Goal: Information Seeking & Learning: Learn about a topic

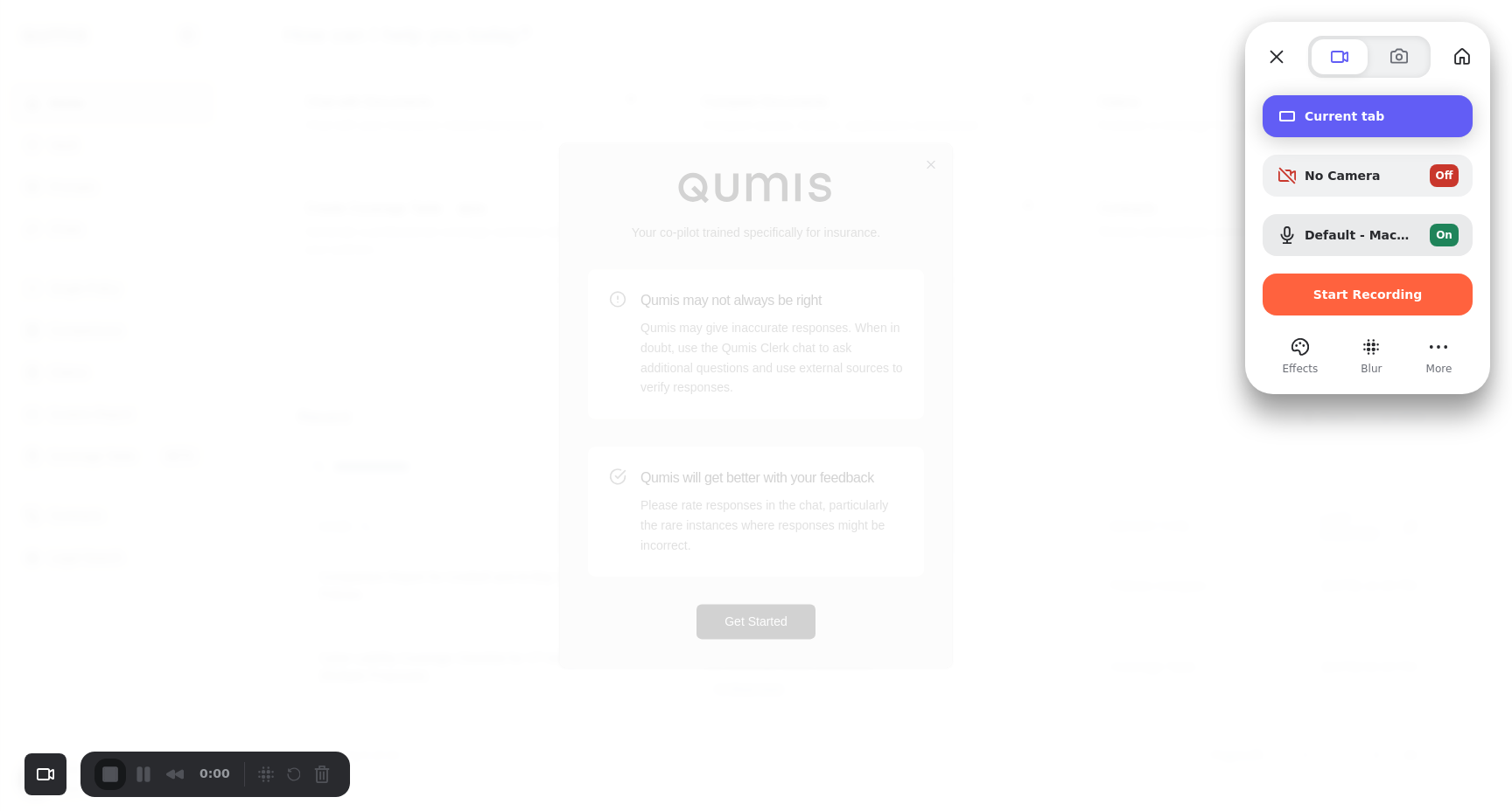
click at [1328, 118] on span "Current tab" at bounding box center [1381, 116] width 154 height 14
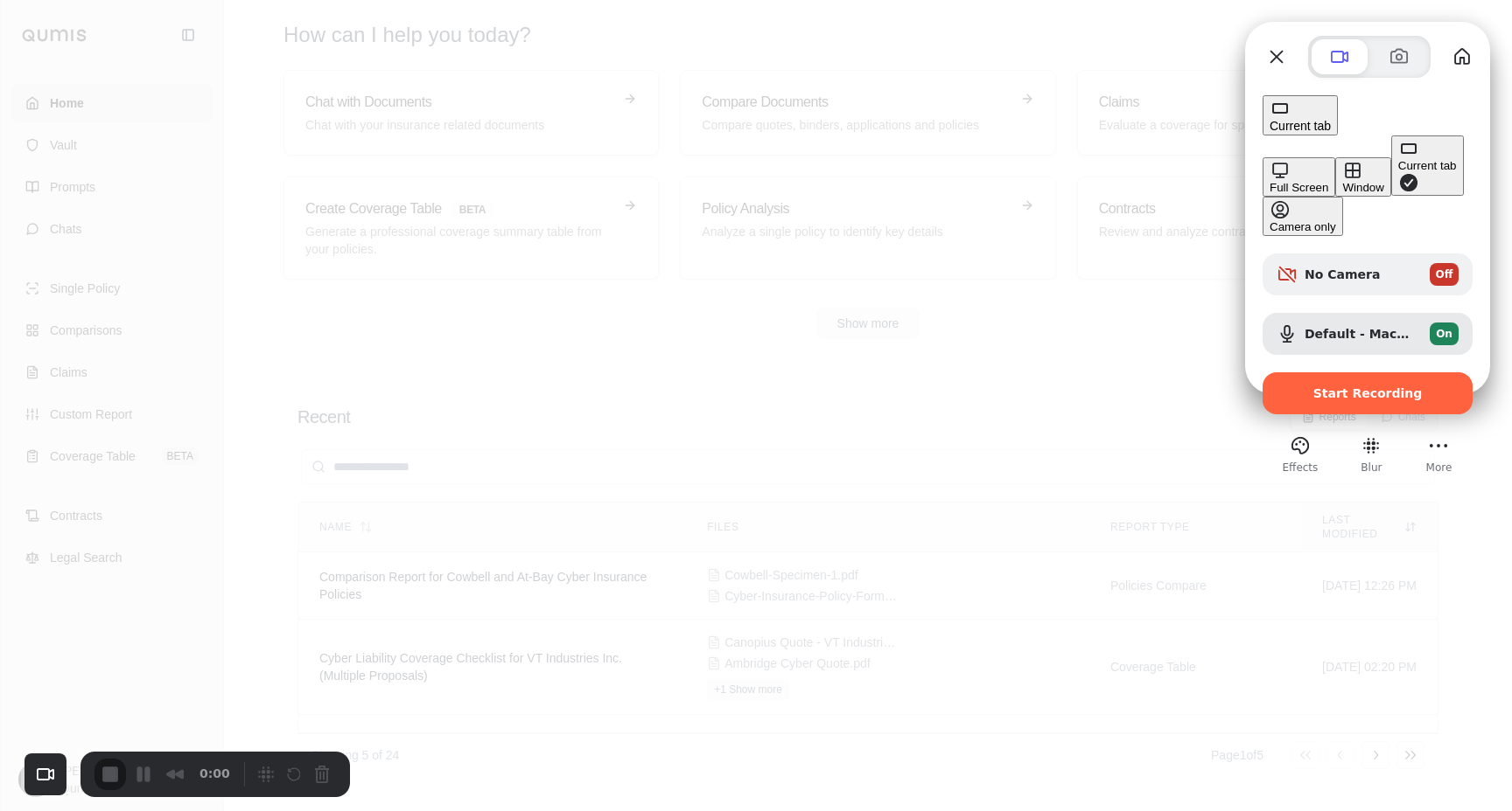
click at [1263, 158] on button "Full Screen" at bounding box center [1299, 177] width 73 height 40
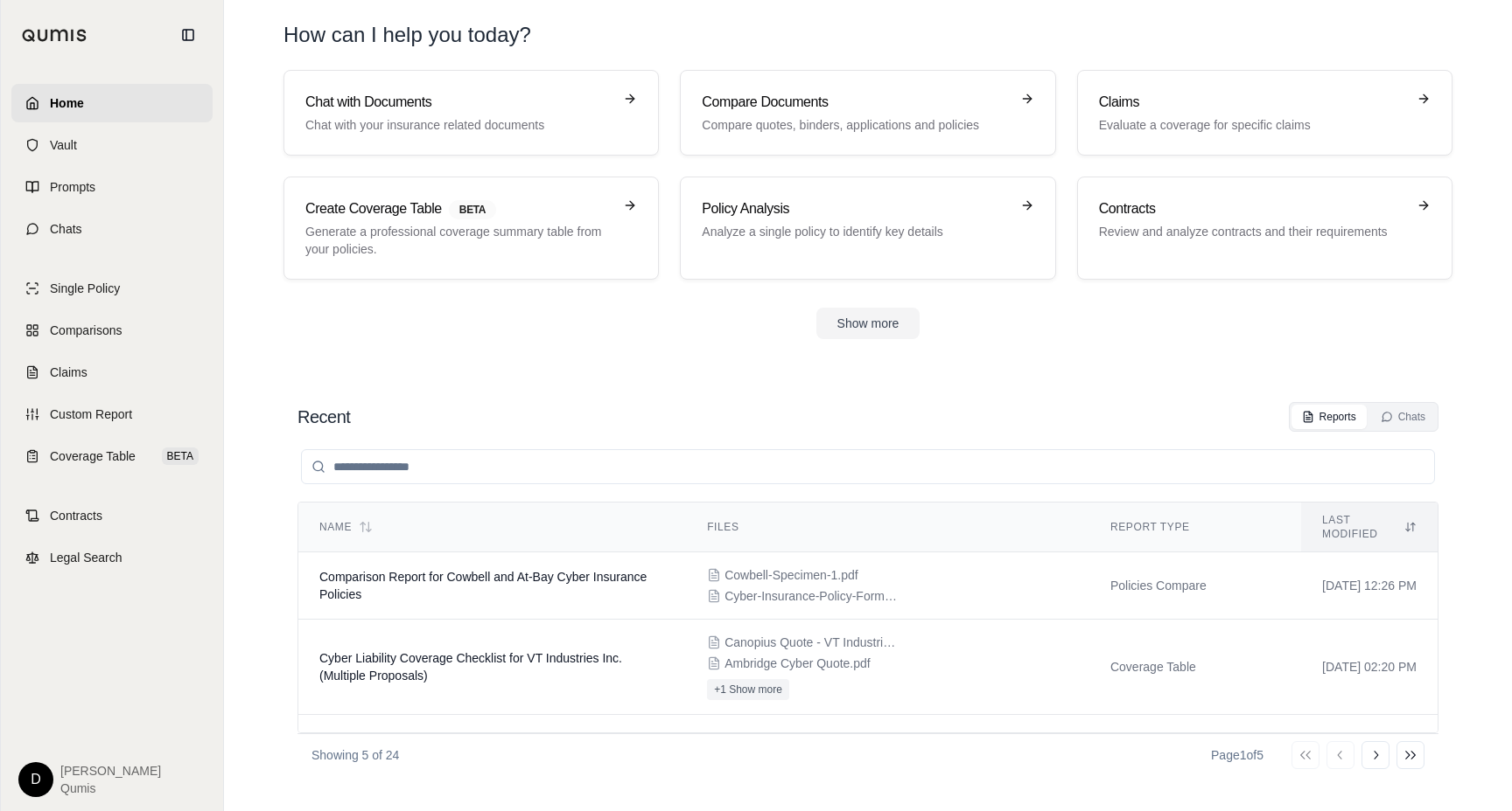
click at [1186, 364] on section "Chat with Documents Chat with your insurance related documents Compare Document…" at bounding box center [867, 219] width 1273 height 297
click at [30, 776] on html "Home Vault Prompts Chats Single Policy Comparisons Claims Custom Report Coverag…" at bounding box center [756, 405] width 1512 height 811
click at [59, 619] on link "Help Center" at bounding box center [77, 620] width 144 height 28
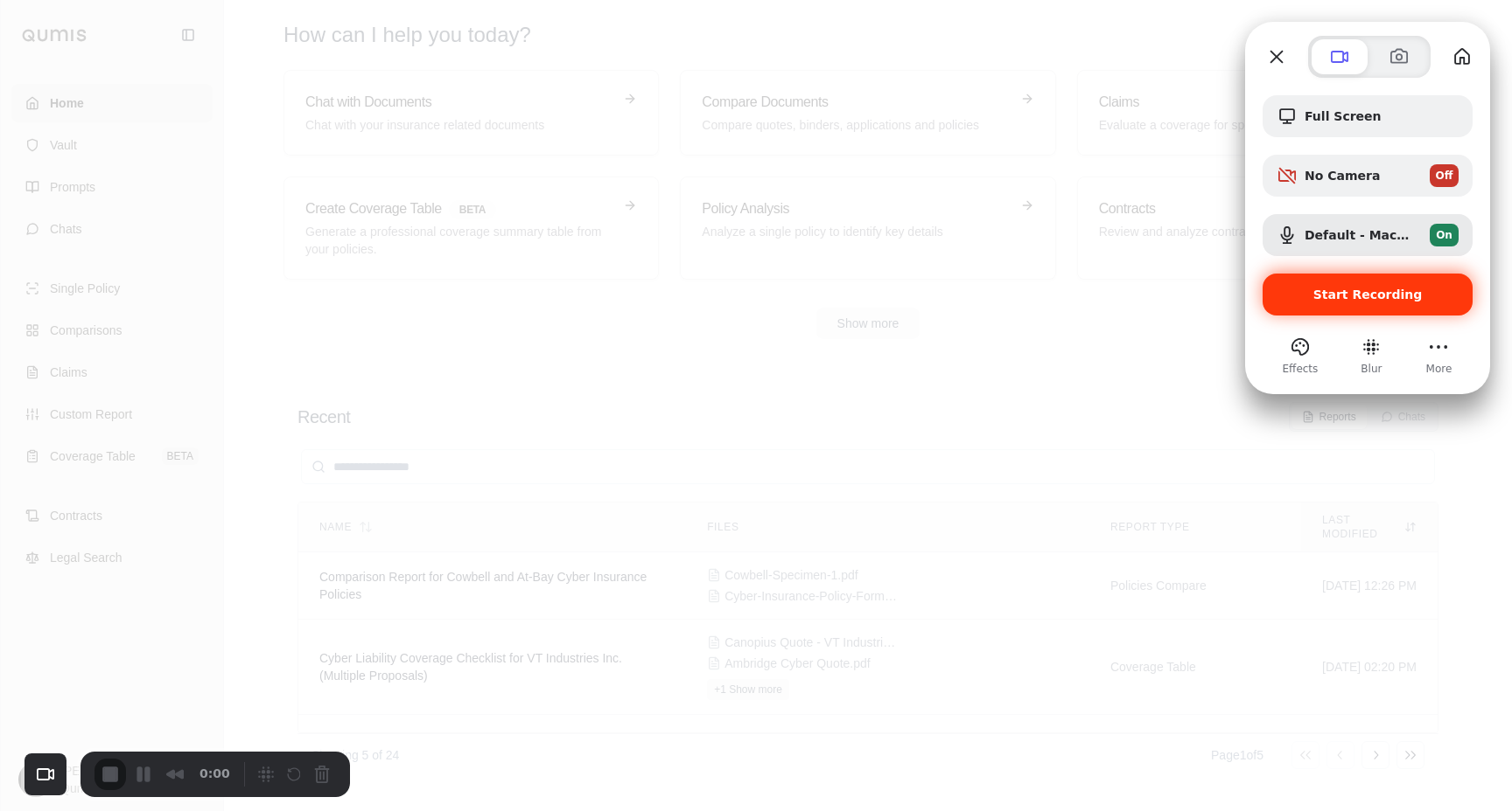
click at [1352, 303] on div "Start Recording" at bounding box center [1367, 294] width 210 height 42
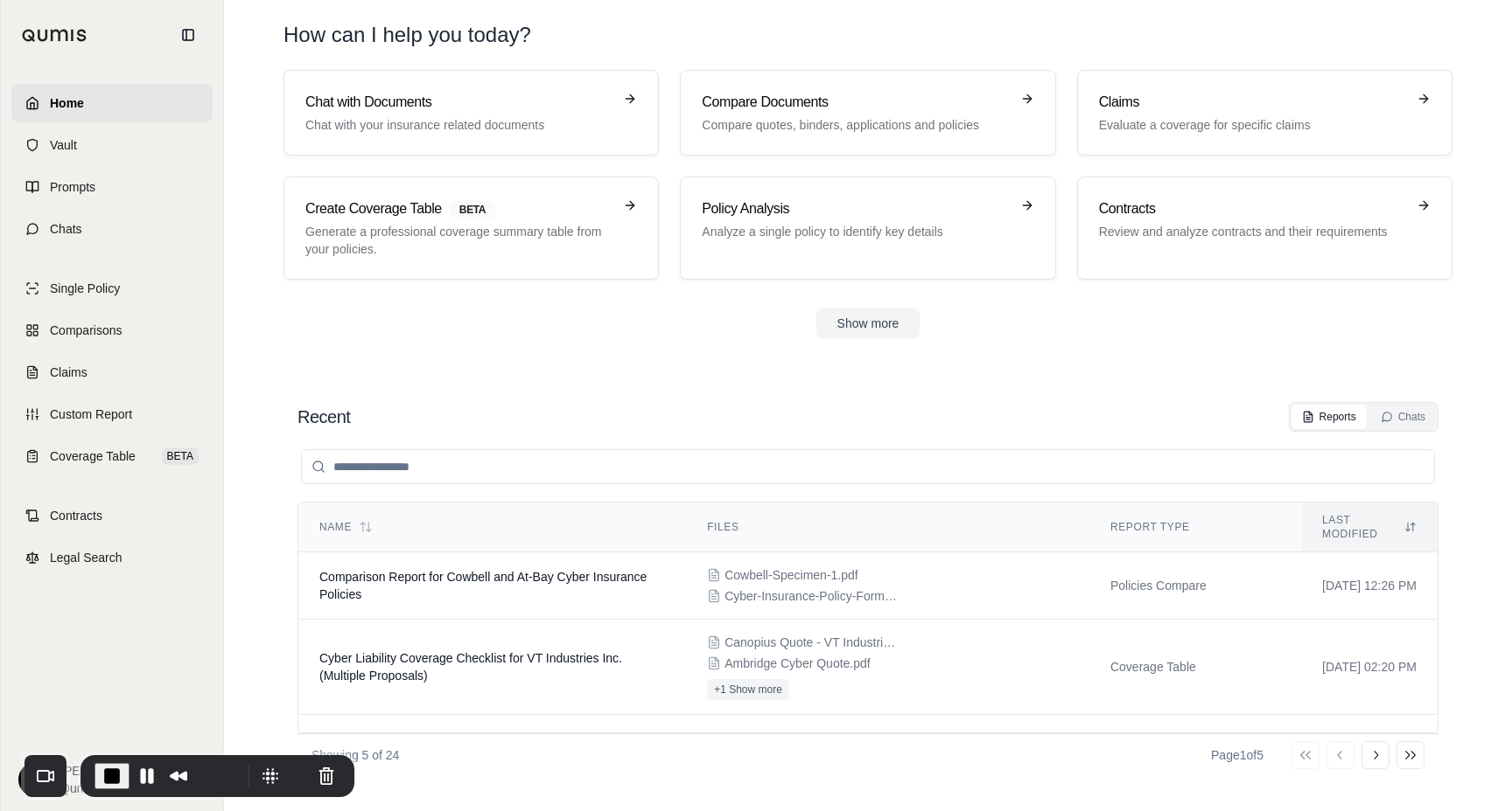
click at [866, 397] on div "Recent Reports Chats Name Files Report Type Last modified Comparison Report for…" at bounding box center [868, 589] width 1169 height 402
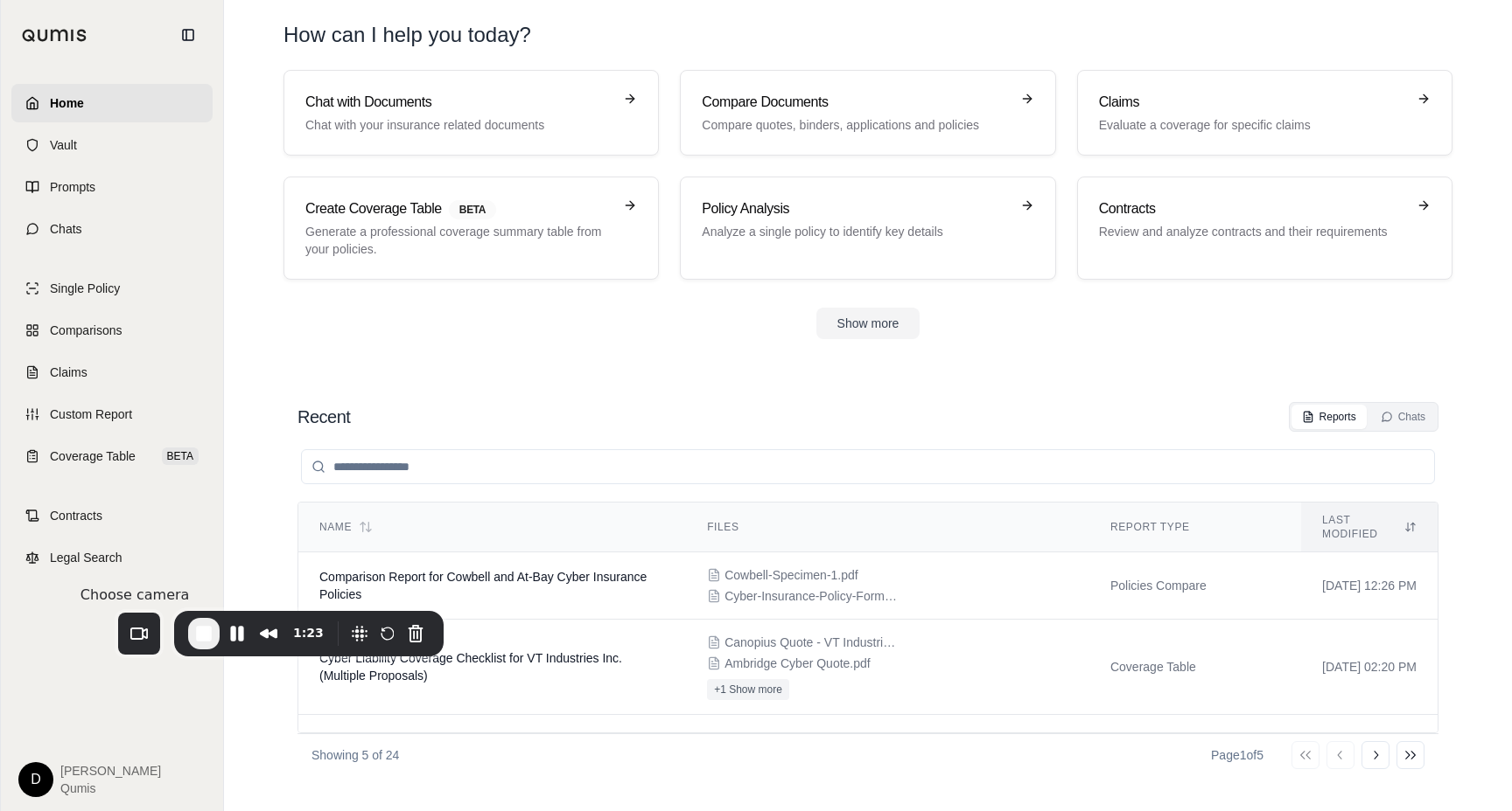
drag, startPoint x: 51, startPoint y: 791, endPoint x: 145, endPoint y: 652, distance: 167.8
click at [145, 651] on div "Recorder camera selector" at bounding box center [139, 634] width 42 height 42
click at [41, 779] on html "Home Vault Prompts Chats Single Policy Comparisons Claims Custom Report Coverag…" at bounding box center [756, 405] width 1512 height 811
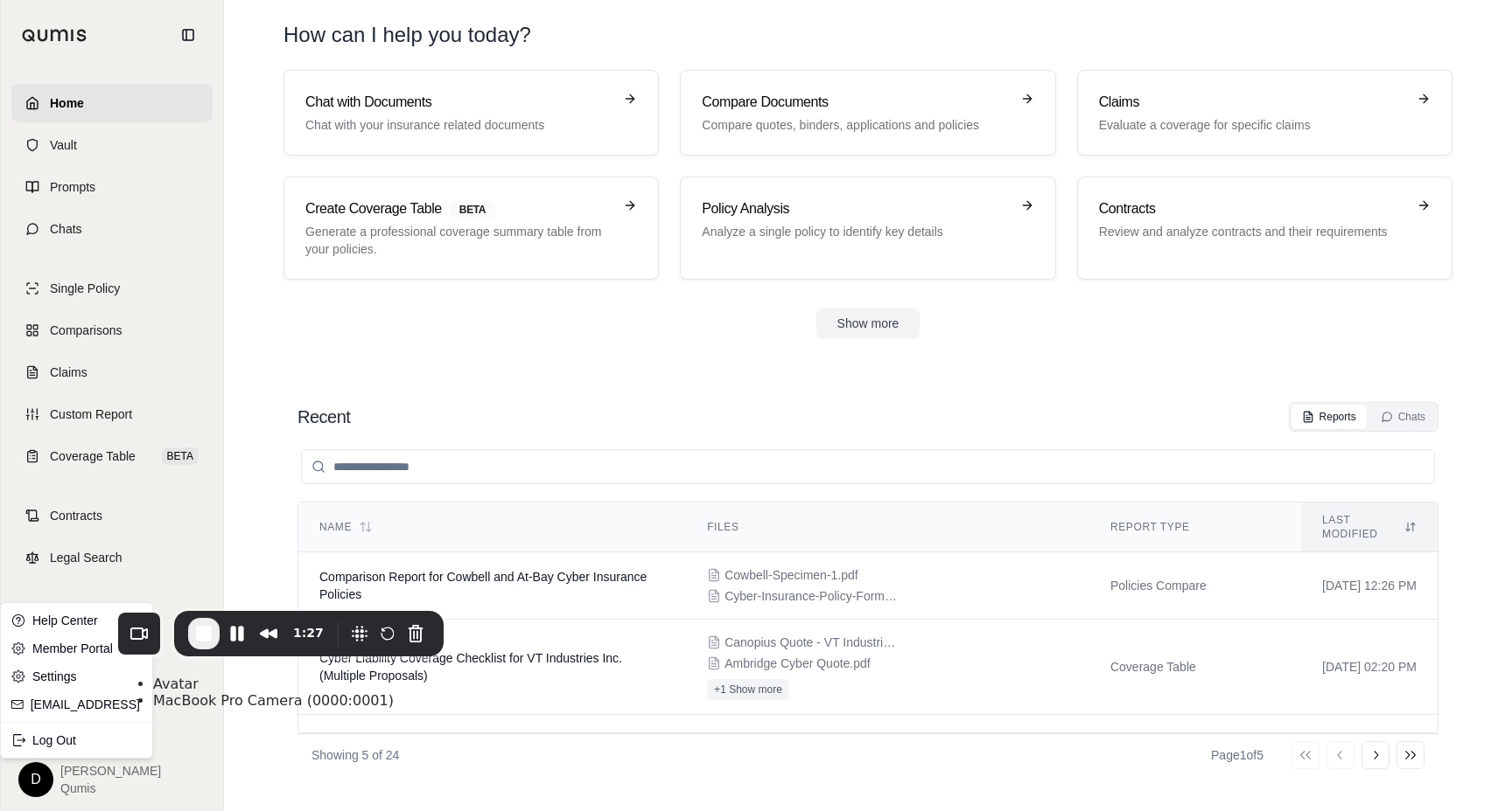
click at [41, 779] on html "Home Vault Prompts Chats Single Policy Comparisons Claims Custom Report Coverag…" at bounding box center [756, 405] width 1512 height 811
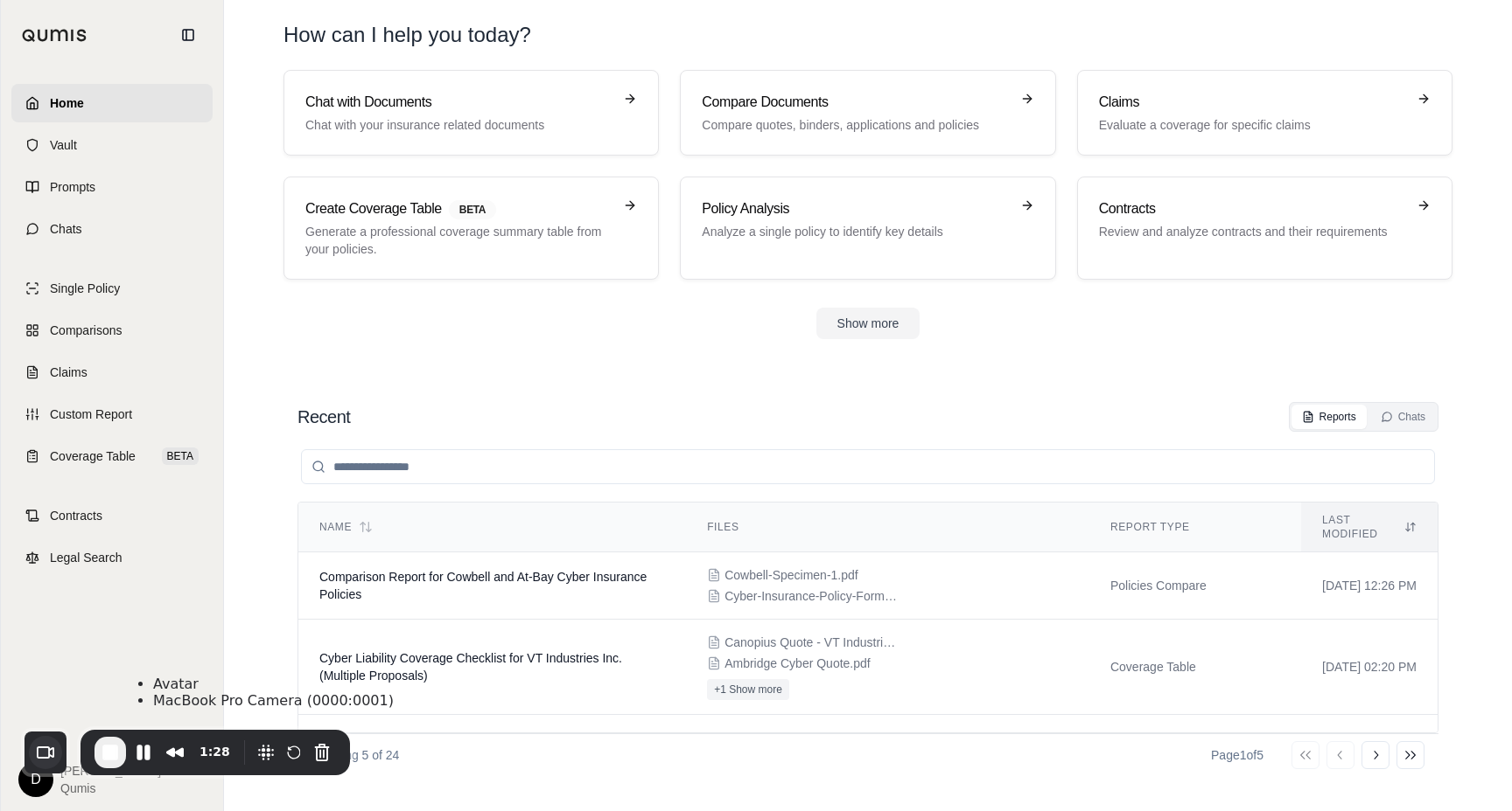
drag, startPoint x: 149, startPoint y: 640, endPoint x: 32, endPoint y: 756, distance: 164.8
click at [32, 756] on button "Choose camera" at bounding box center [45, 752] width 33 height 33
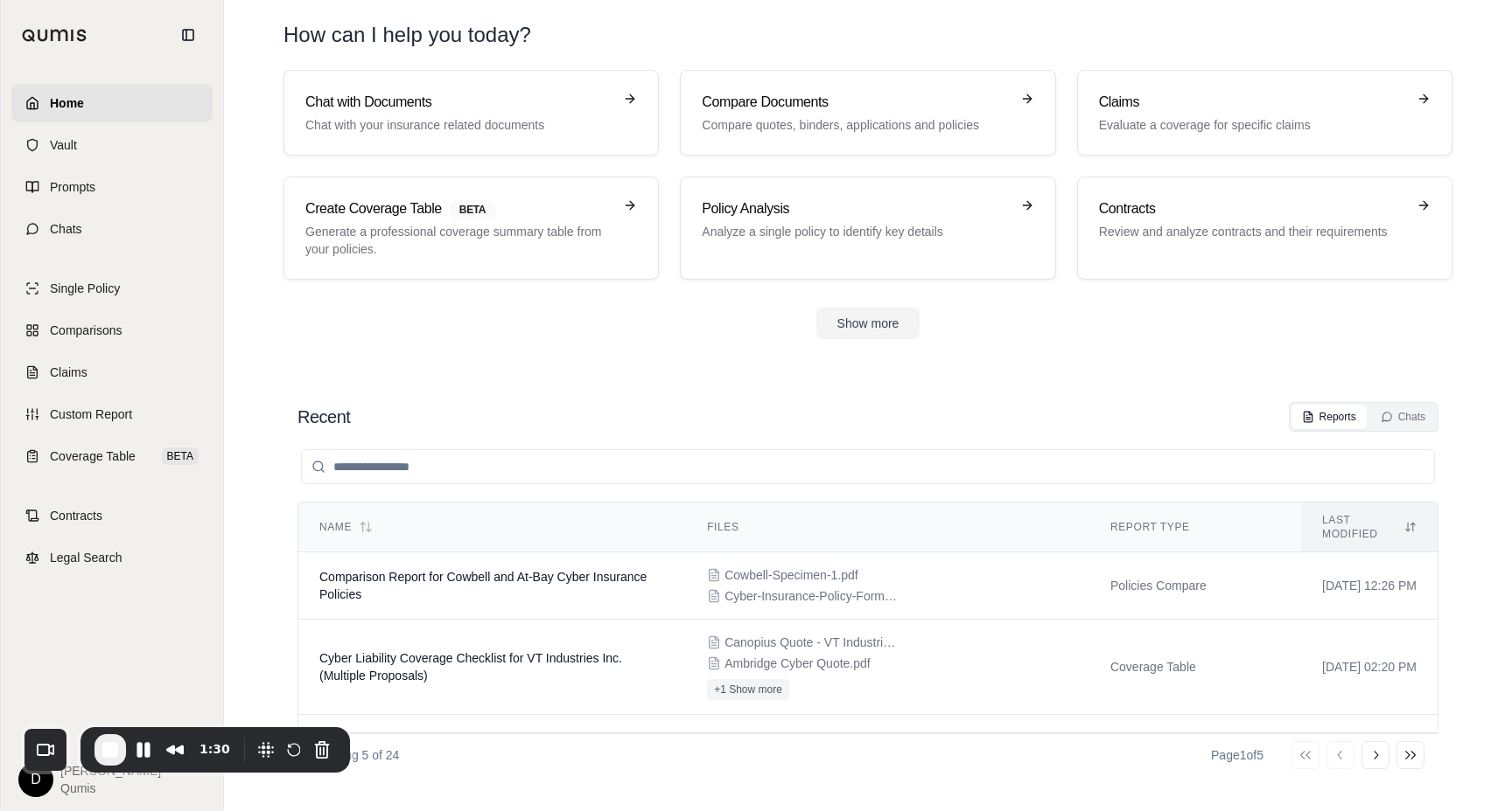
click at [653, 401] on div "Recent Reports Chats Name Files Report Type Last modified Comparison Report for…" at bounding box center [868, 589] width 1169 height 402
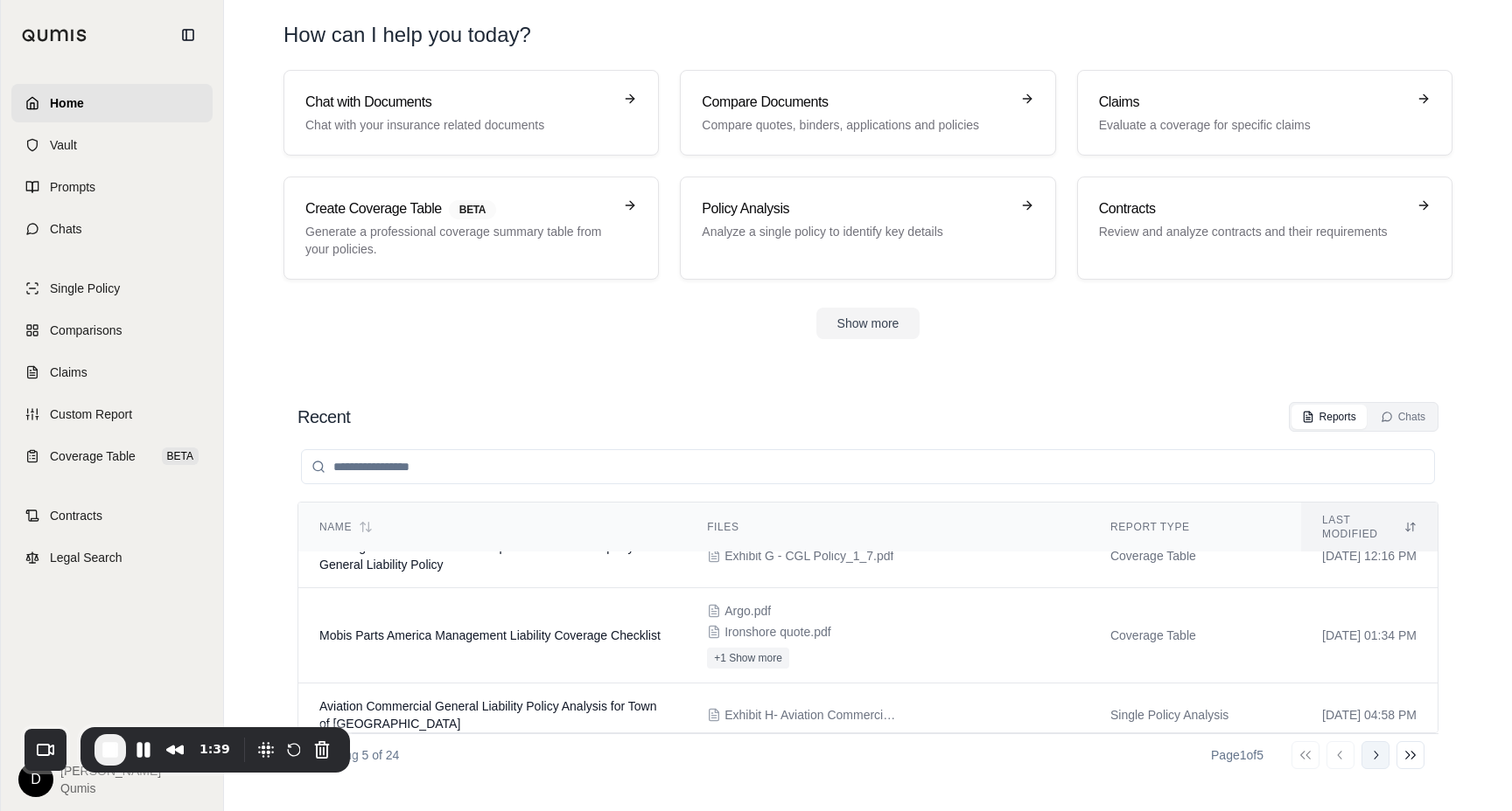
click at [1382, 762] on button "Go to next page" at bounding box center [1374, 755] width 28 height 28
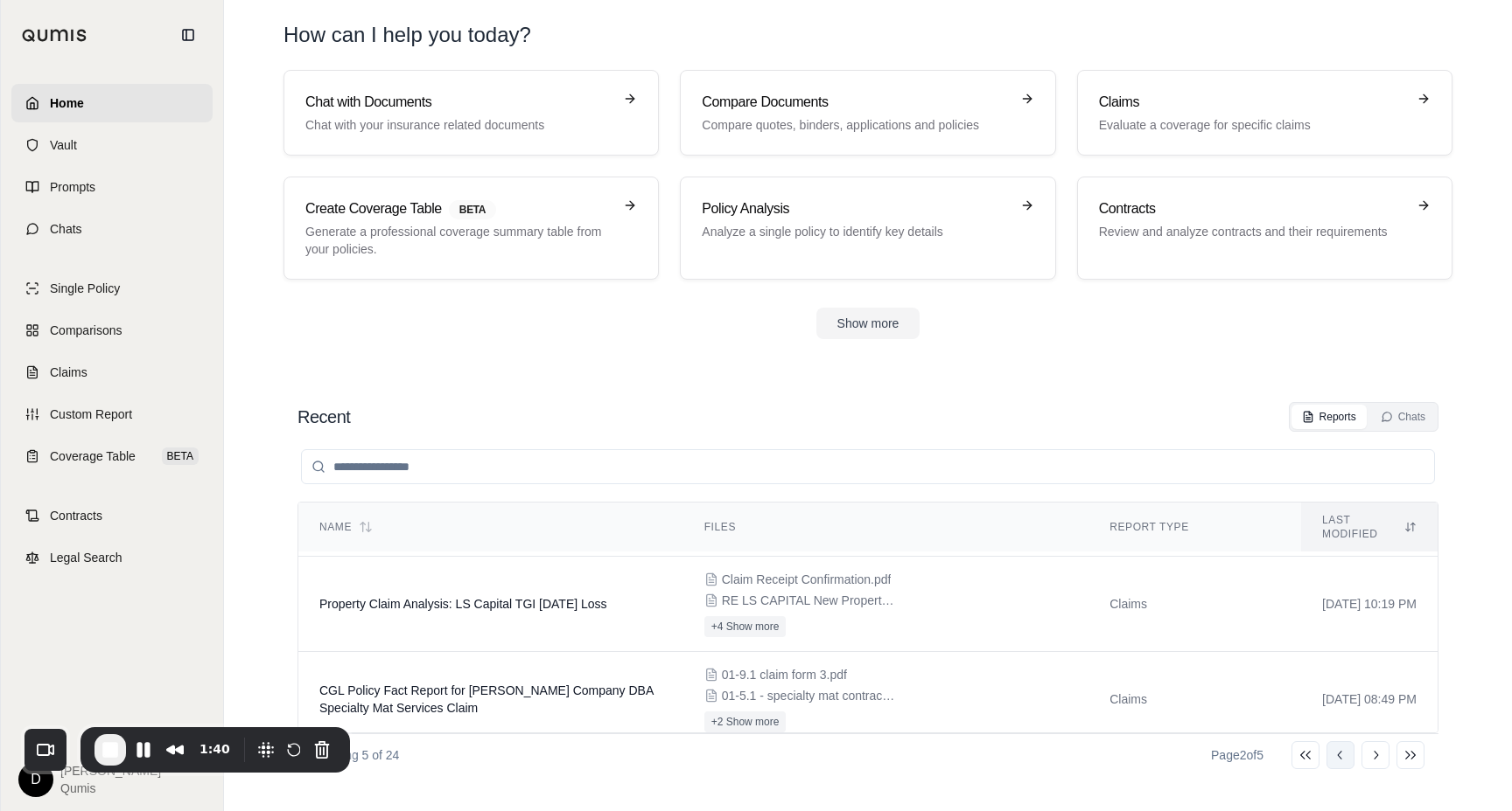
click at [1337, 763] on button "Go to previous page" at bounding box center [1340, 755] width 28 height 28
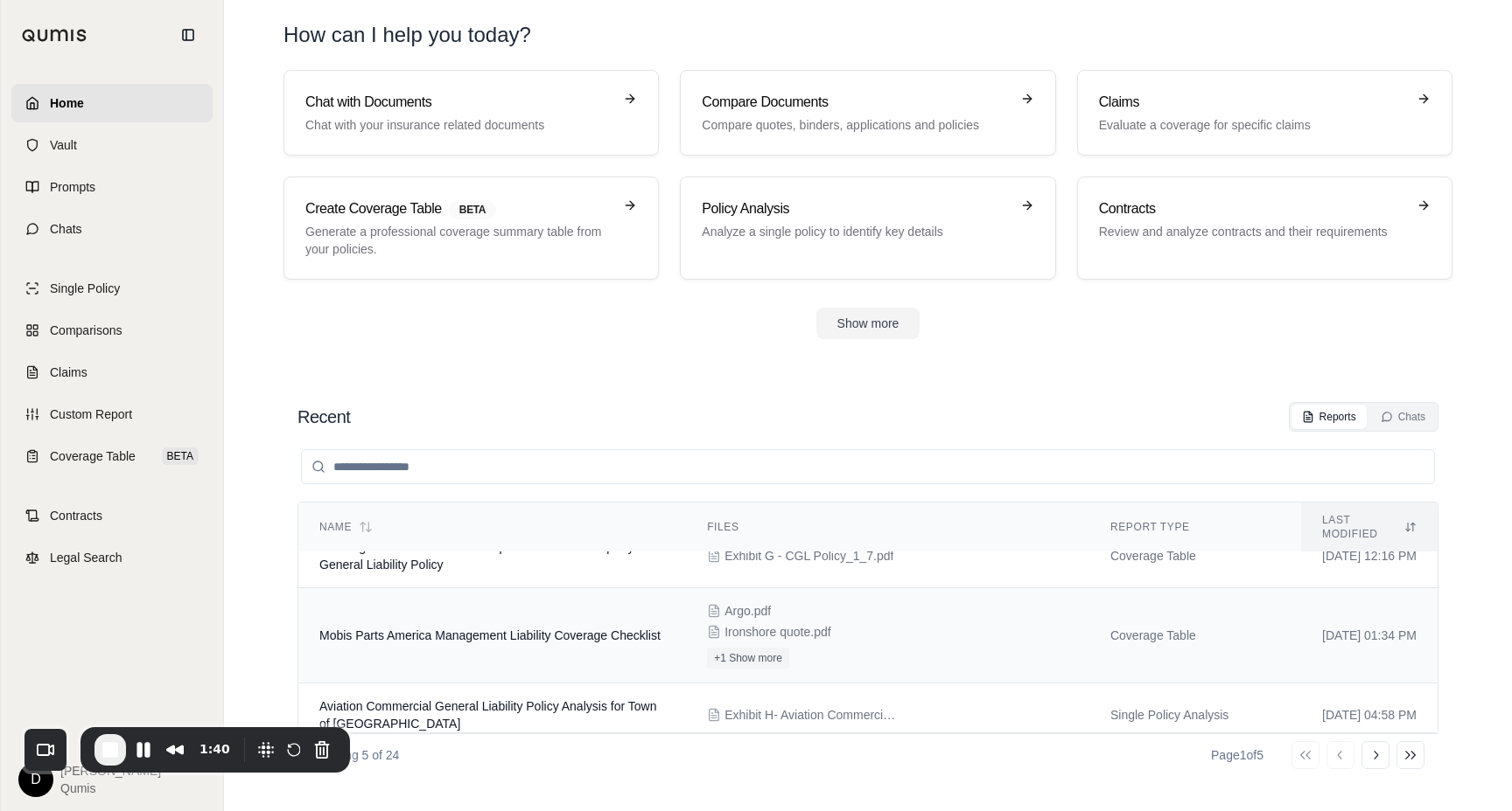
scroll to position [0, 0]
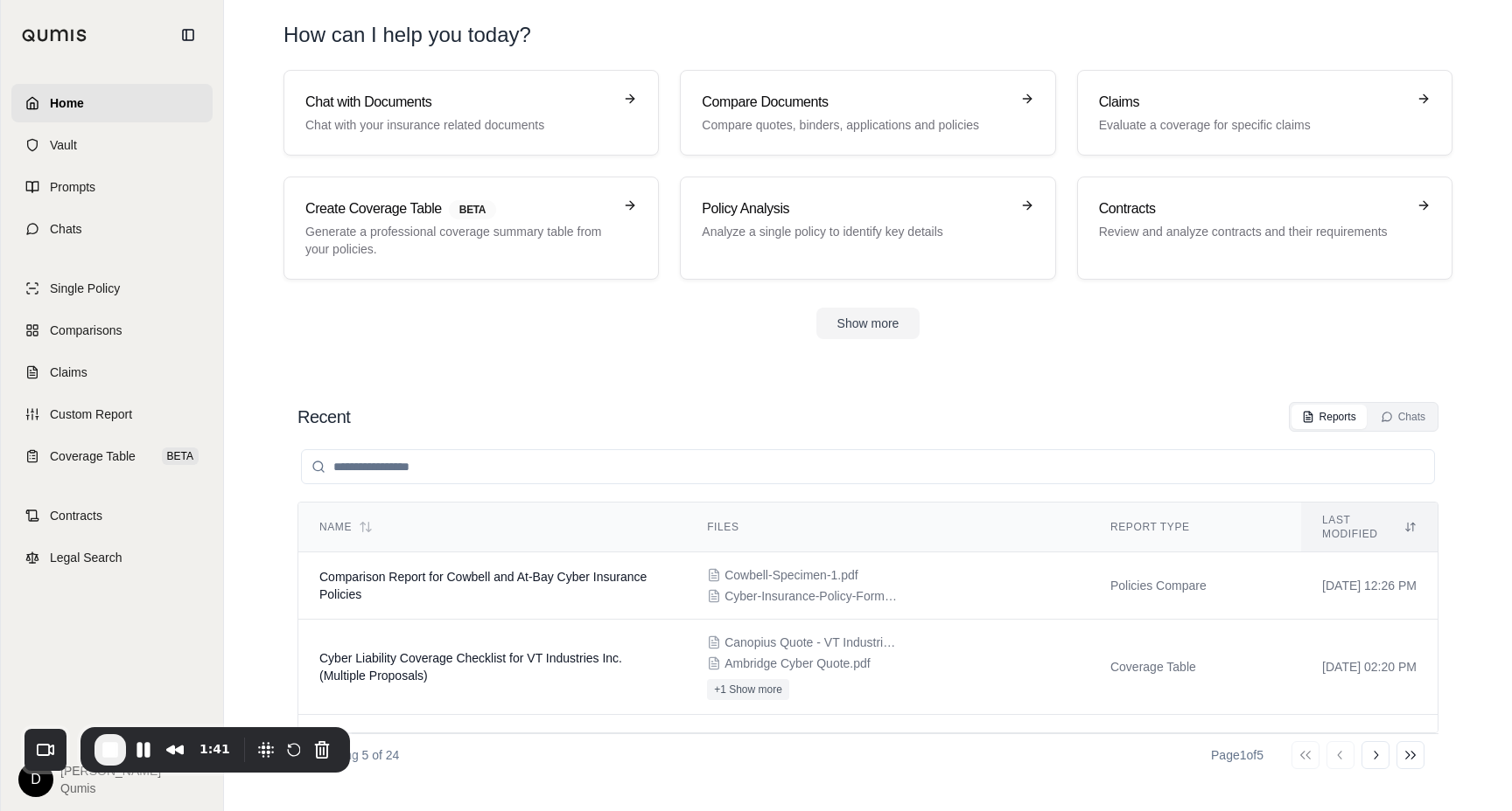
click at [660, 465] on input "search" at bounding box center [867, 466] width 1134 height 35
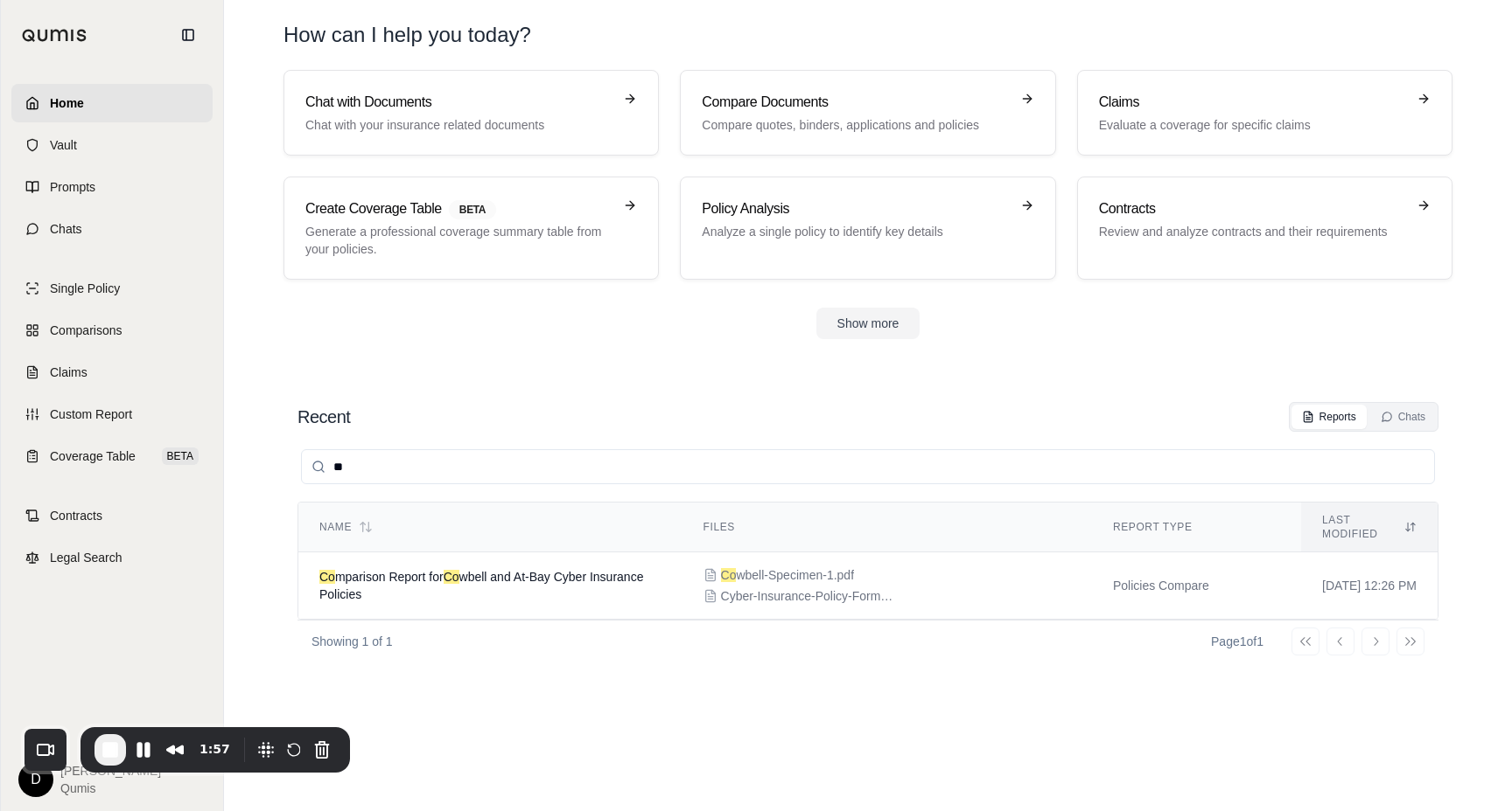
type input "*"
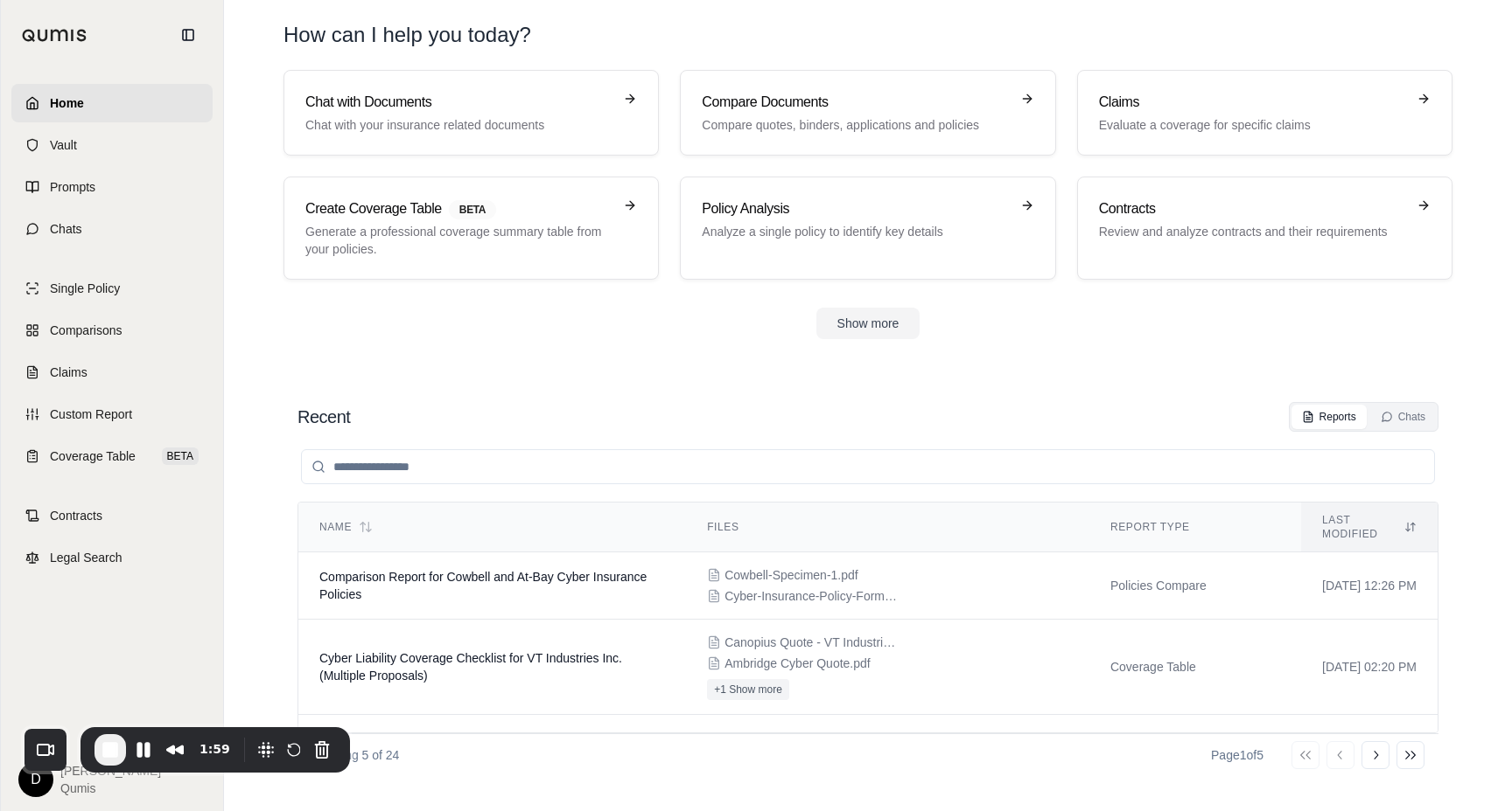
click at [602, 408] on div "Recent Reports Chats" at bounding box center [867, 417] width 1141 height 30
click at [1408, 414] on div "Chats" at bounding box center [1403, 418] width 45 height 14
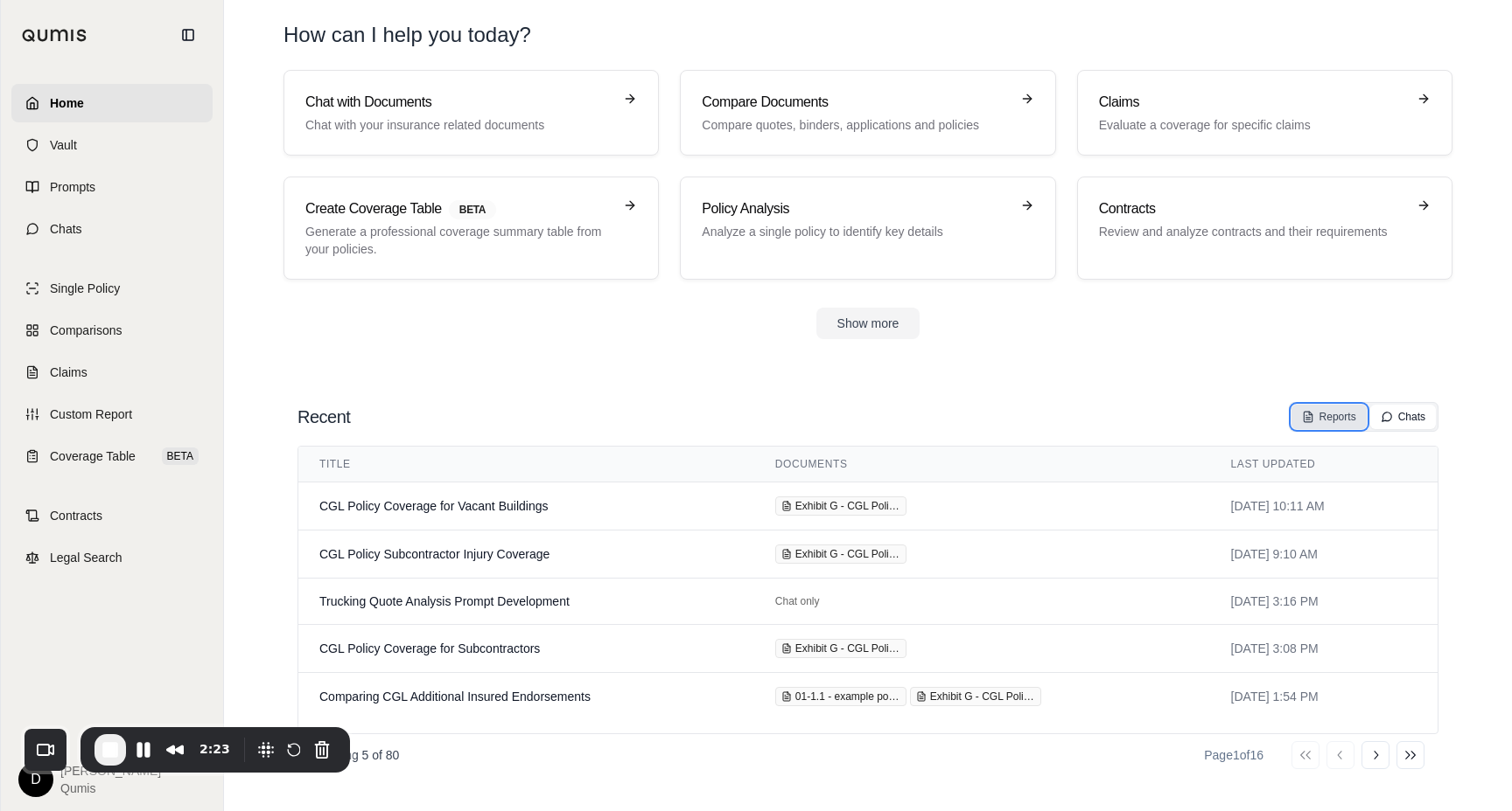
click at [1315, 419] on div "Reports" at bounding box center [1328, 418] width 54 height 14
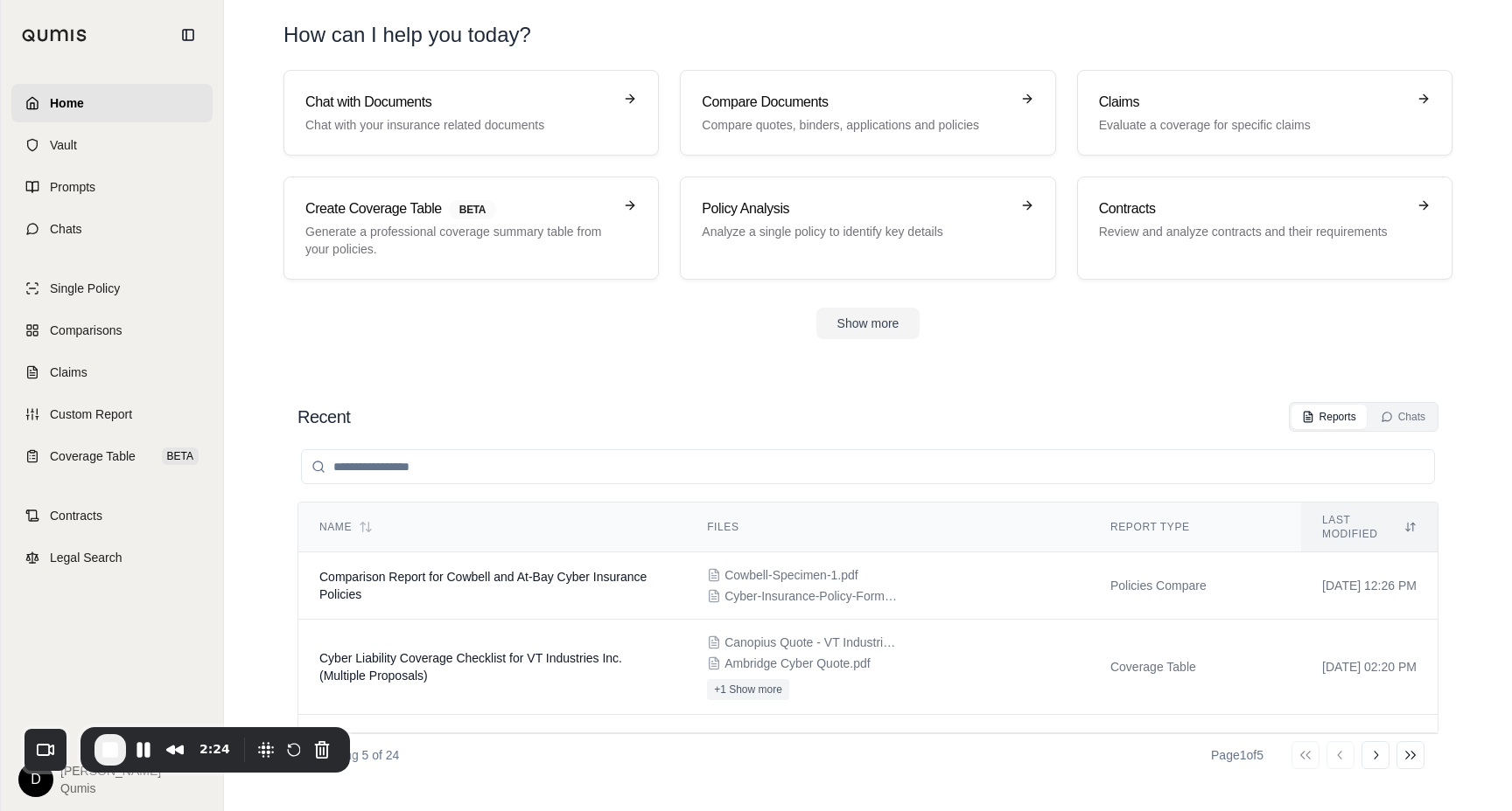
click at [1006, 405] on div "Recent Reports Chats" at bounding box center [867, 417] width 1141 height 30
click at [410, 352] on section "Chat with Documents Chat with your insurance related documents Compare Document…" at bounding box center [867, 219] width 1273 height 297
click at [138, 229] on link "Chats" at bounding box center [112, 229] width 201 height 39
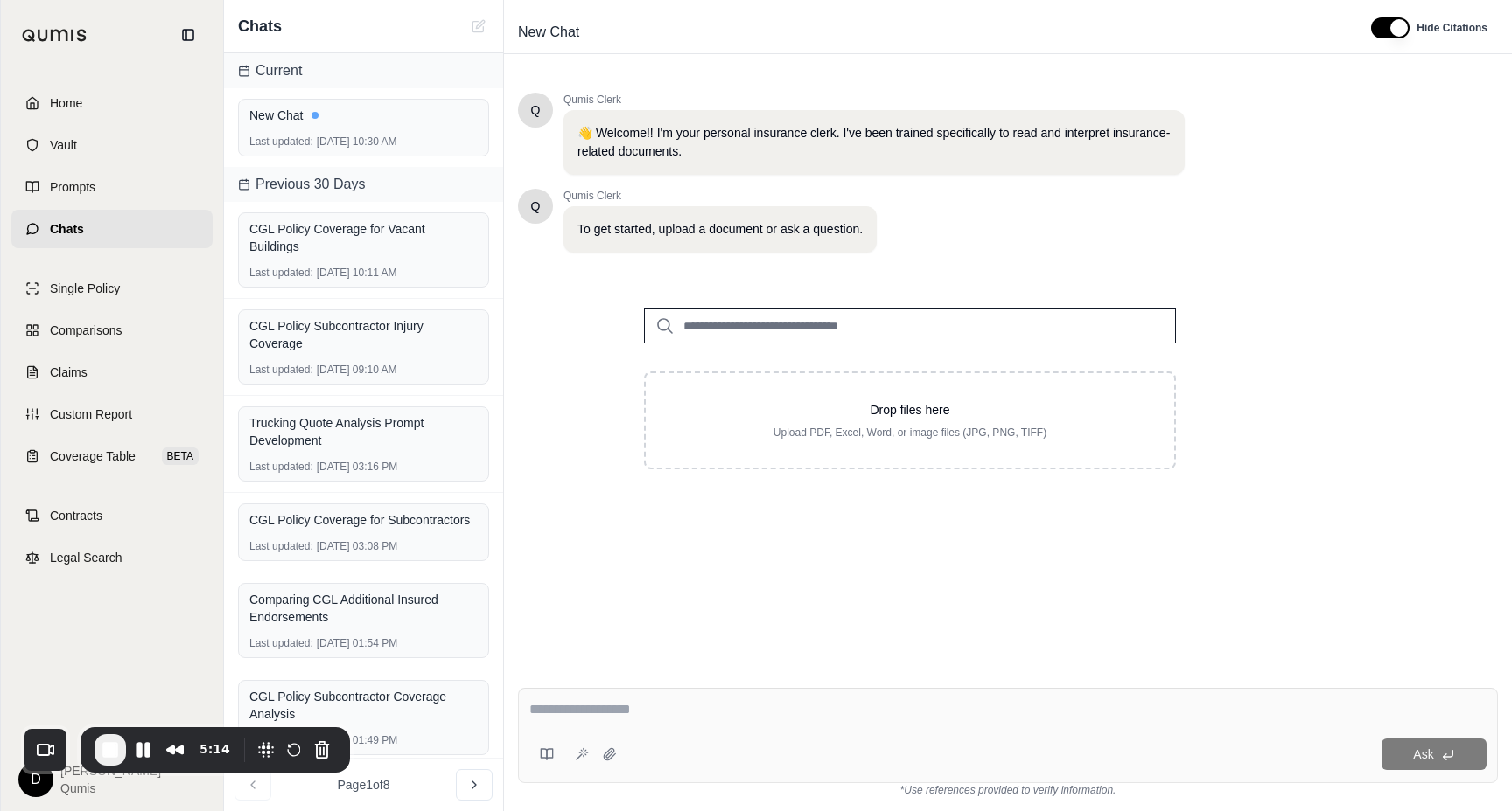
click at [820, 327] on input "search" at bounding box center [910, 326] width 532 height 35
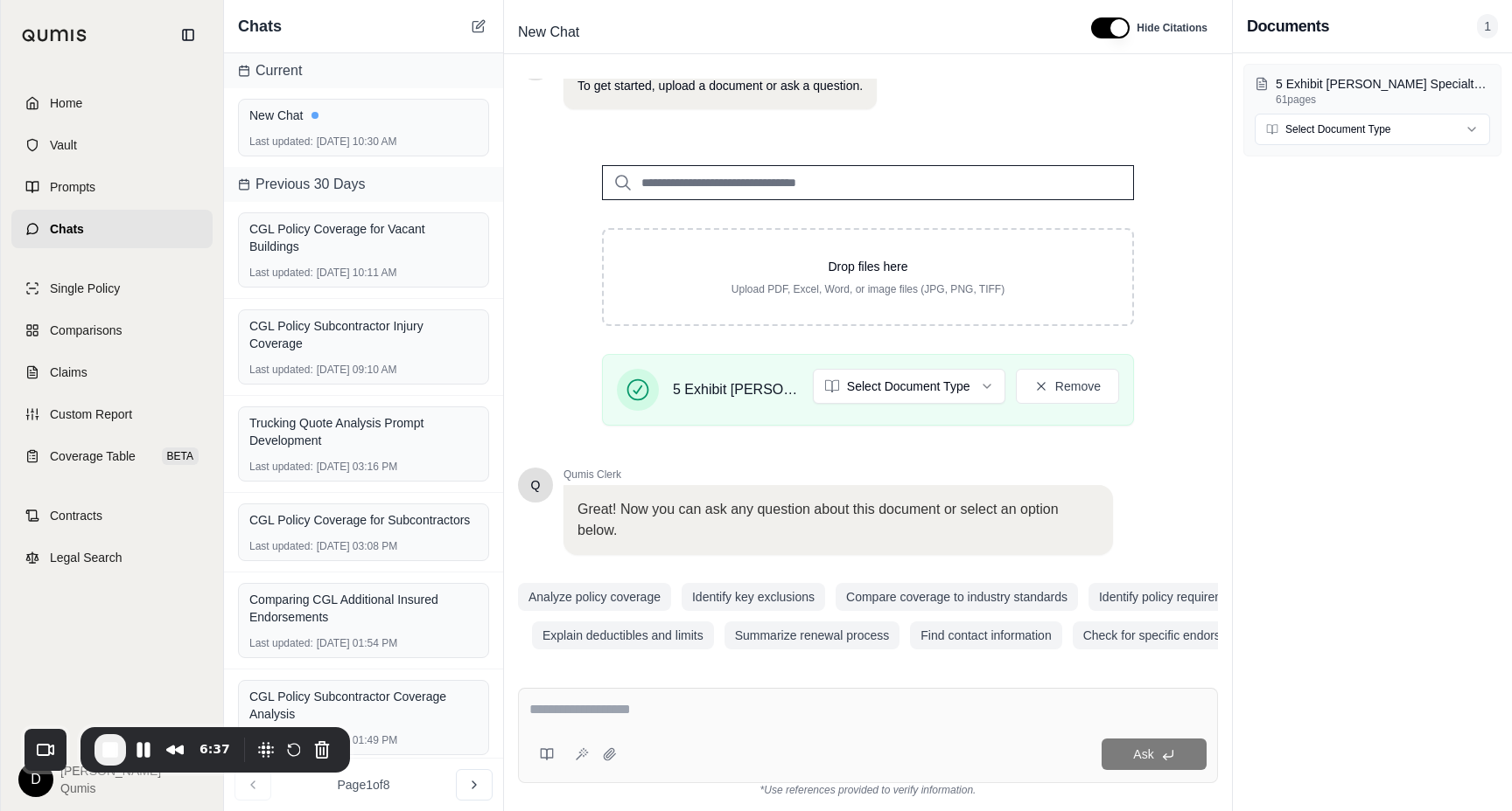
scroll to position [153, 0]
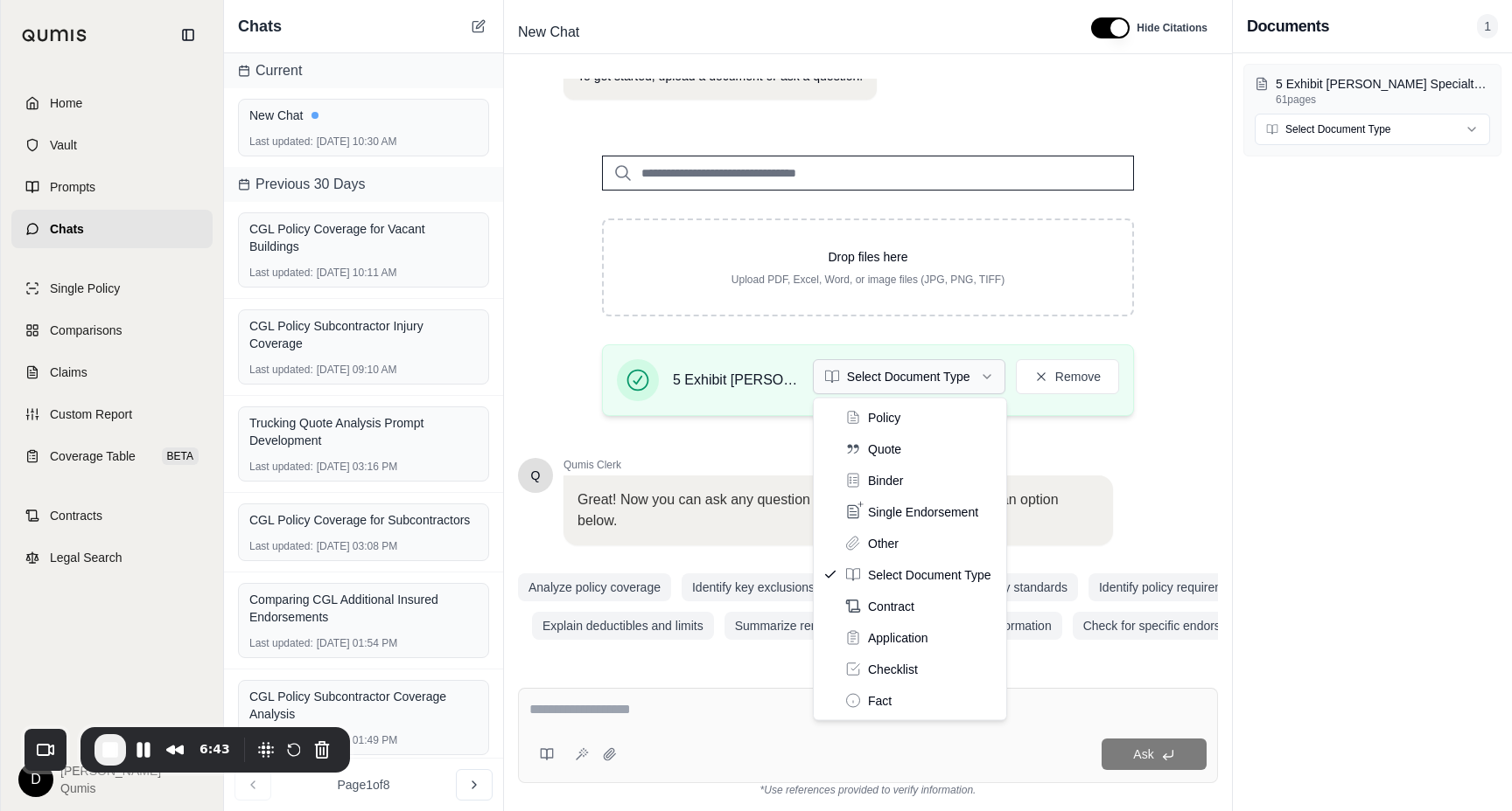
click at [937, 386] on html "Home Vault Prompts Chats Single Policy Comparisons Claims Custom Report Coverag…" at bounding box center [756, 405] width 1512 height 811
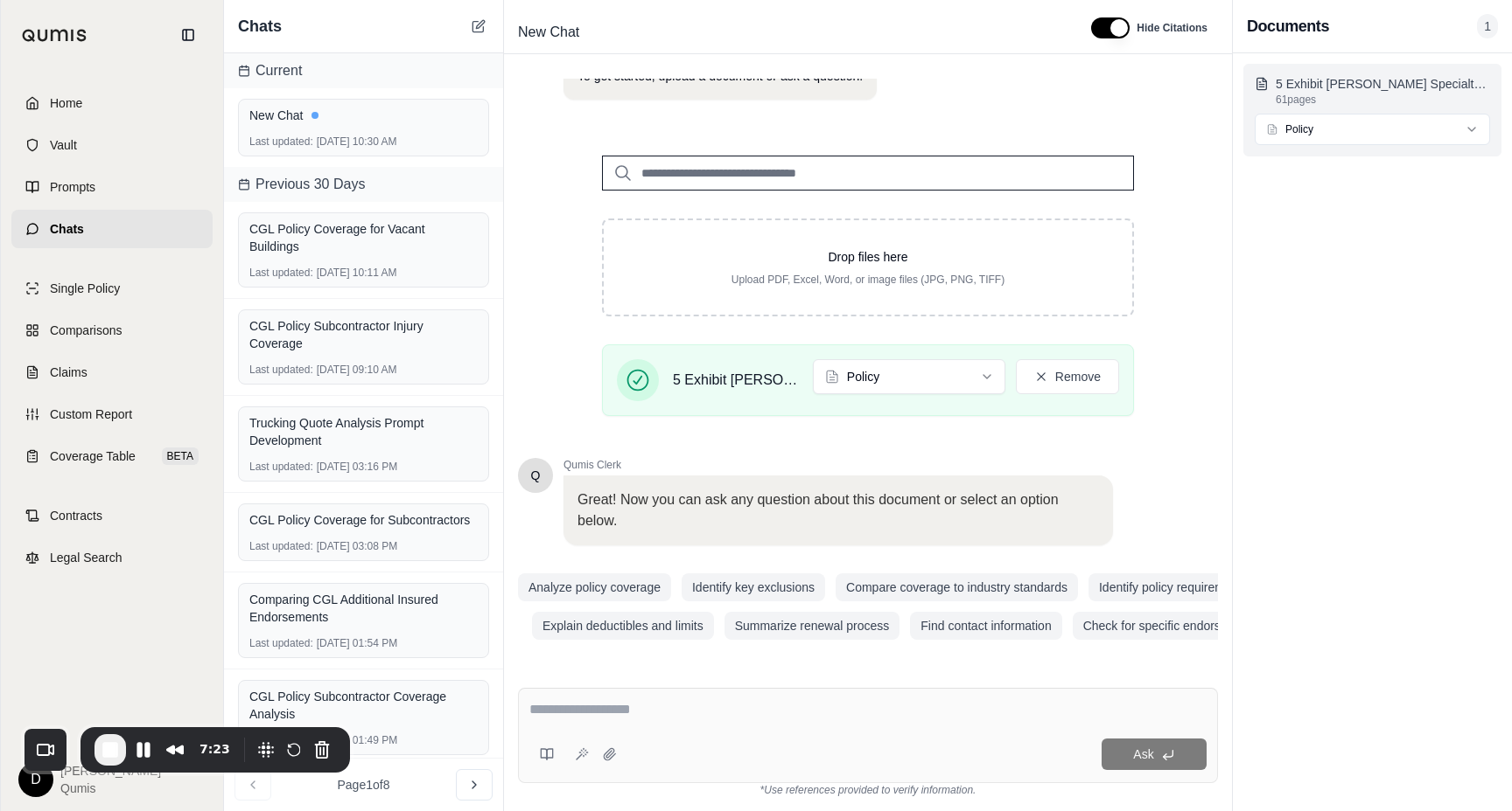
click at [1320, 82] on p "5 Exhibit [PERSON_NAME] Specialty CGL Policy_38_5.pdf" at bounding box center [1382, 84] width 214 height 17
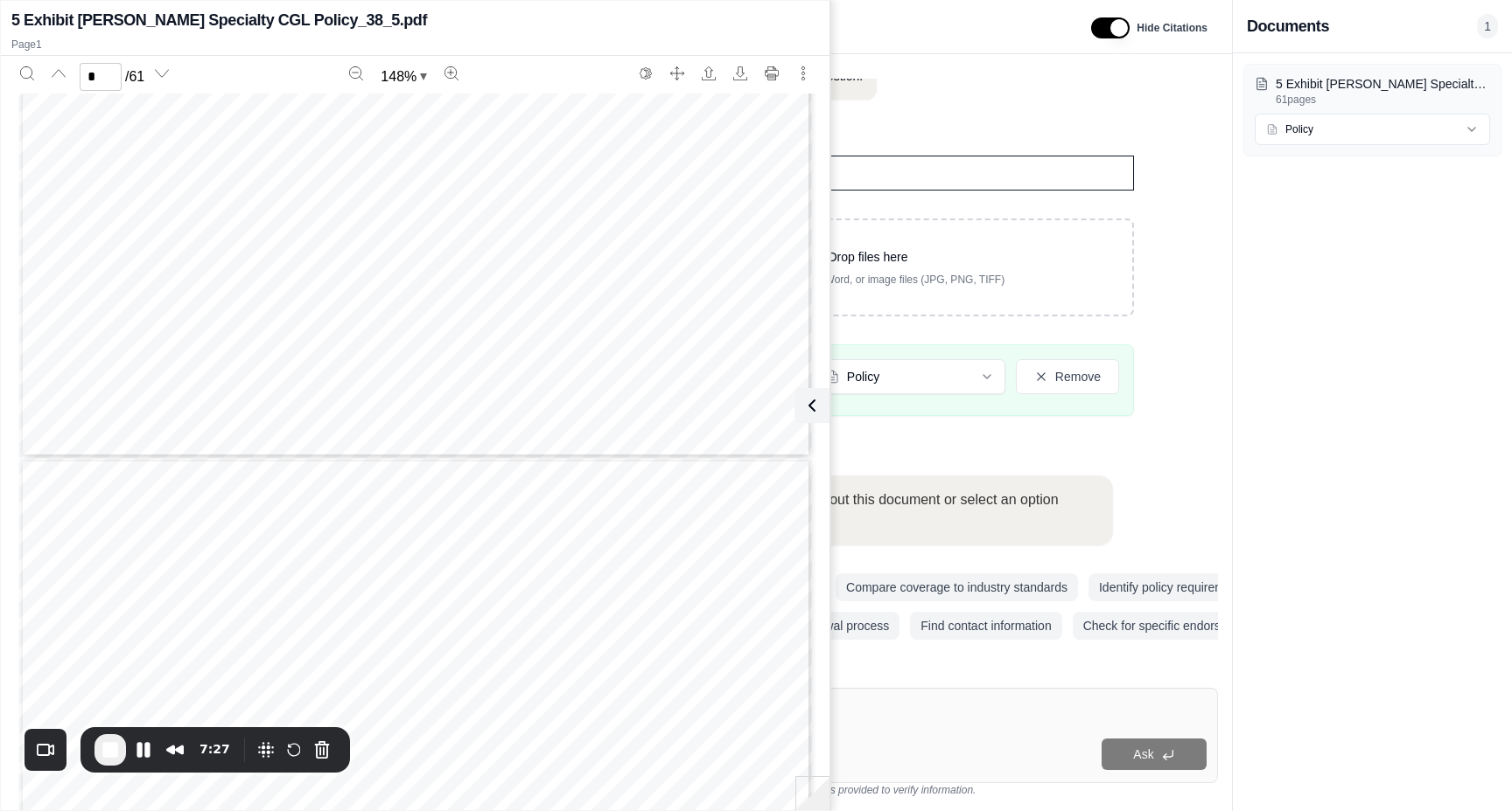
type input "*"
click at [1018, 455] on div "Q Qumis Clerk 👋 Welcome!! I'm your personal insurance clerk. I've been trained …" at bounding box center [867, 293] width 700 height 707
click at [810, 411] on icon at bounding box center [809, 406] width 5 height 11
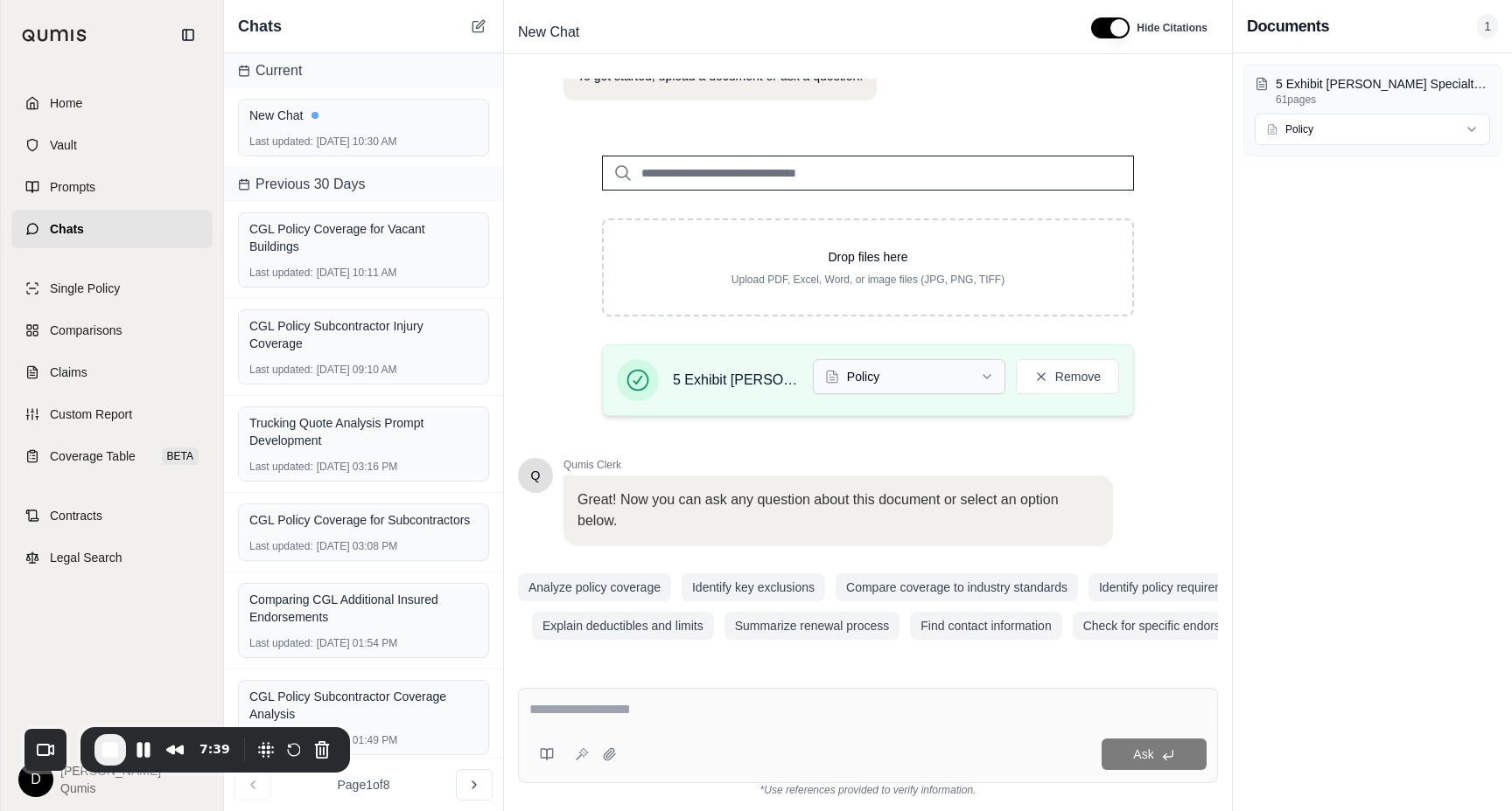
click at [894, 383] on html "Home Vault Prompts Chats Single Policy Comparisons Claims Custom Report Coverag…" at bounding box center [756, 405] width 1512 height 811
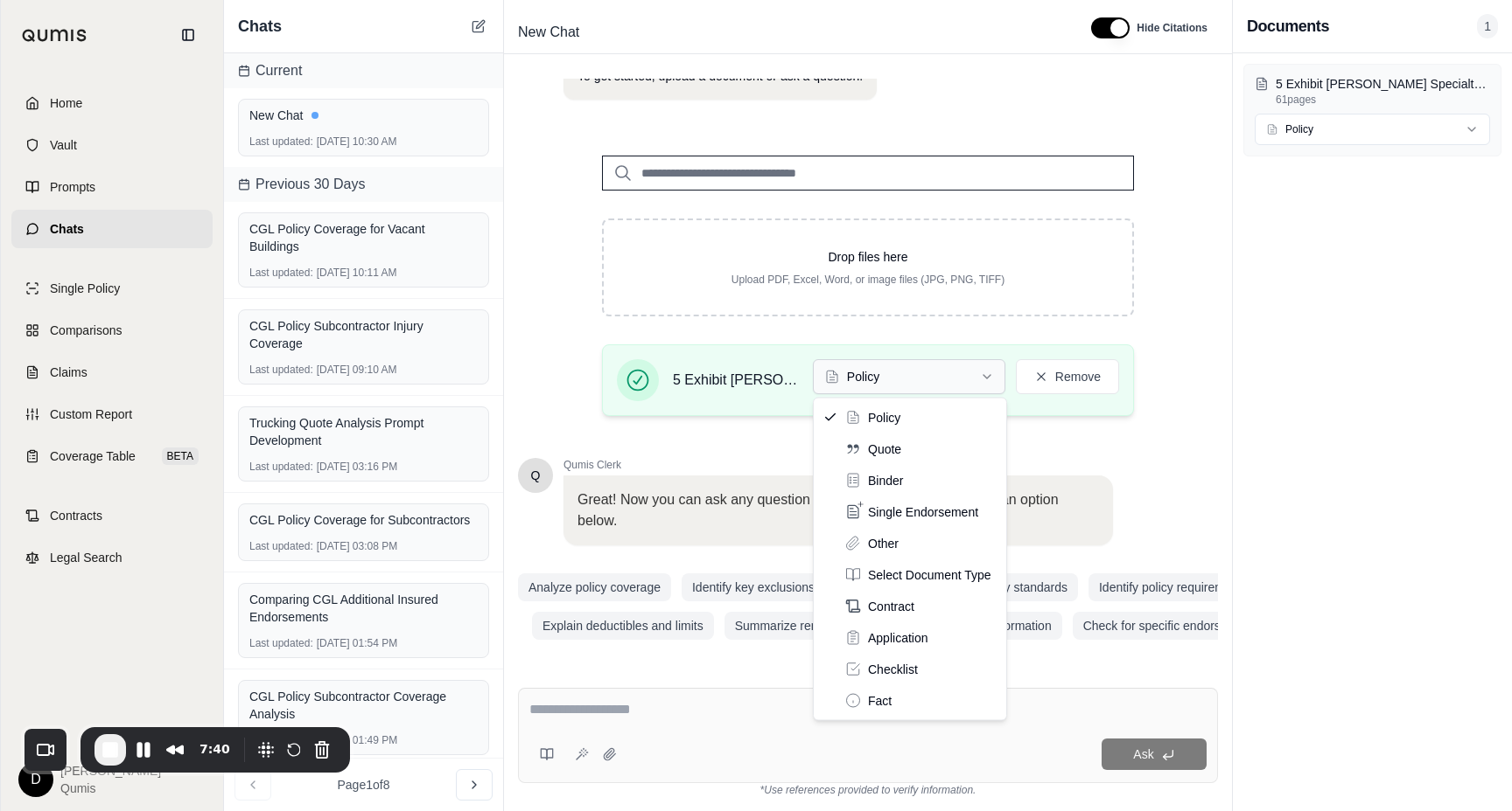
click at [894, 383] on html "Home Vault Prompts Chats Single Policy Comparisons Claims Custom Report Coverag…" at bounding box center [756, 405] width 1512 height 811
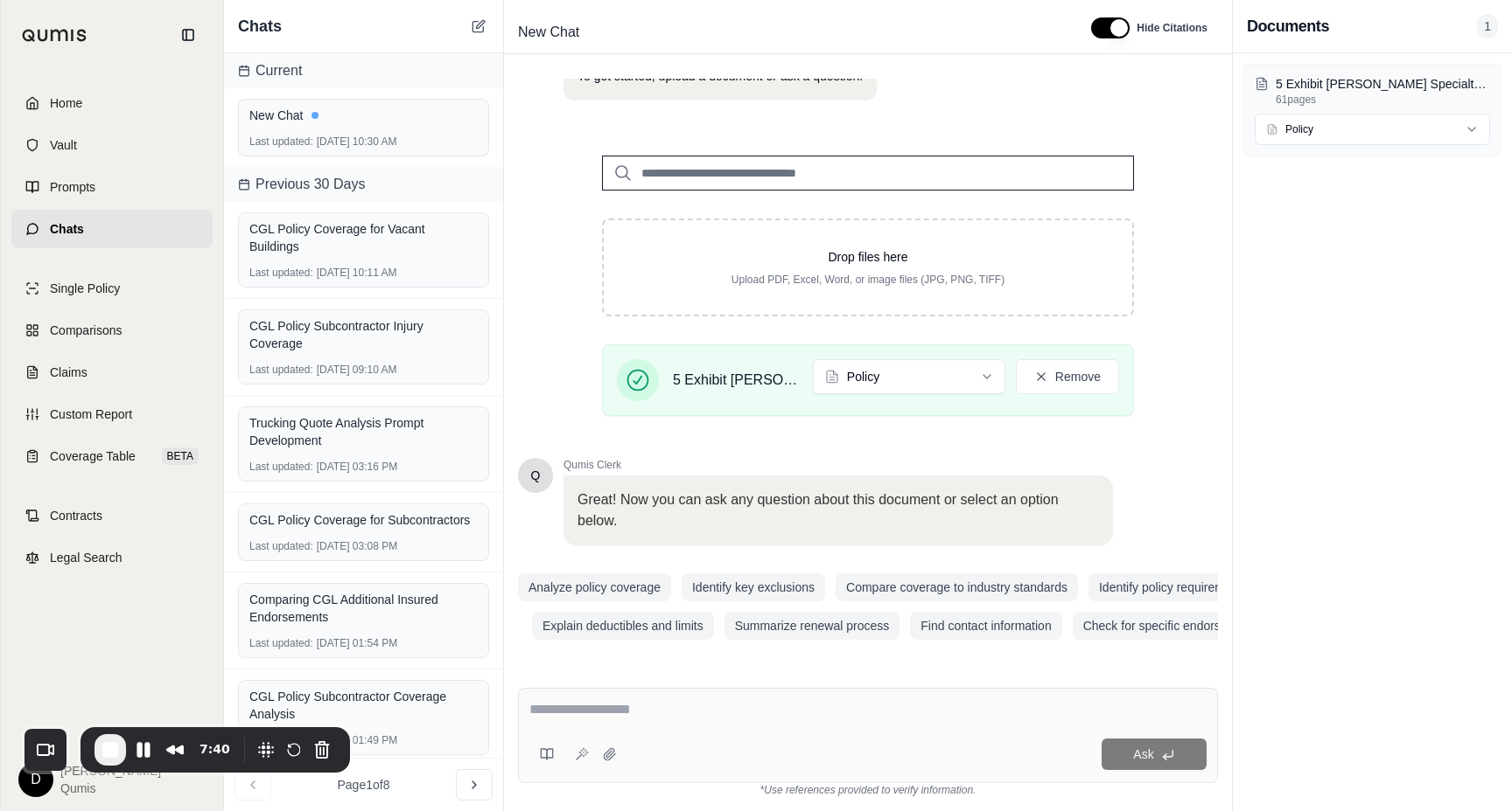
click at [905, 423] on div "5 Exhibit [PERSON_NAME] Specialty CGL Policy_38_5.pdf Policy Remove" at bounding box center [867, 387] width 588 height 86
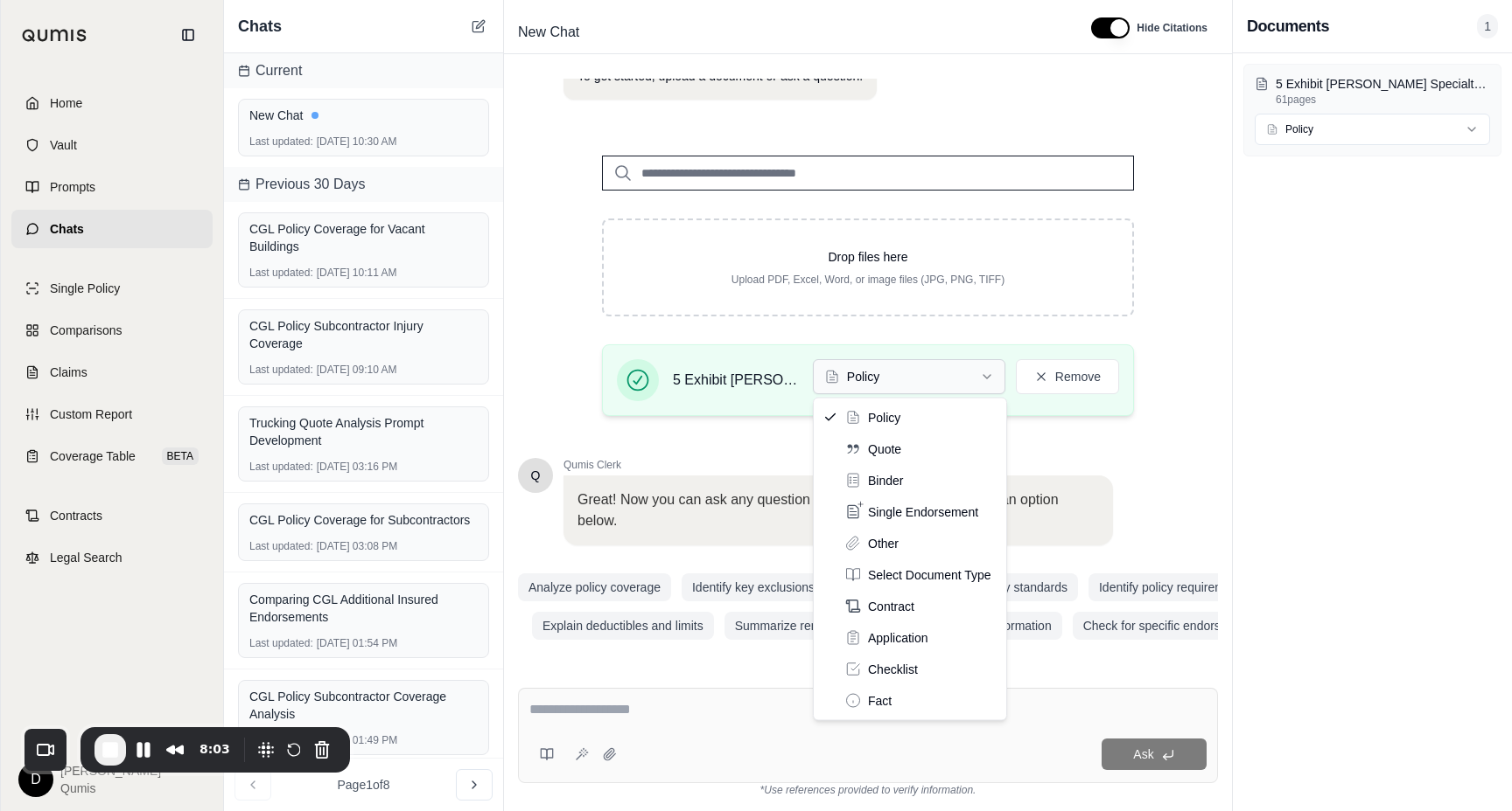
click at [867, 371] on html "Home Vault Prompts Chats Single Policy Comparisons Claims Custom Report Coverag…" at bounding box center [756, 405] width 1512 height 811
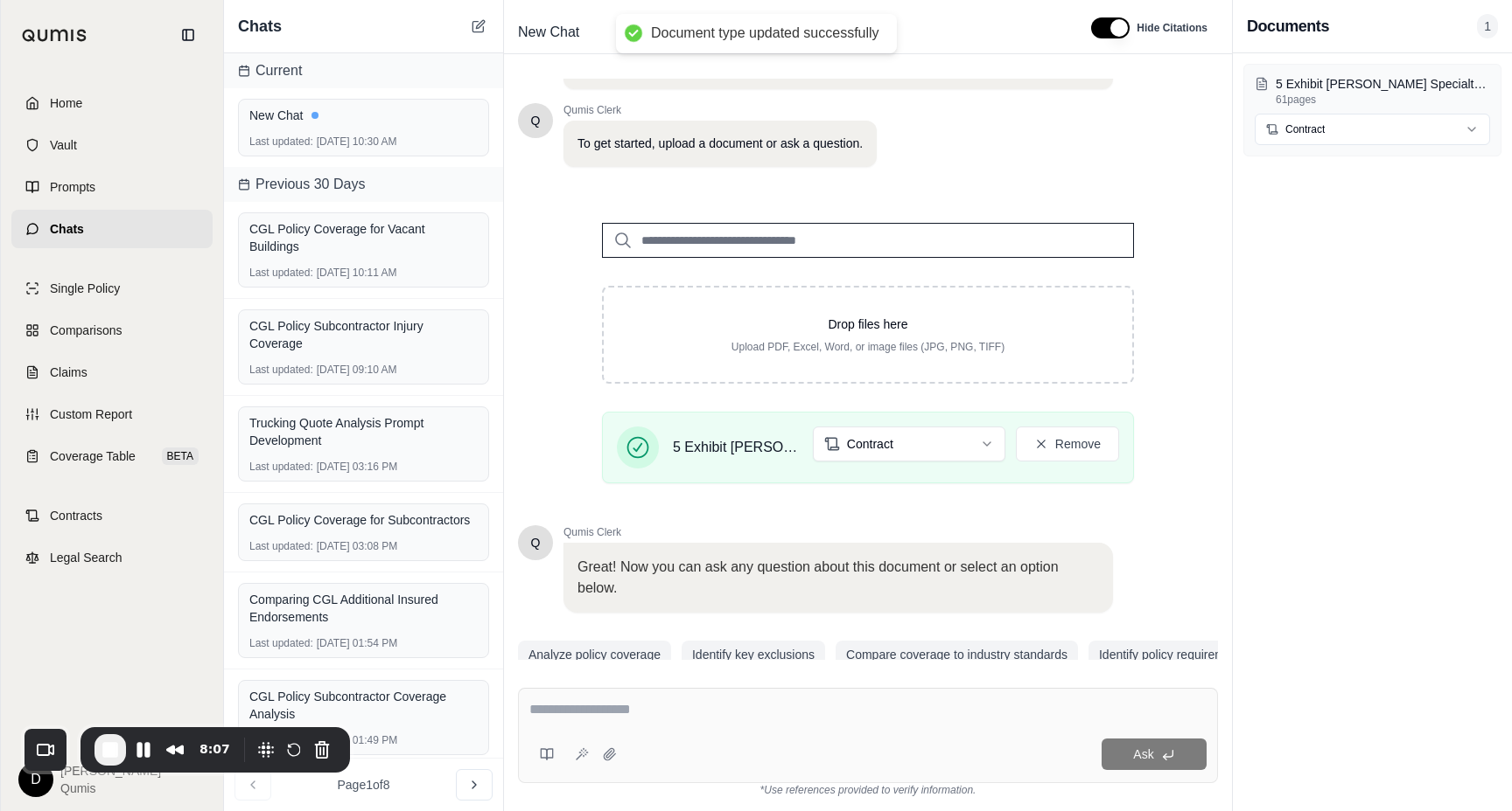
scroll to position [153, 0]
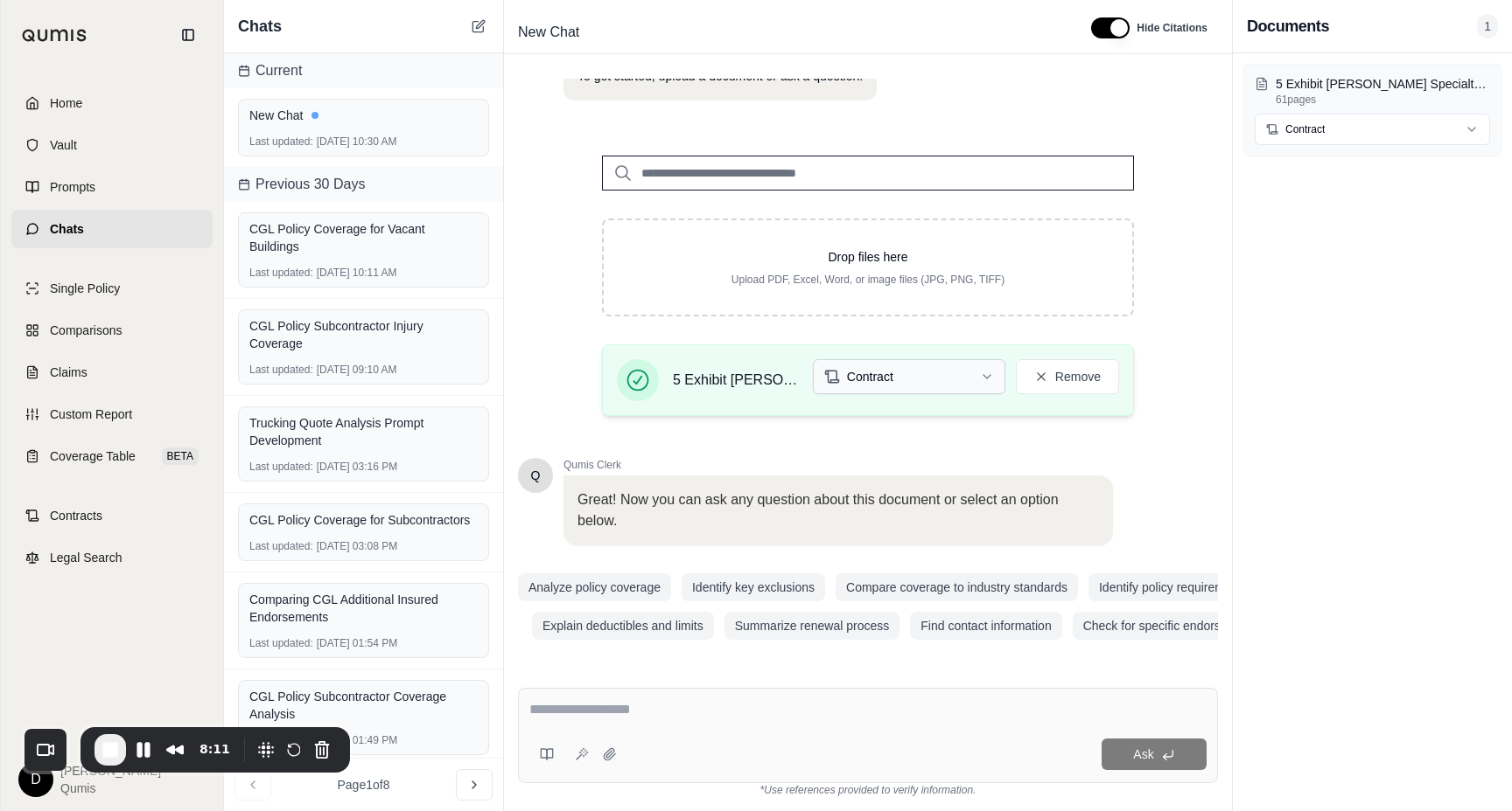
click at [911, 383] on html "Home Vault Prompts Chats Single Policy Comparisons Claims Custom Report Coverag…" at bounding box center [756, 405] width 1512 height 811
click at [658, 711] on textarea at bounding box center [868, 709] width 677 height 21
type textarea "**********"
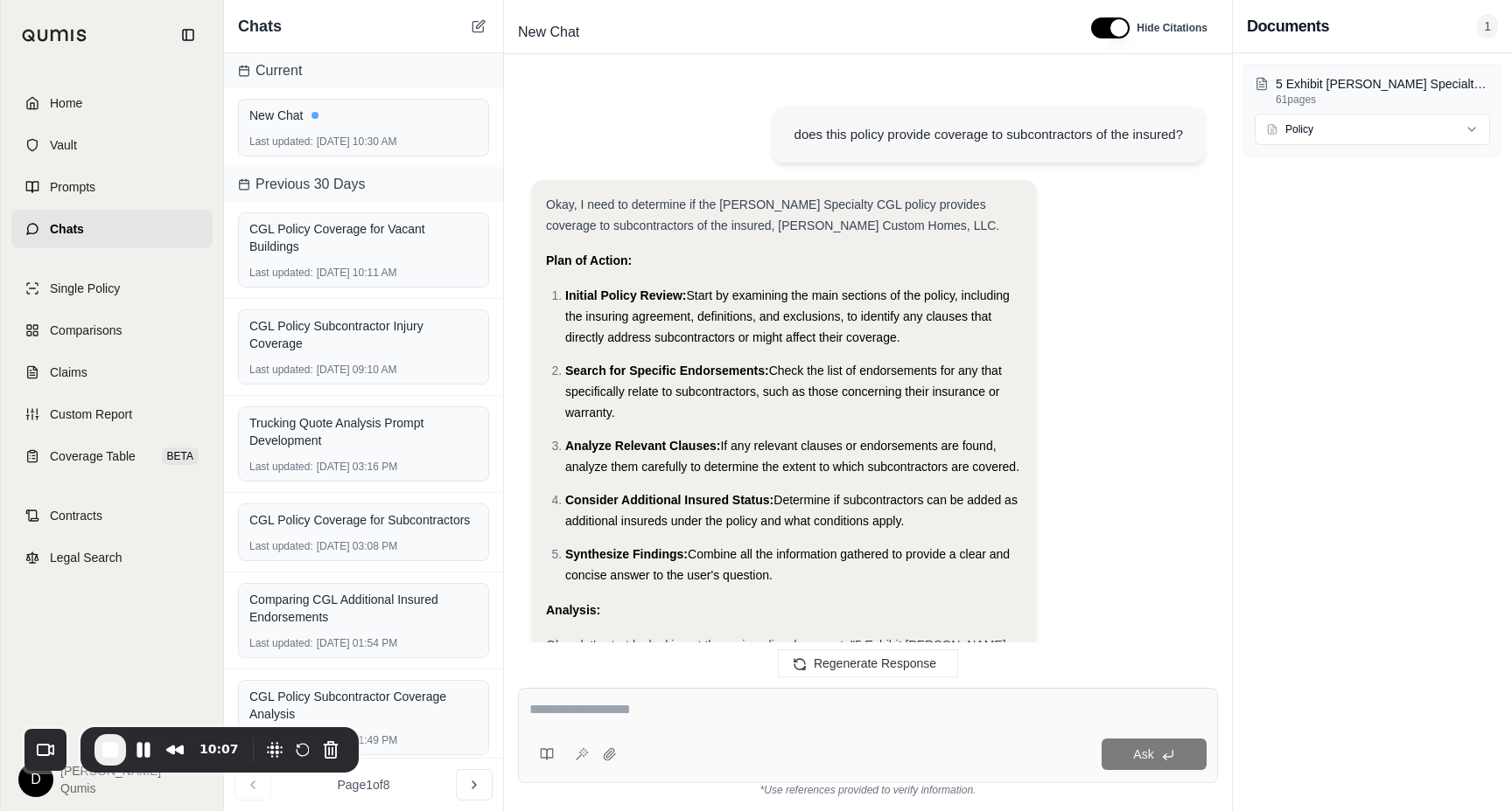
scroll to position [1717, 0]
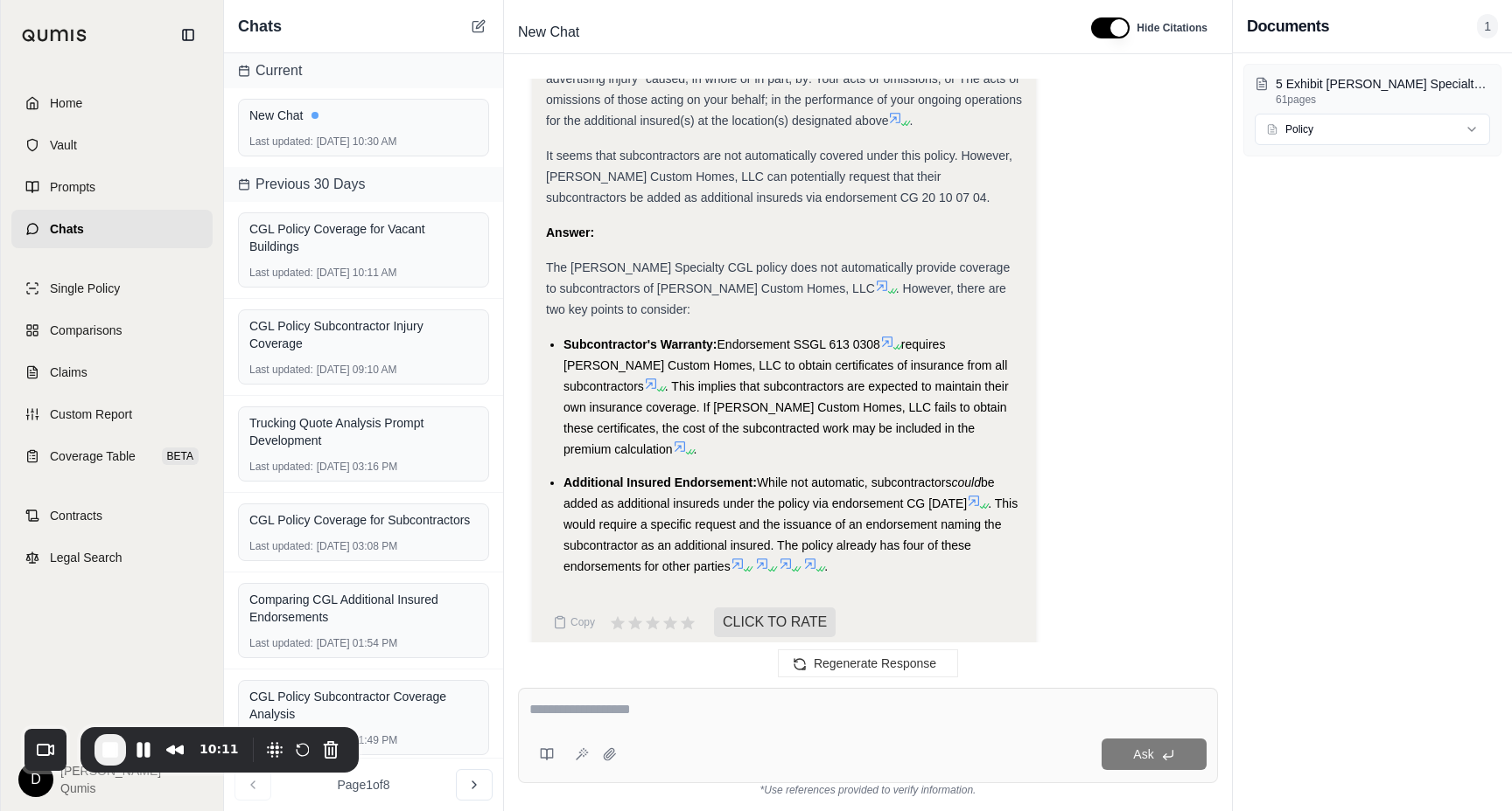
click at [803, 383] on span ". This implies that subcontractors are expected to maintain their own insurance…" at bounding box center [786, 418] width 445 height 77
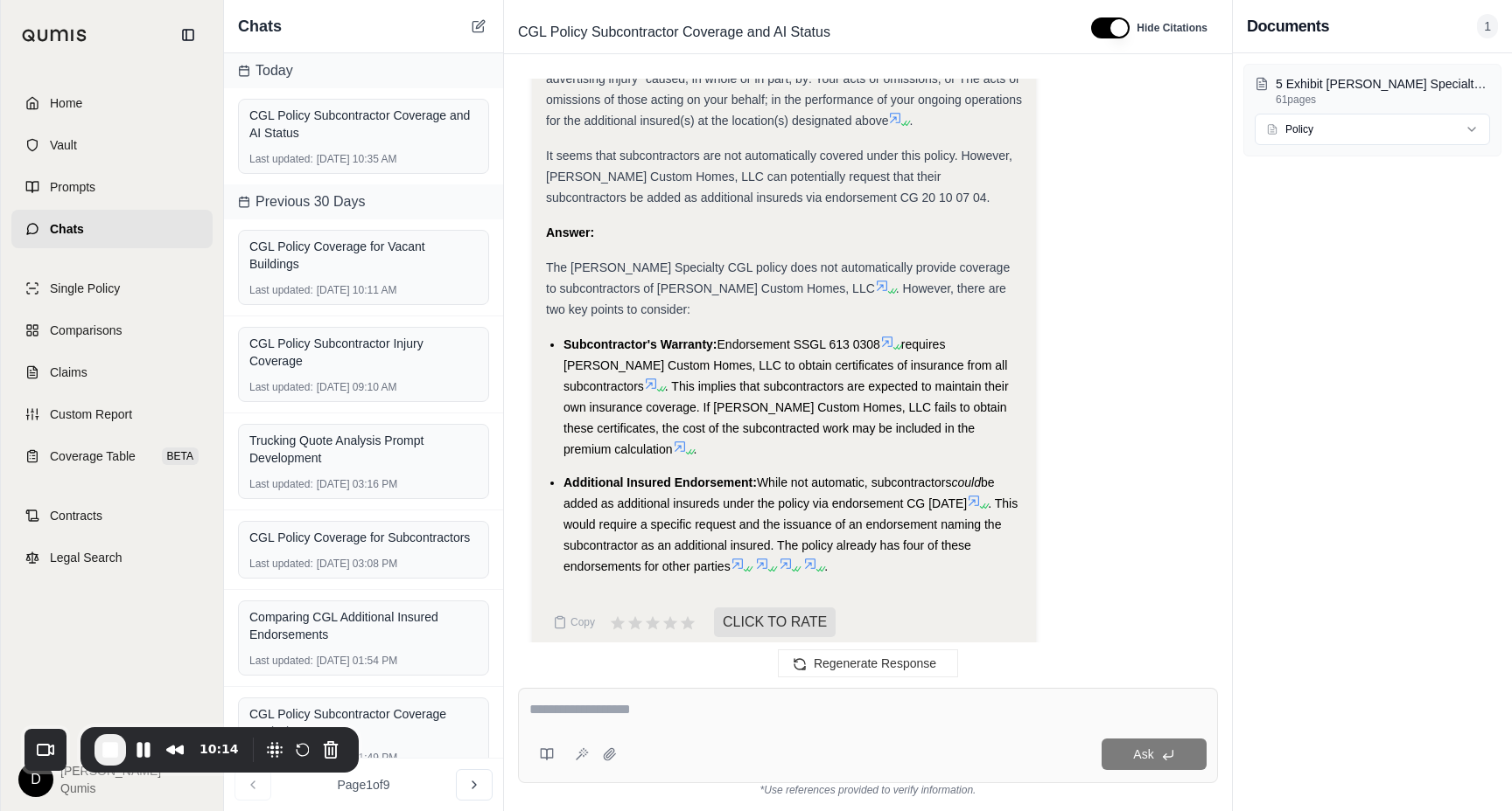
scroll to position [1708, 0]
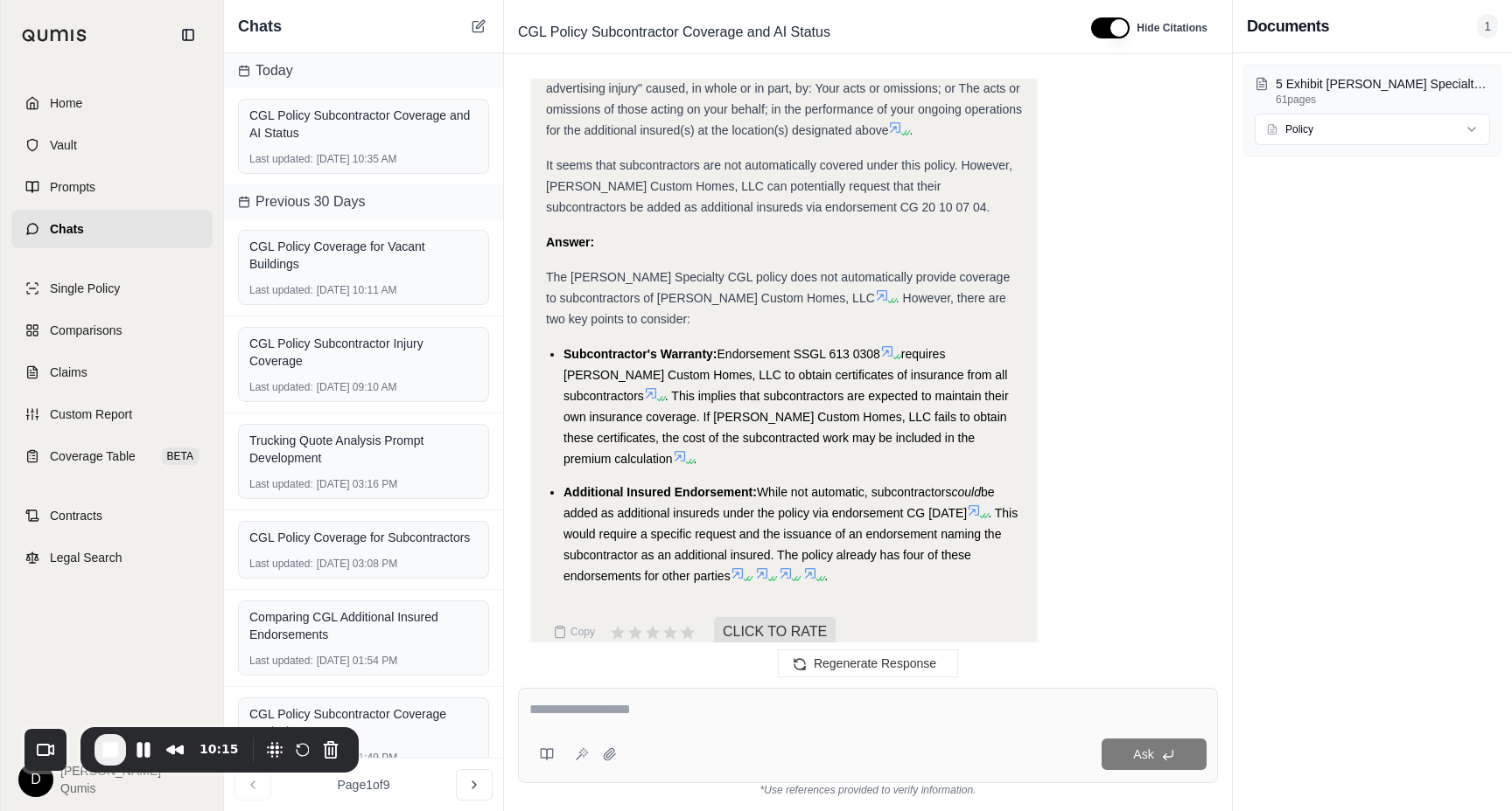
click at [766, 402] on li "Subcontractor's Warranty: Endorsement SSGL 613 0308 requires [PERSON_NAME] Cust…" at bounding box center [792, 407] width 458 height 126
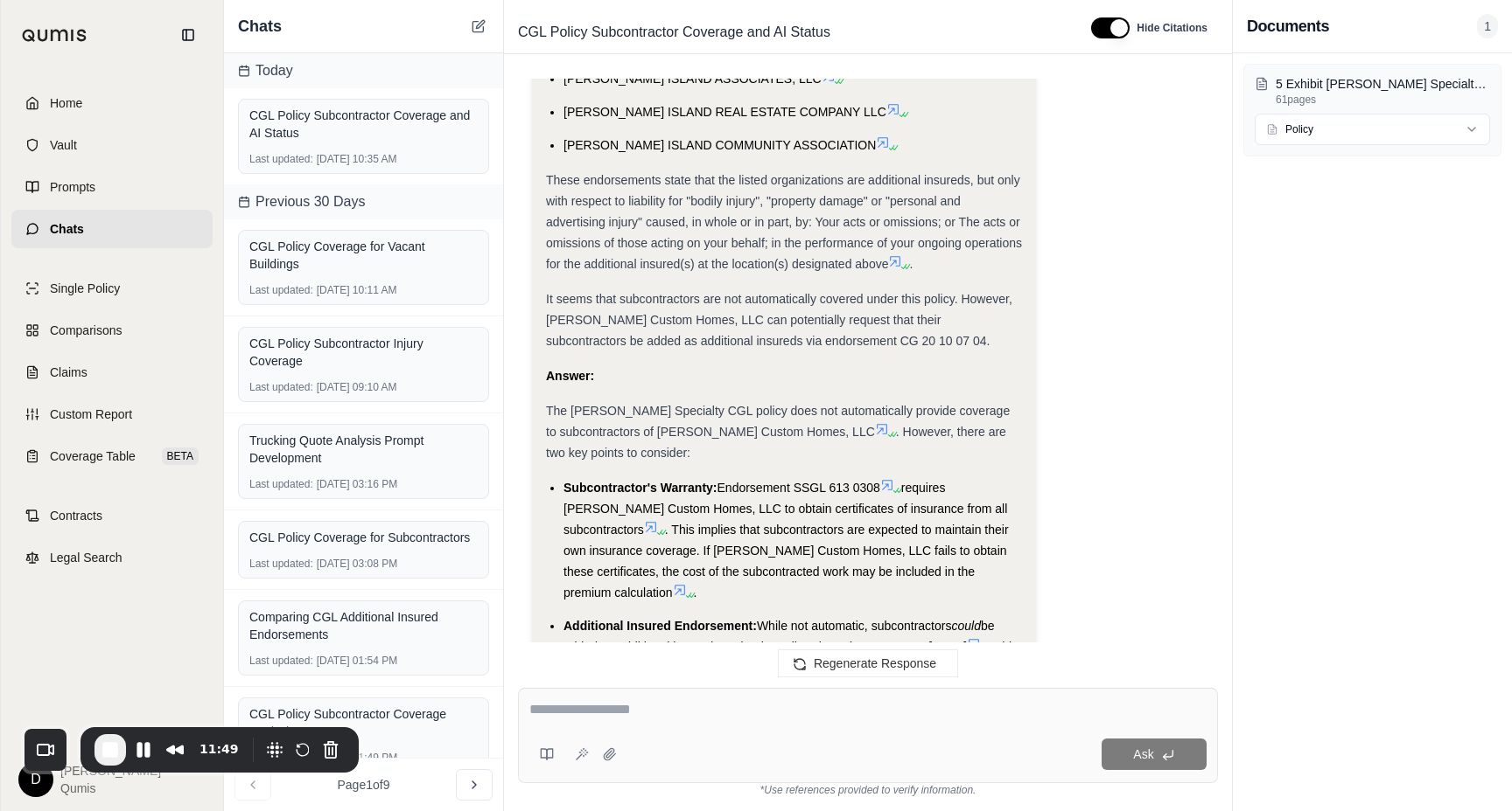
scroll to position [1717, 0]
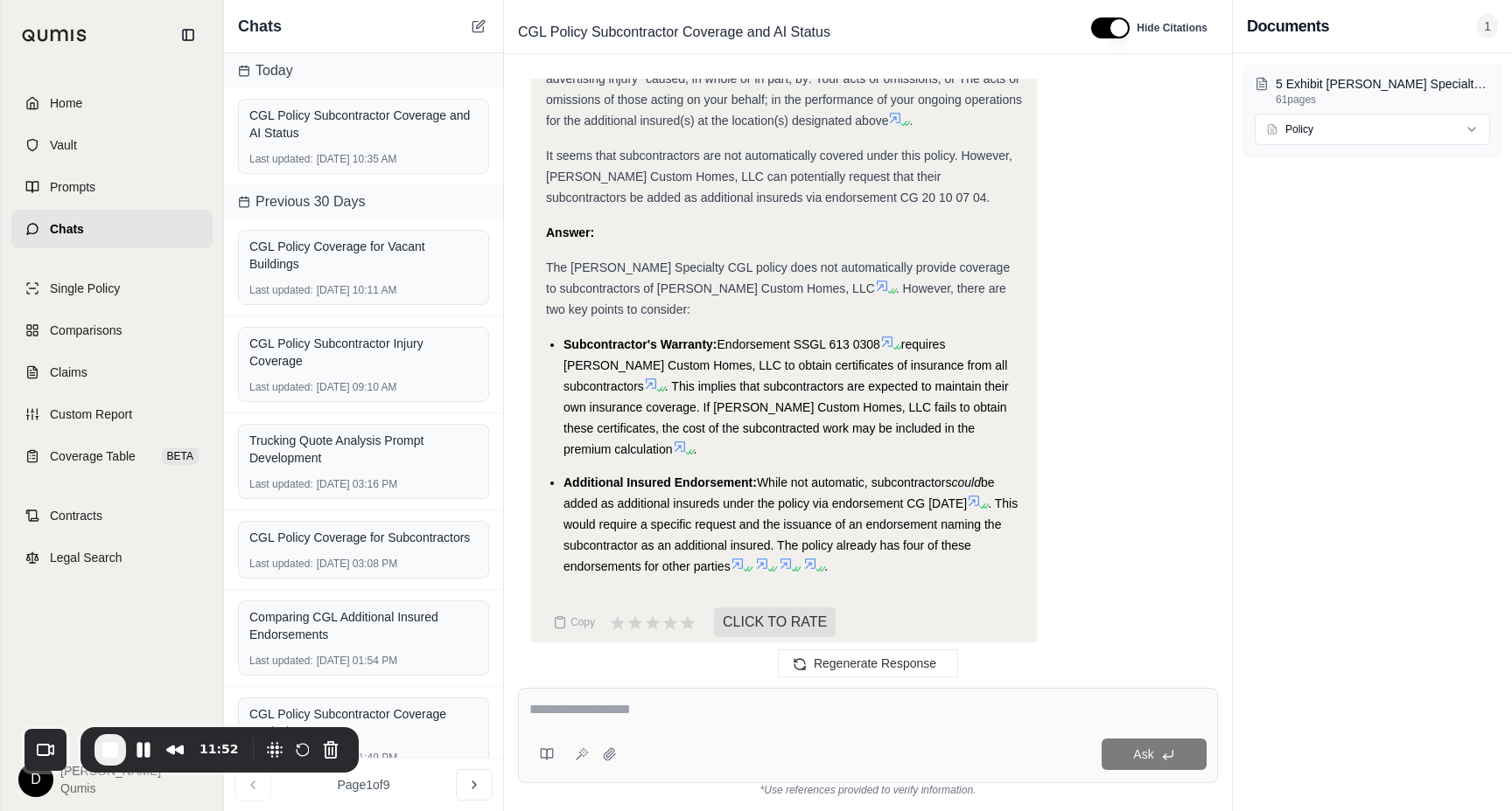
click at [767, 353] on li "Subcontractor's Warranty: Endorsement SSGL 613 0308 requires [PERSON_NAME] Cust…" at bounding box center [792, 397] width 458 height 126
click at [756, 373] on li "Subcontractor's Warranty: Endorsement SSGL 613 0308 requires [PERSON_NAME] Cust…" at bounding box center [792, 397] width 458 height 126
click at [682, 302] on div "The [PERSON_NAME] Specialty CGL policy does not automatically provide coverage …" at bounding box center [783, 289] width 475 height 63
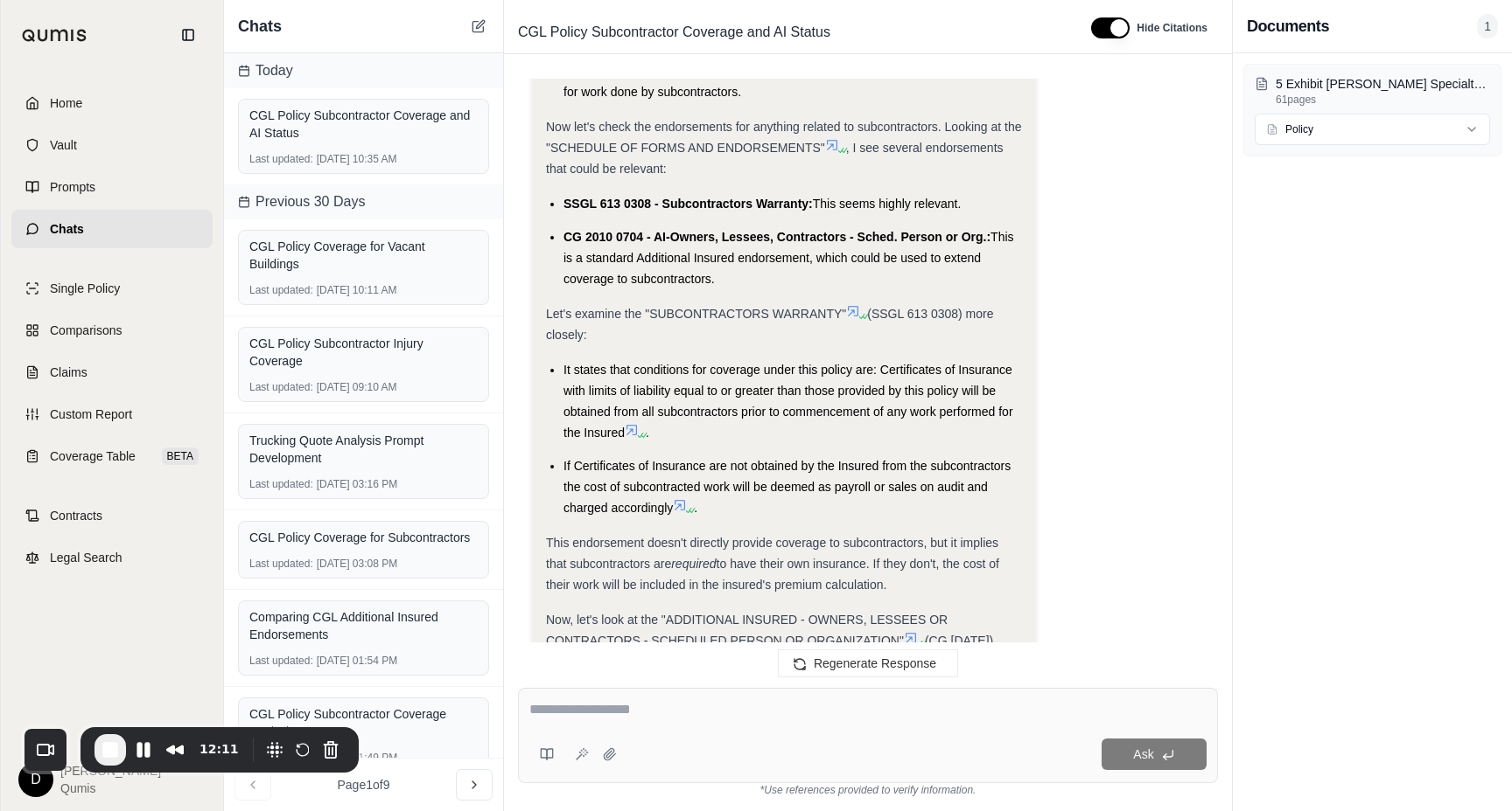
scroll to position [906, 0]
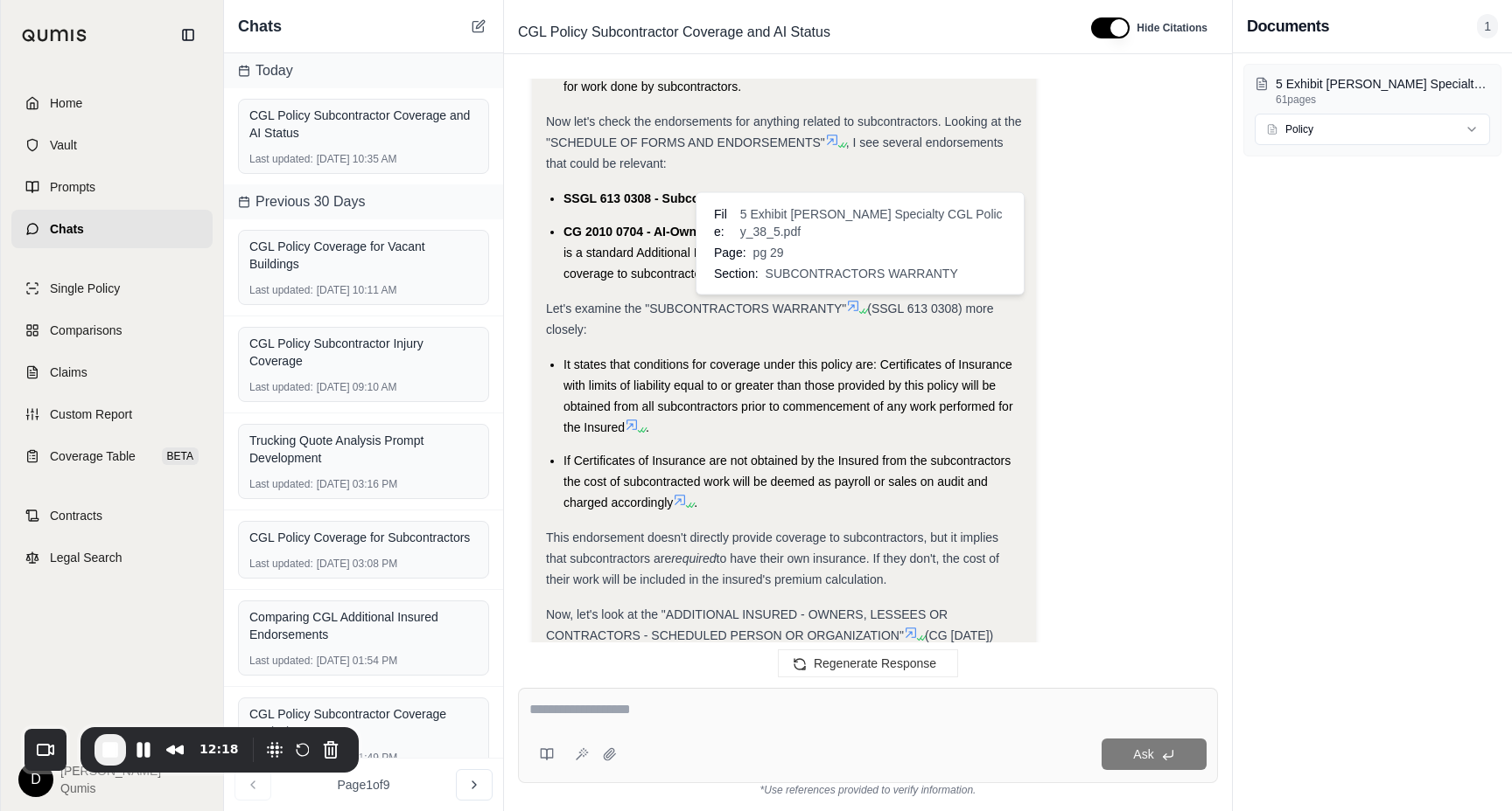
click at [854, 311] on icon at bounding box center [853, 306] width 14 height 14
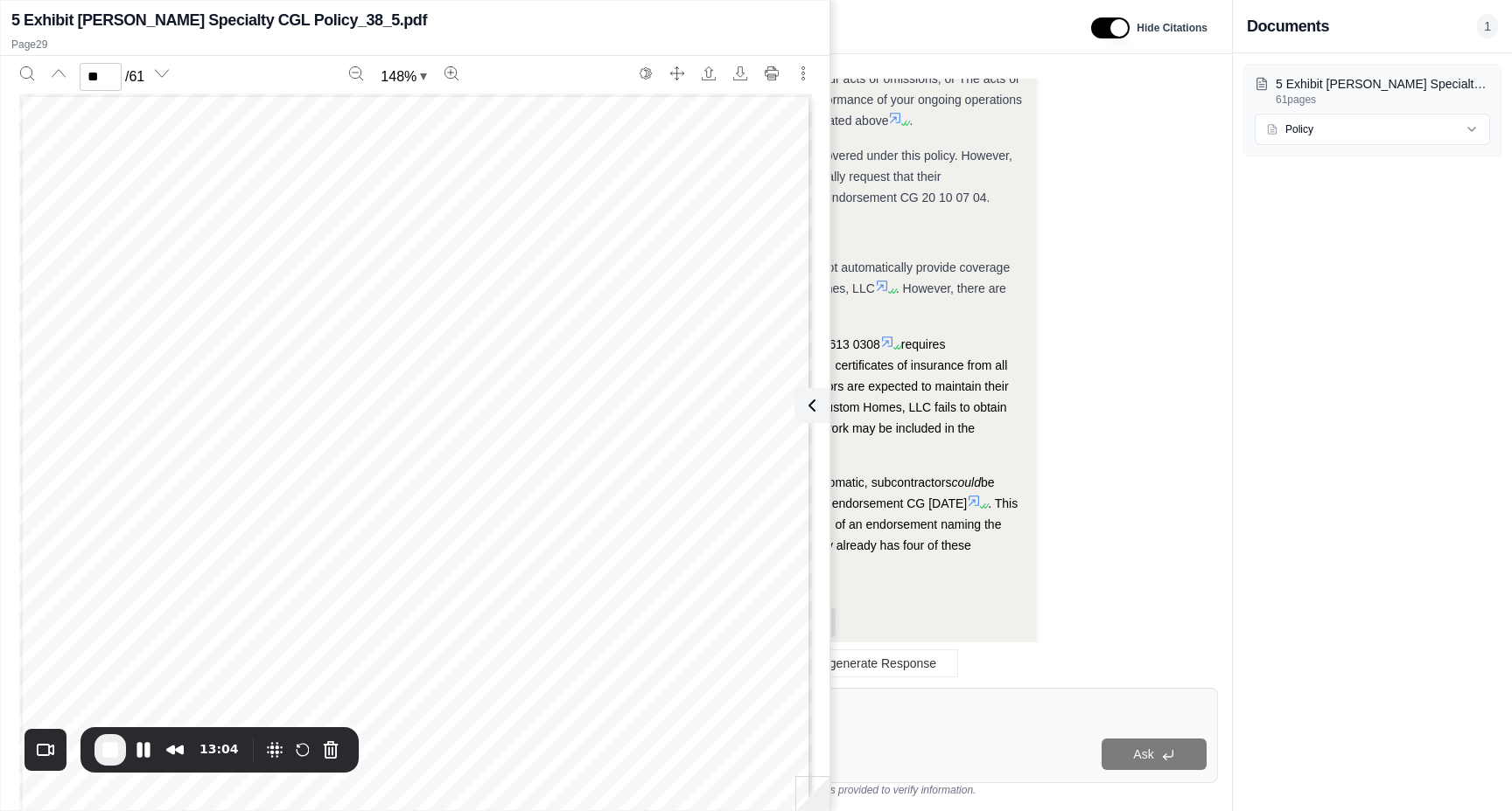
scroll to position [28690, 0]
type input "**"
click at [10, 72] on div "** / 61 148 % 2:13-cv-03490-DCN Date Filed [DATE] Entry Number 38-5 Page 26 of …" at bounding box center [415, 427] width 828 height 743
click at [28, 77] on icon "Search" at bounding box center [27, 74] width 14 height 14
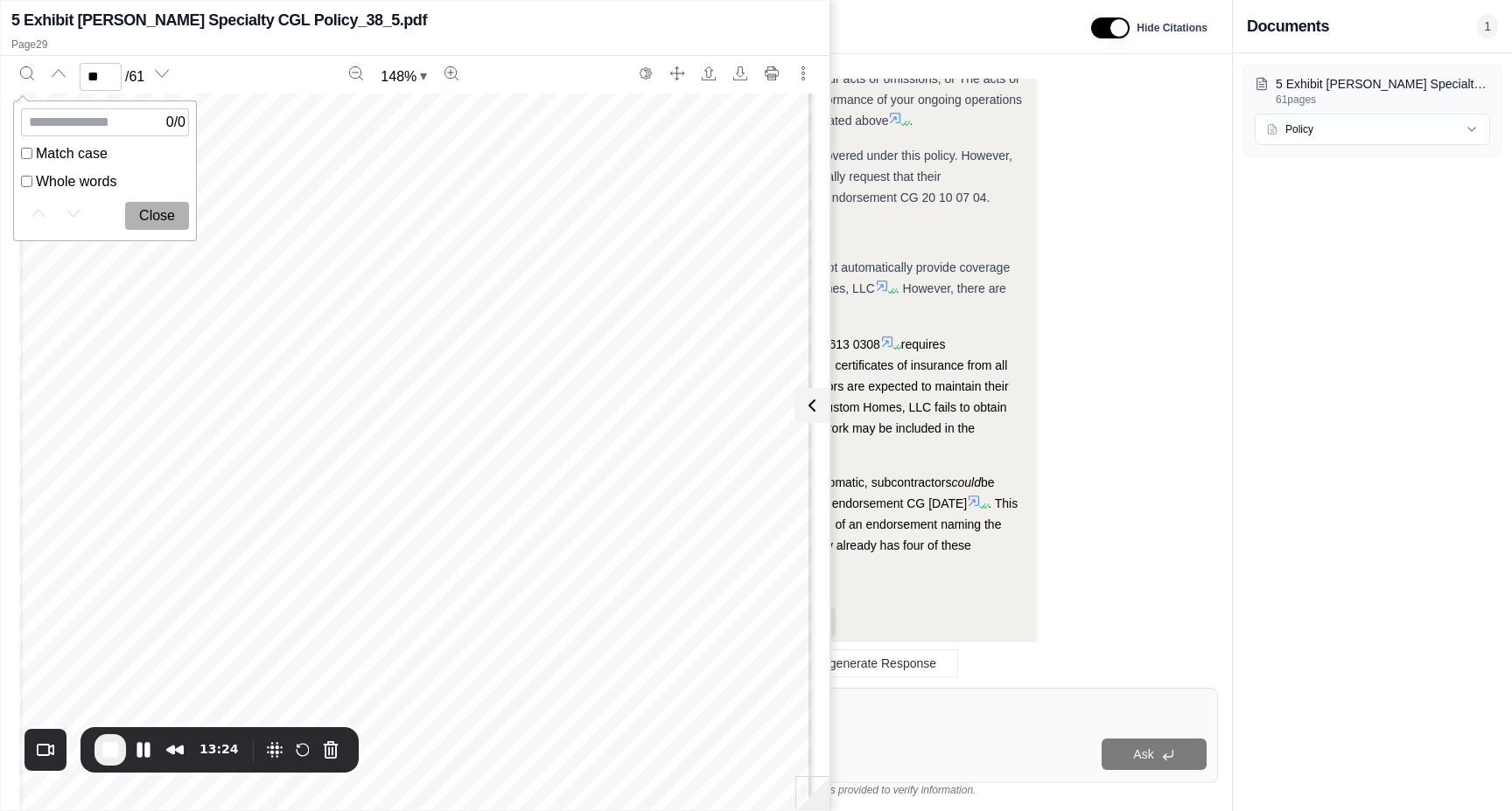
click at [145, 208] on button "Close" at bounding box center [157, 215] width 64 height 28
click at [807, 408] on icon at bounding box center [809, 406] width 5 height 11
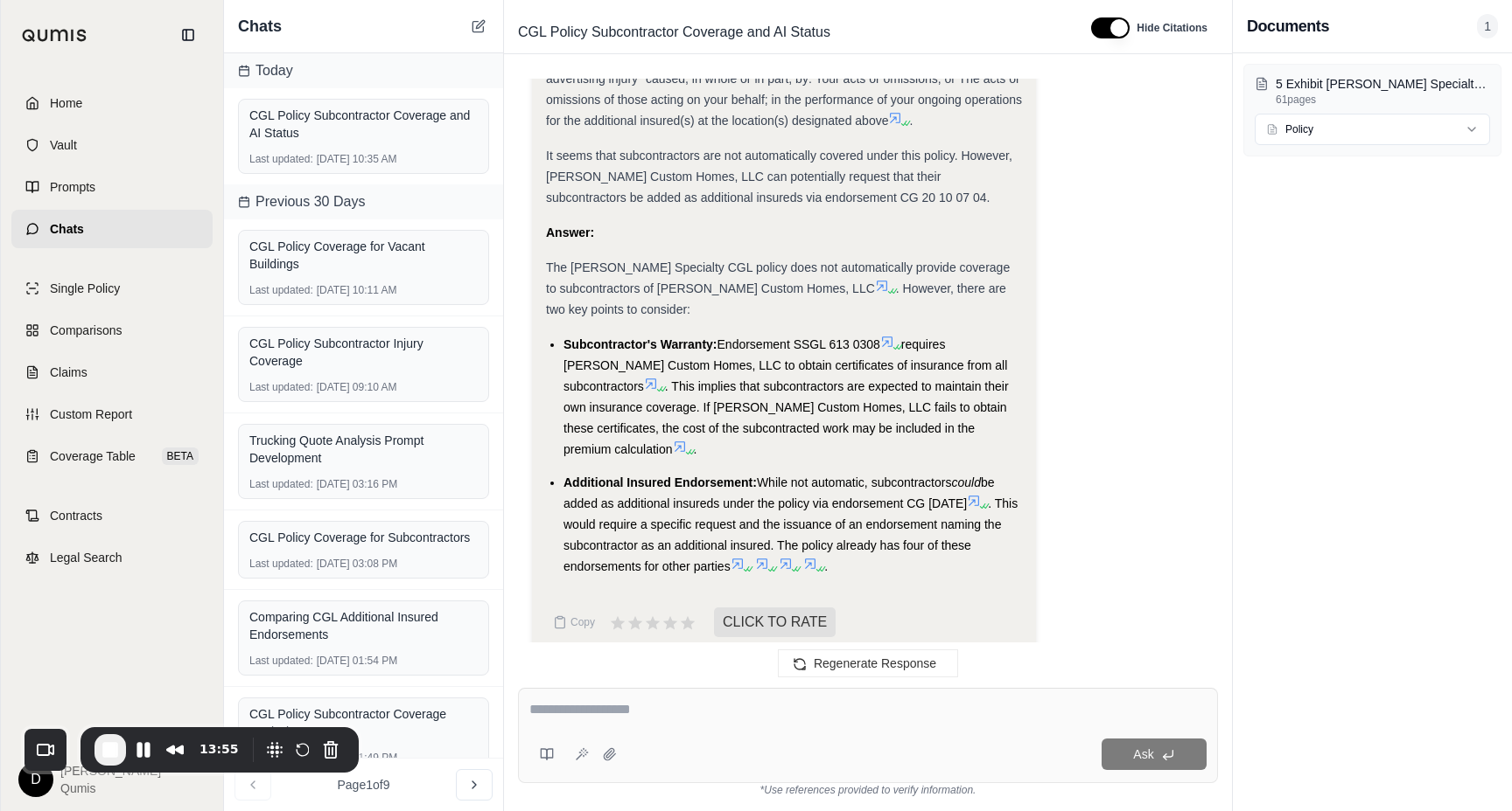
click at [738, 398] on li "Subcontractor's Warranty: Endorsement SSGL 613 0308 requires [PERSON_NAME] Cust…" at bounding box center [792, 397] width 458 height 126
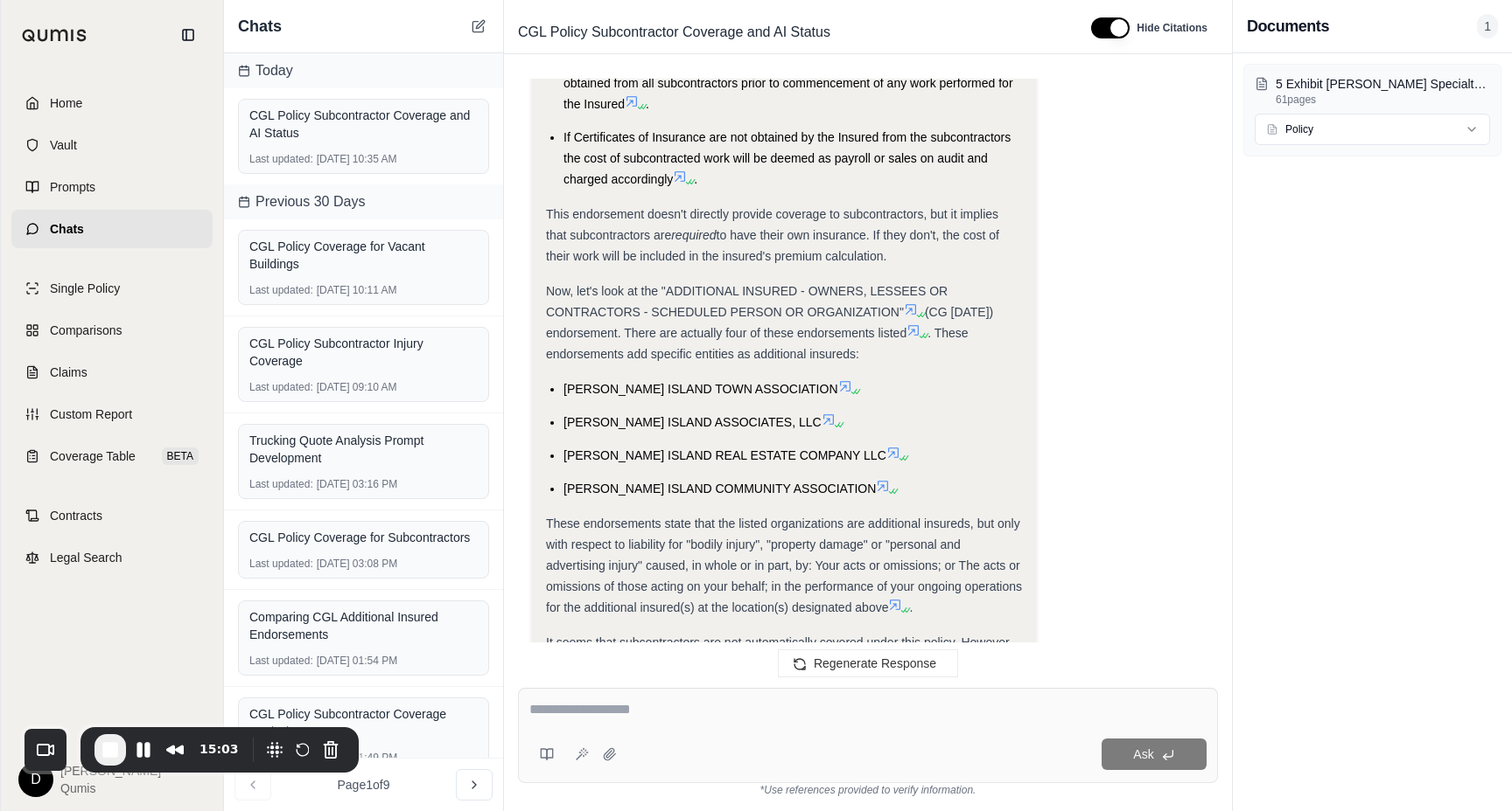
scroll to position [1717, 0]
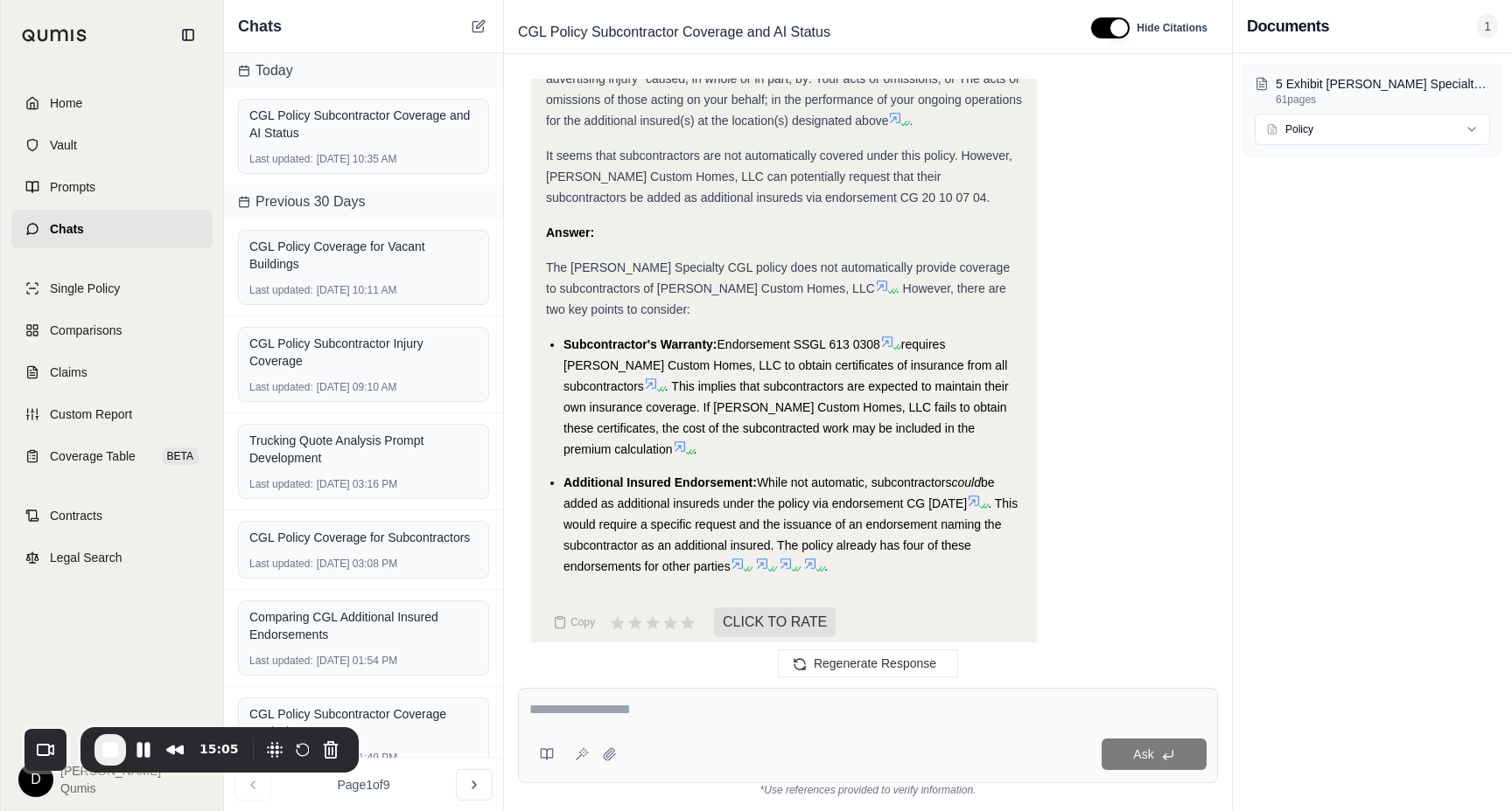
click at [650, 720] on div at bounding box center [868, 713] width 677 height 27
click at [627, 712] on textarea at bounding box center [868, 709] width 677 height 21
type textarea "**********"
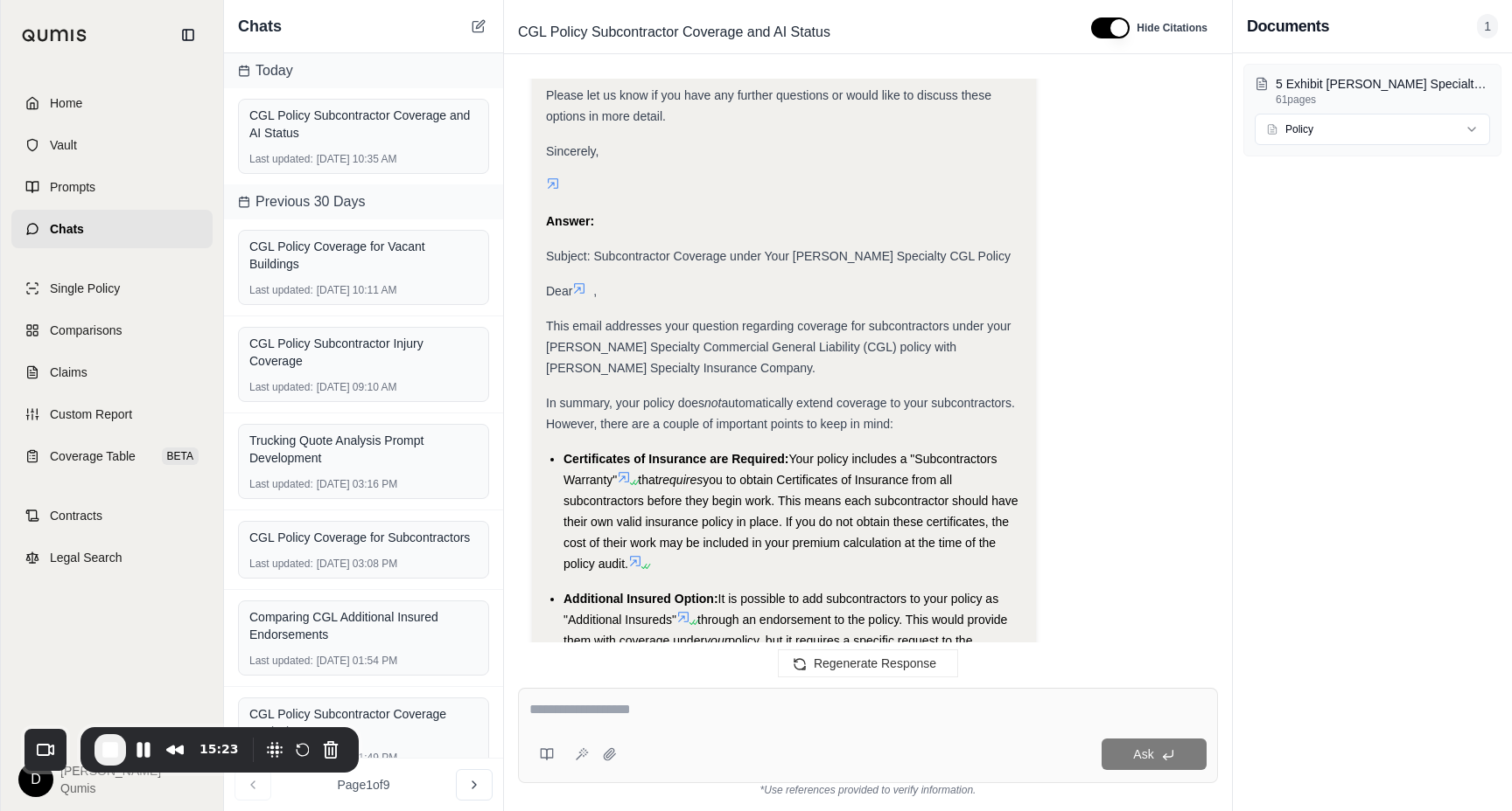
scroll to position [3285, 0]
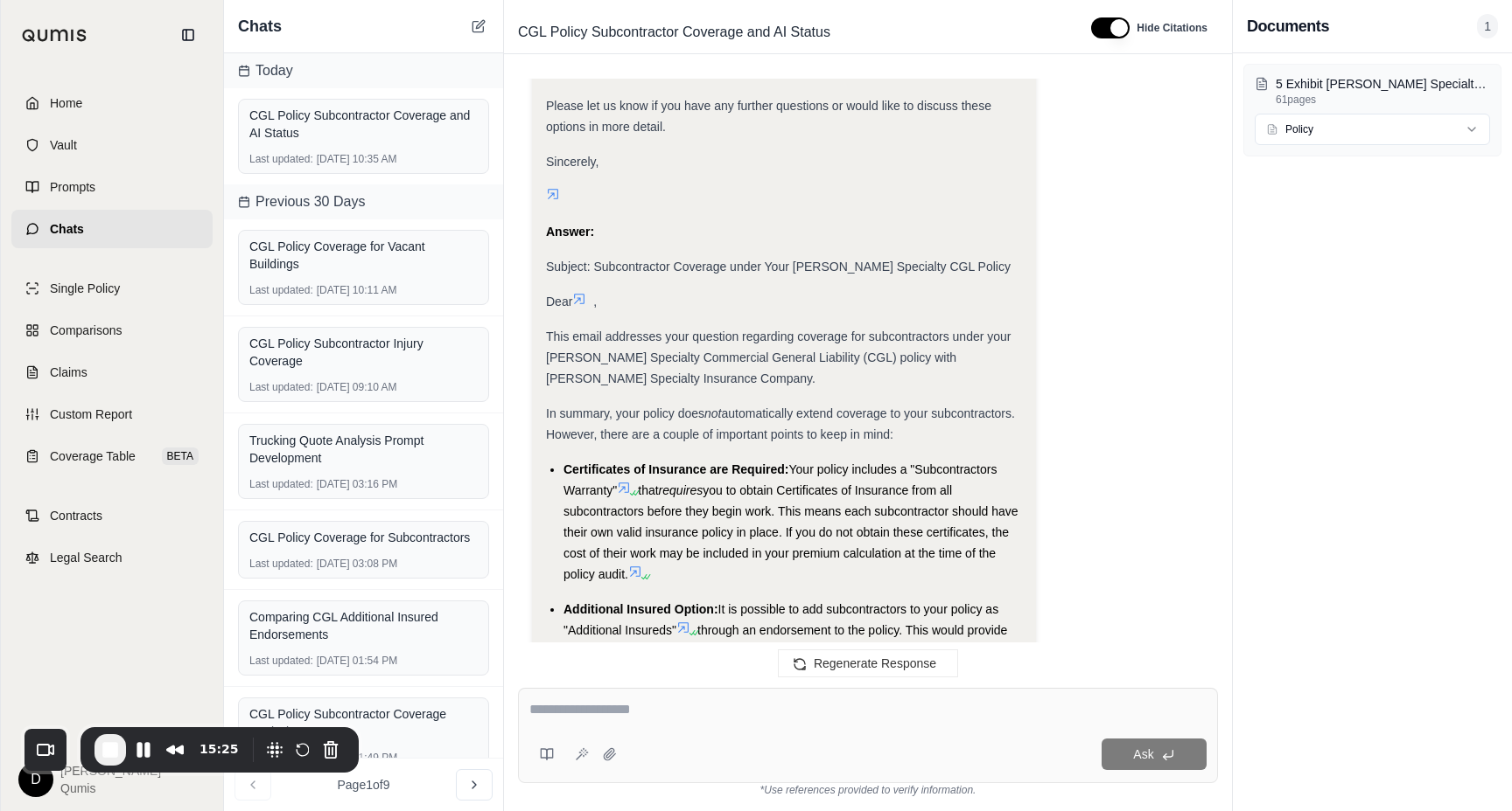
drag, startPoint x: 546, startPoint y: 224, endPoint x: 729, endPoint y: 538, distance: 363.4
click at [729, 538] on div "Okay, I will prepare the answer regarding subcontractor coverage under the [PER…" at bounding box center [783, 120] width 475 height 1836
click at [714, 494] on span "you to obtain Certificates of Insurance from all subcontractors before they beg…" at bounding box center [791, 532] width 455 height 98
click at [1103, 26] on button "button" at bounding box center [1109, 27] width 39 height 21
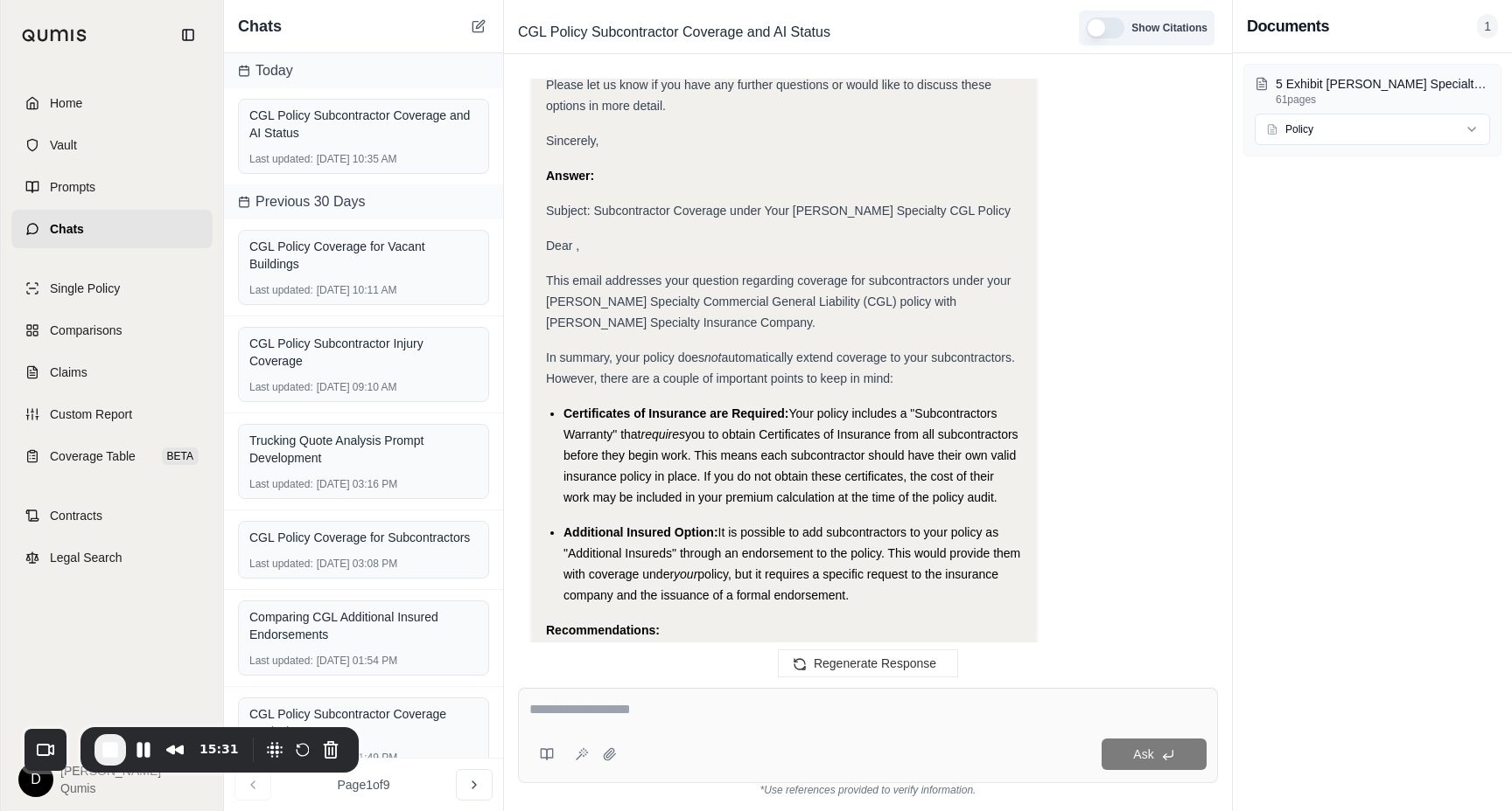
click at [1103, 26] on button "button" at bounding box center [1104, 27] width 39 height 21
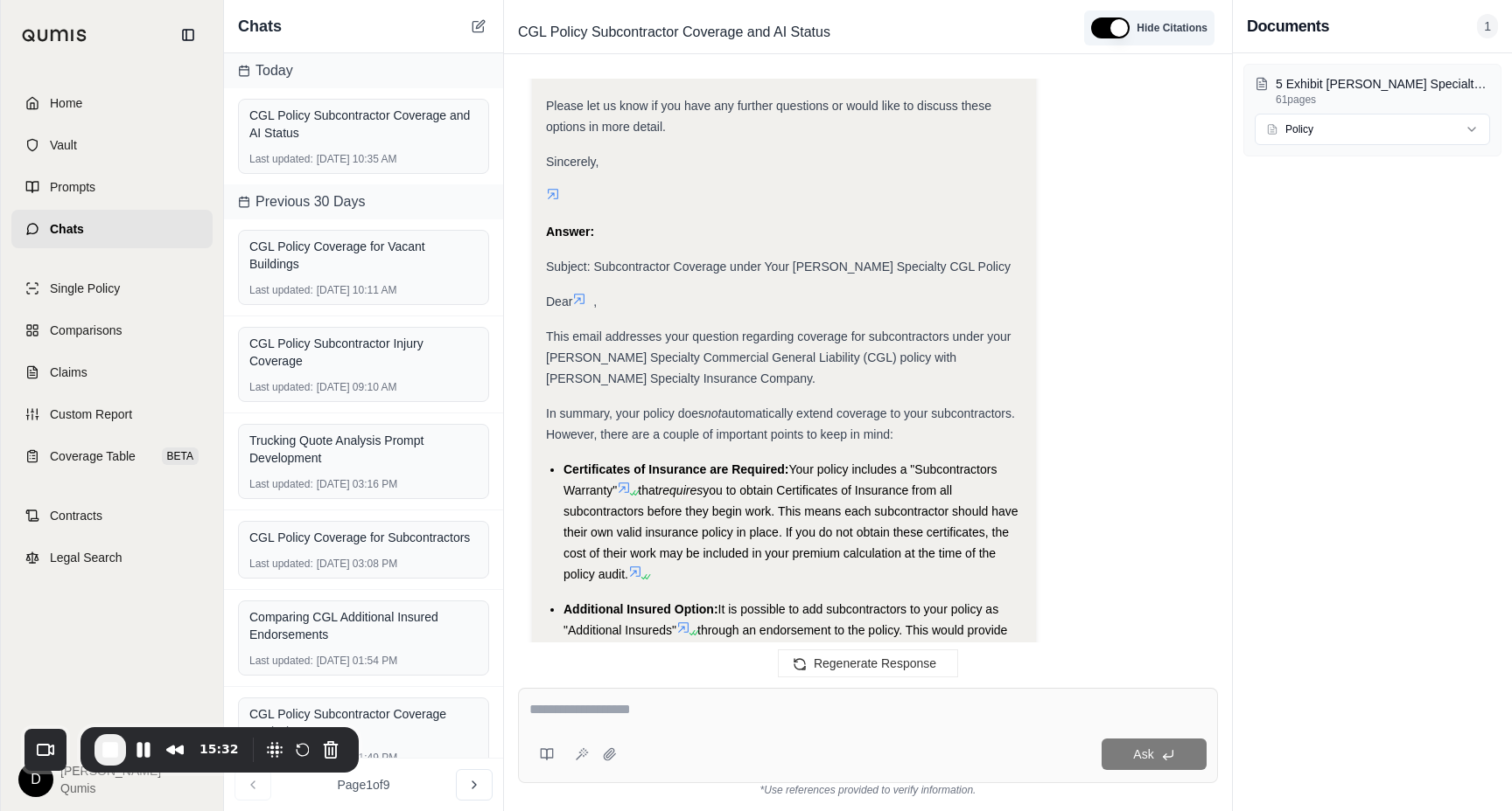
click at [1103, 26] on button "button" at bounding box center [1109, 27] width 39 height 21
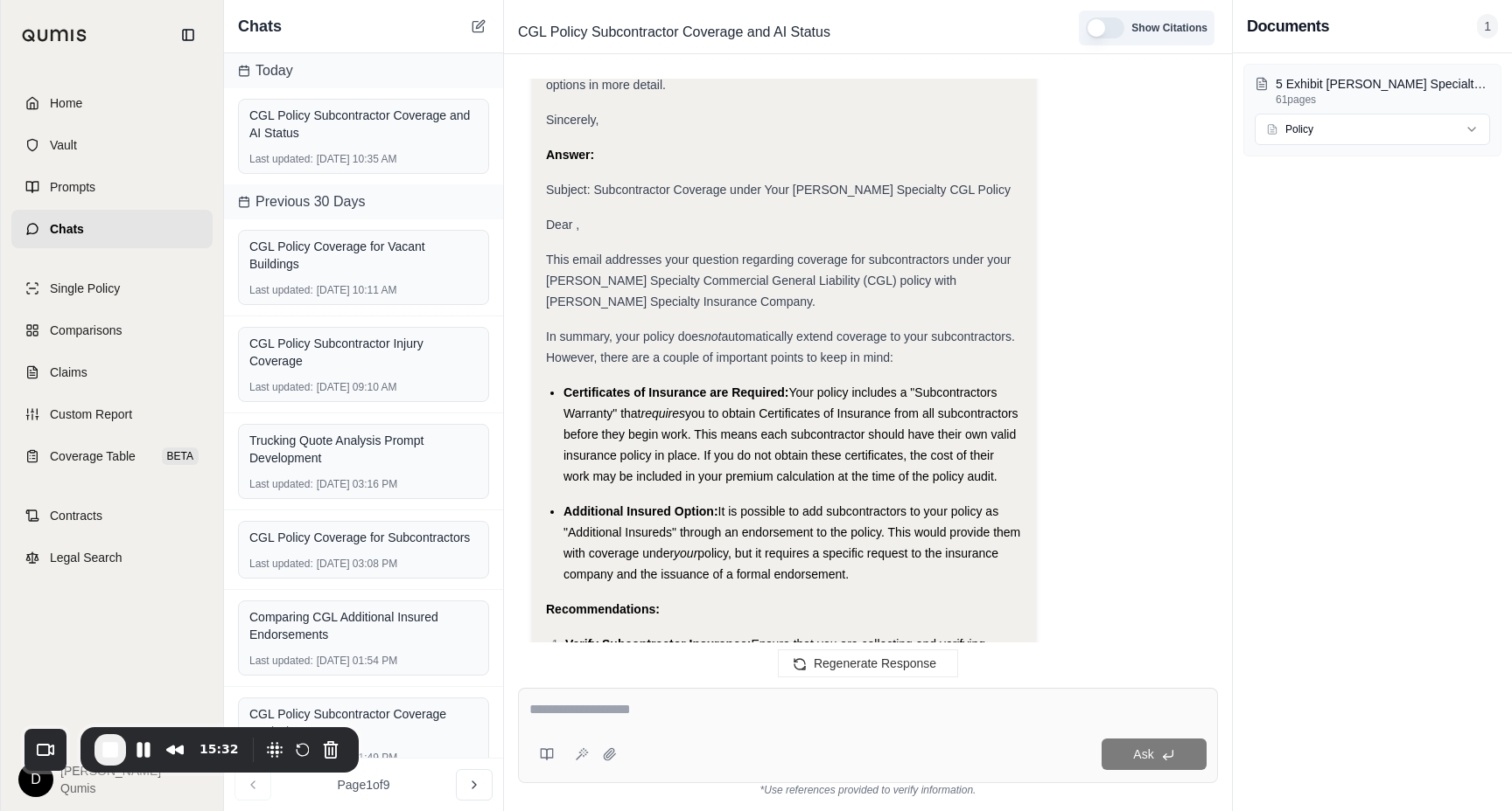
scroll to position [3264, 0]
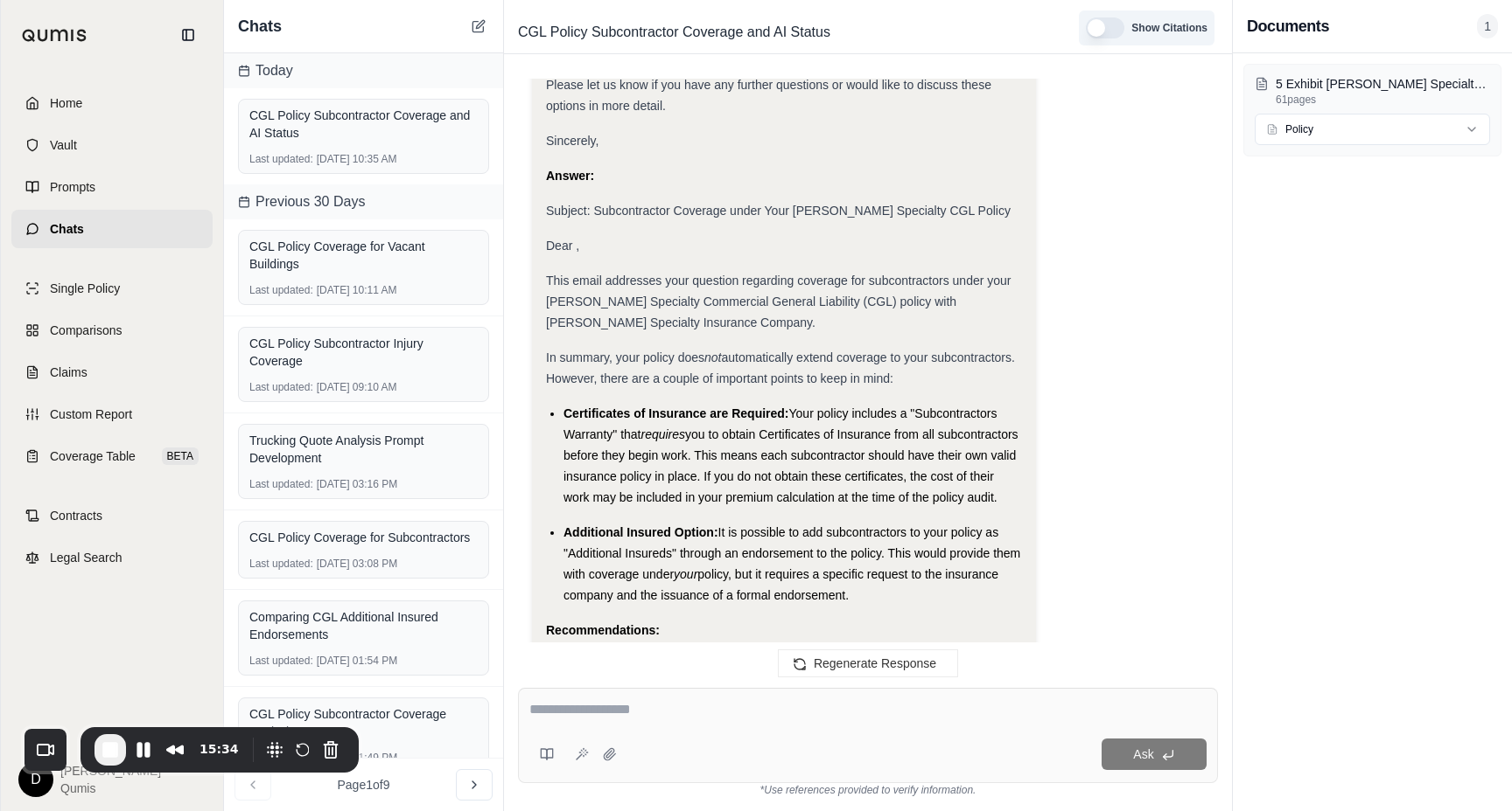
click at [1103, 26] on button "button" at bounding box center [1104, 27] width 39 height 21
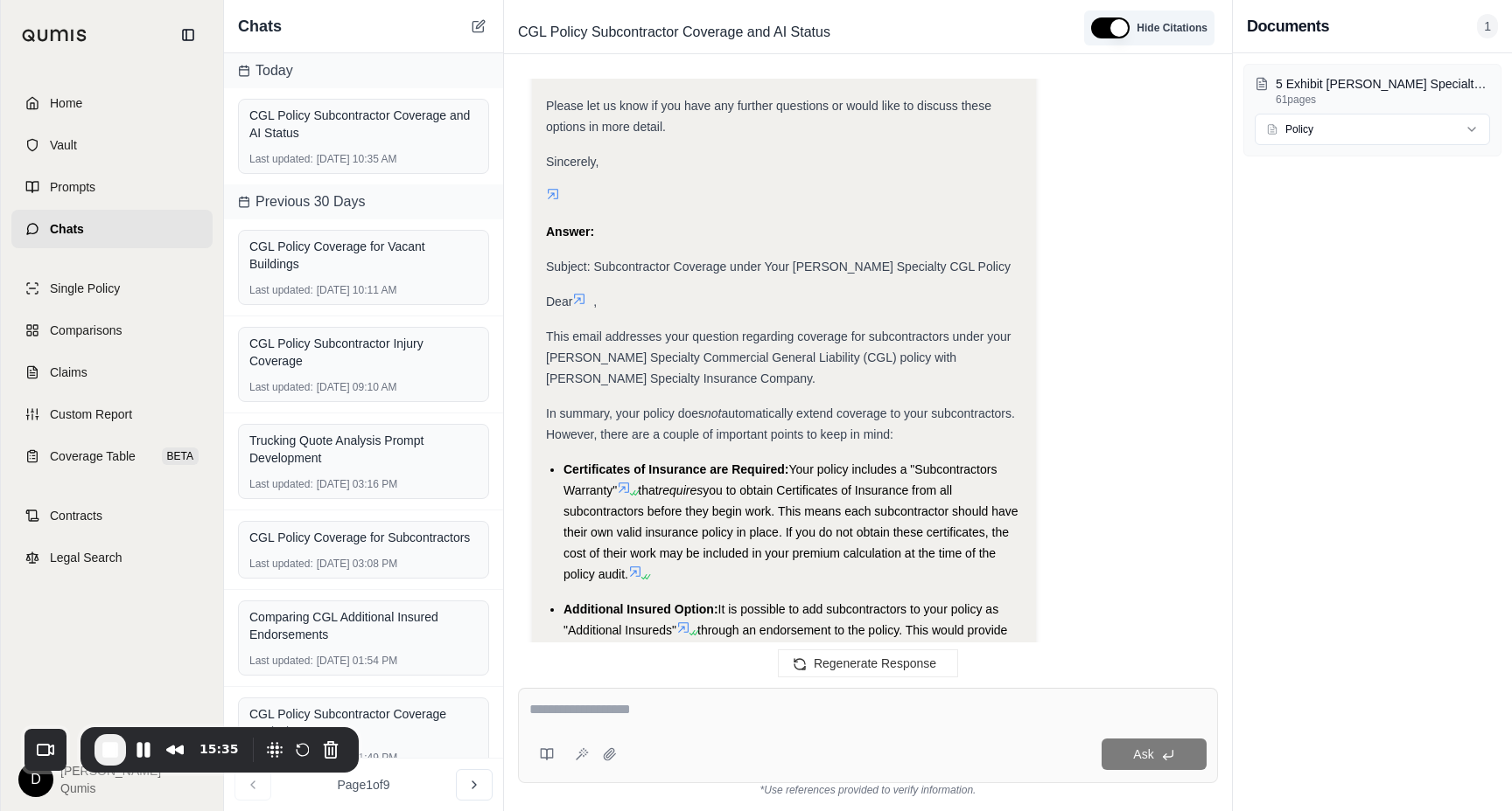
click at [1103, 26] on button "button" at bounding box center [1109, 27] width 39 height 21
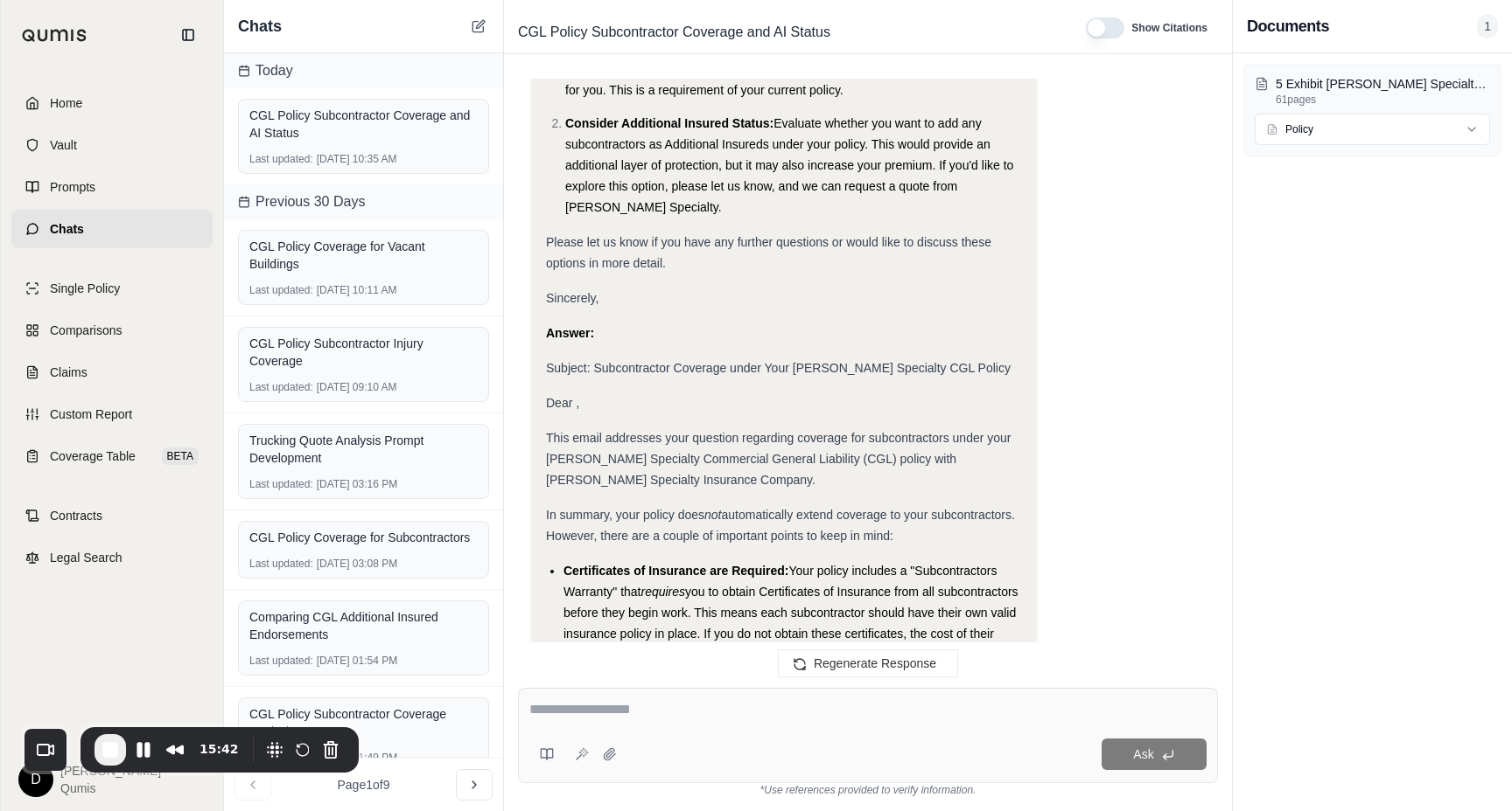
scroll to position [3634, 0]
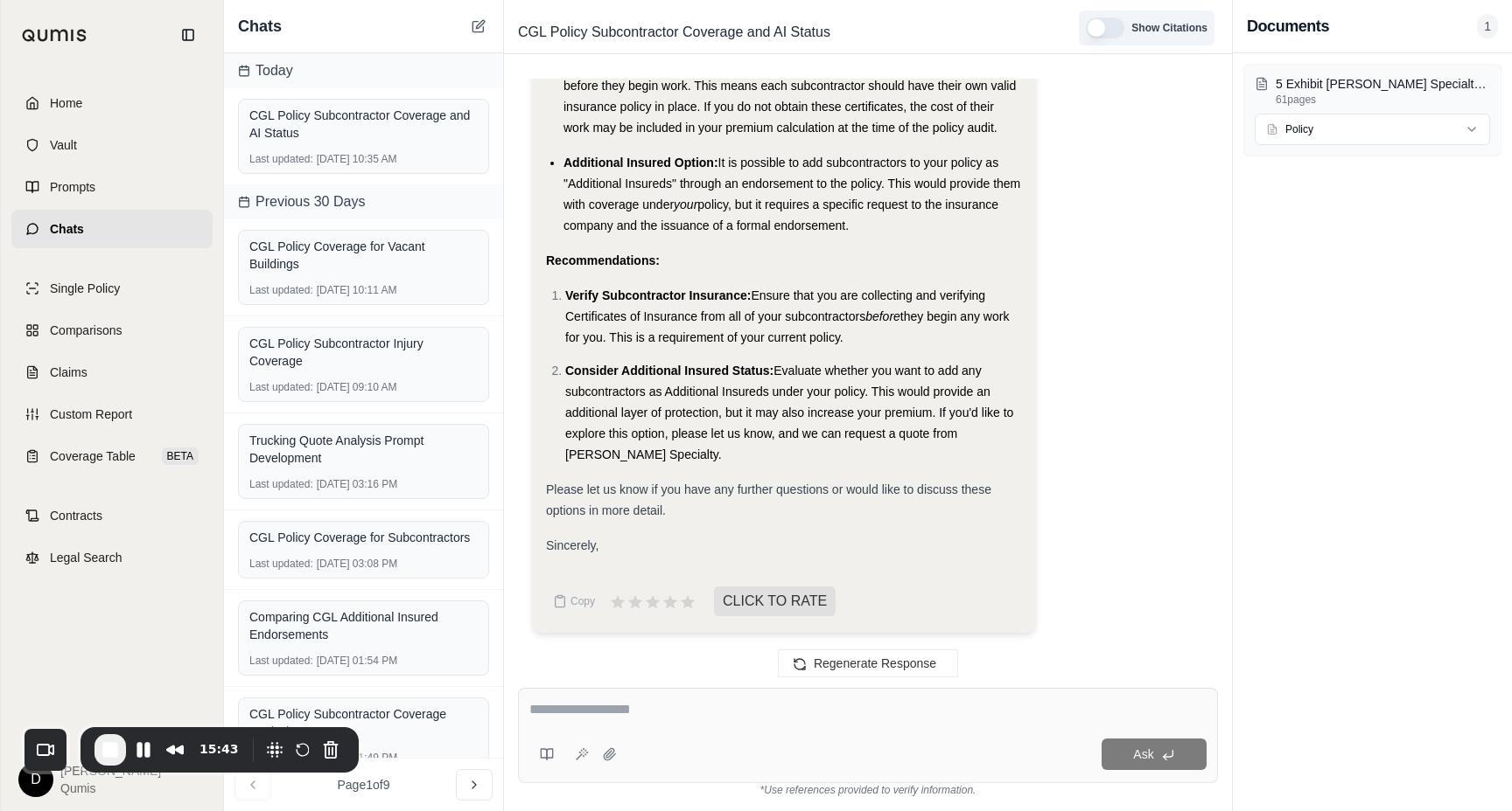
click at [1109, 23] on button "button" at bounding box center [1104, 27] width 39 height 21
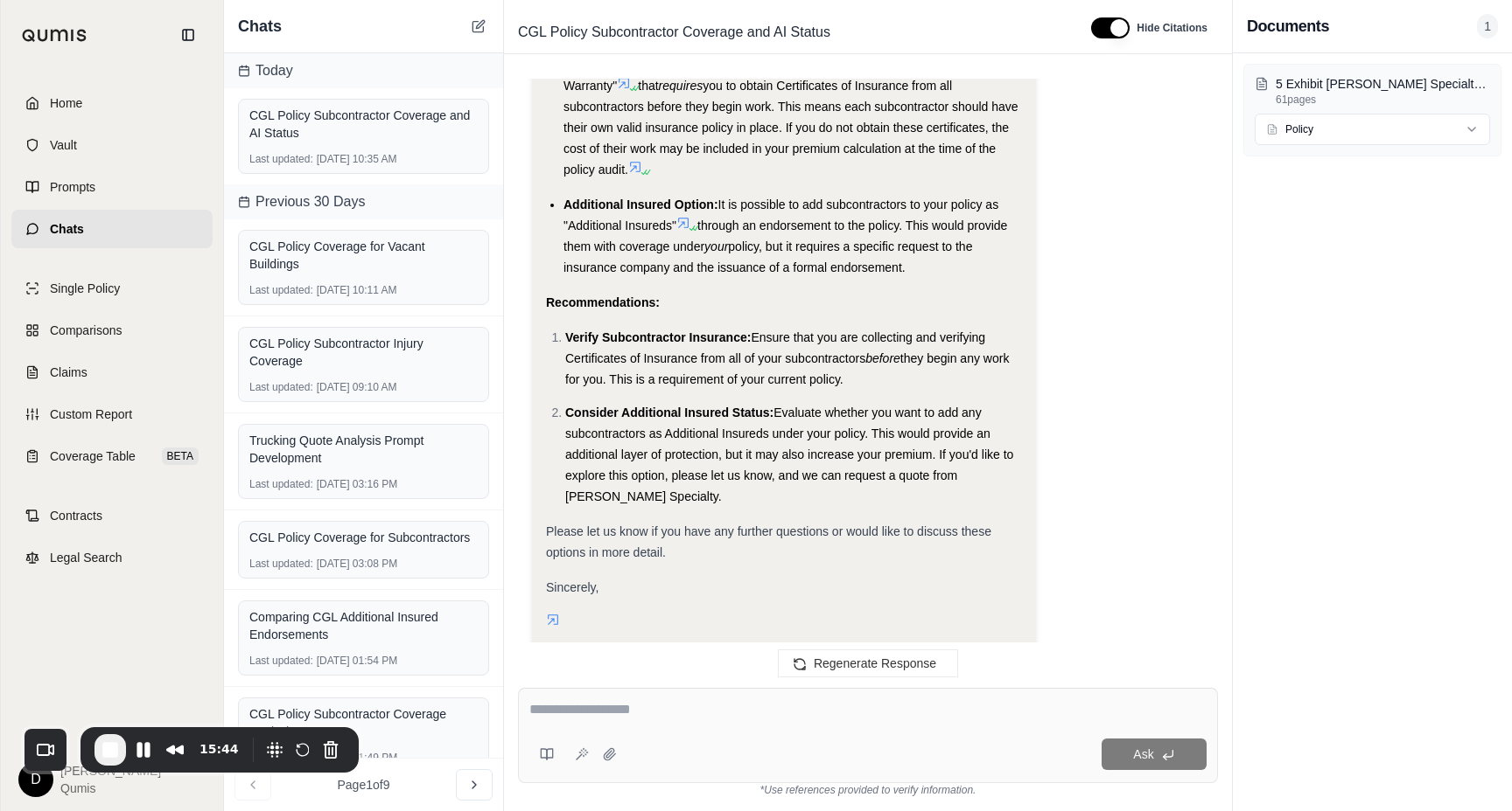
scroll to position [3725, 0]
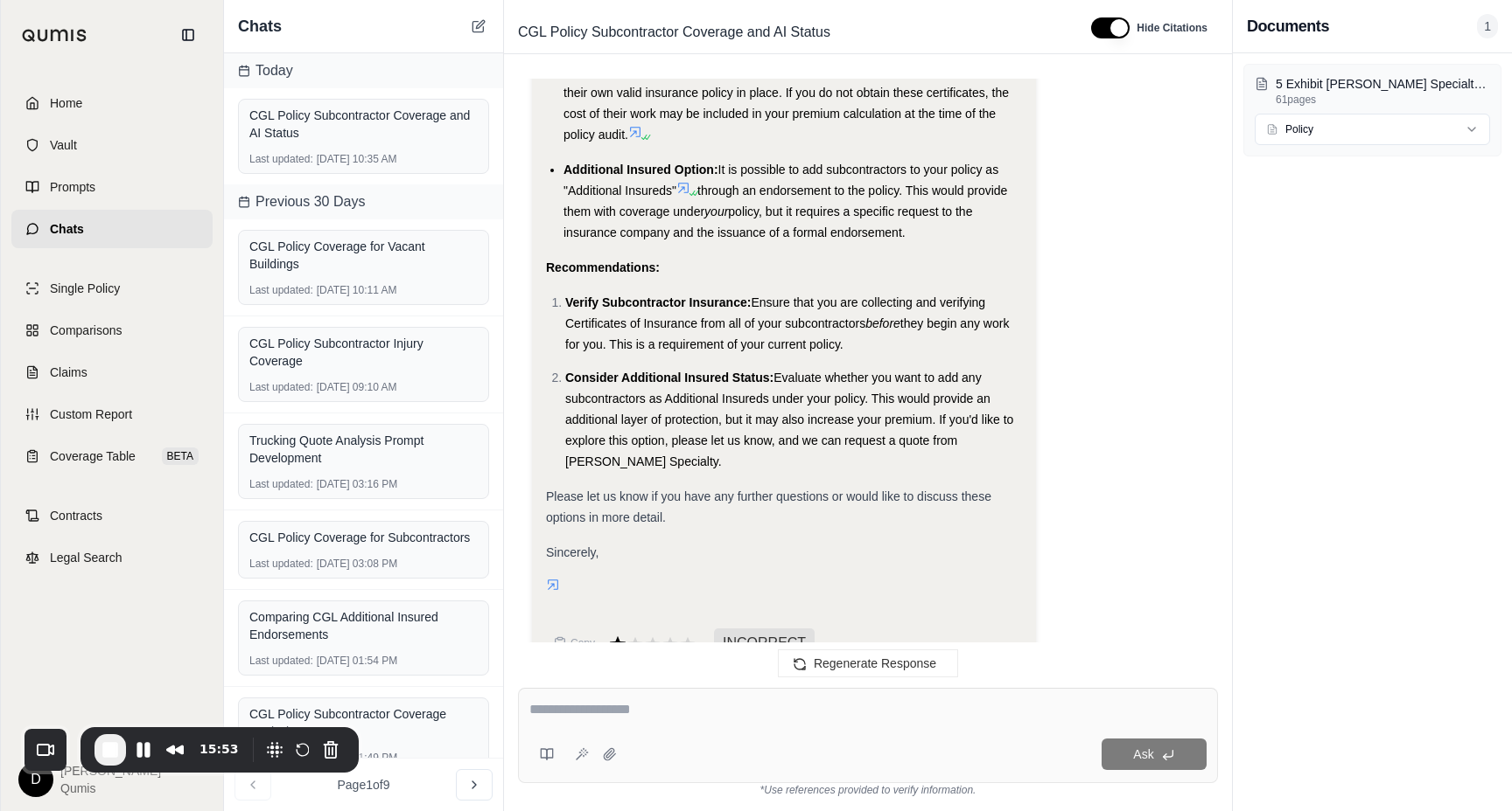
click at [620, 635] on icon at bounding box center [617, 643] width 15 height 15
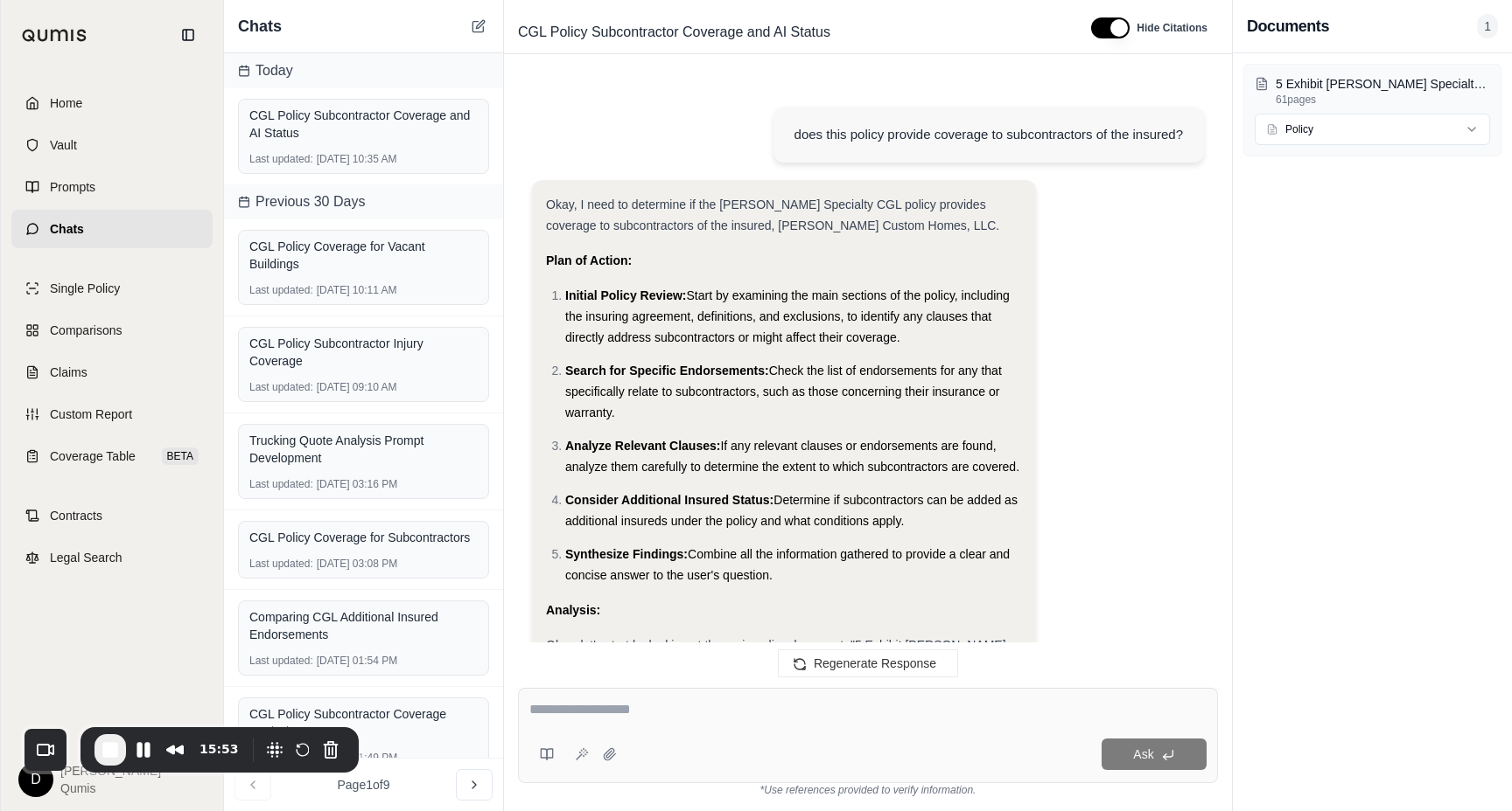
scroll to position [3869, 0]
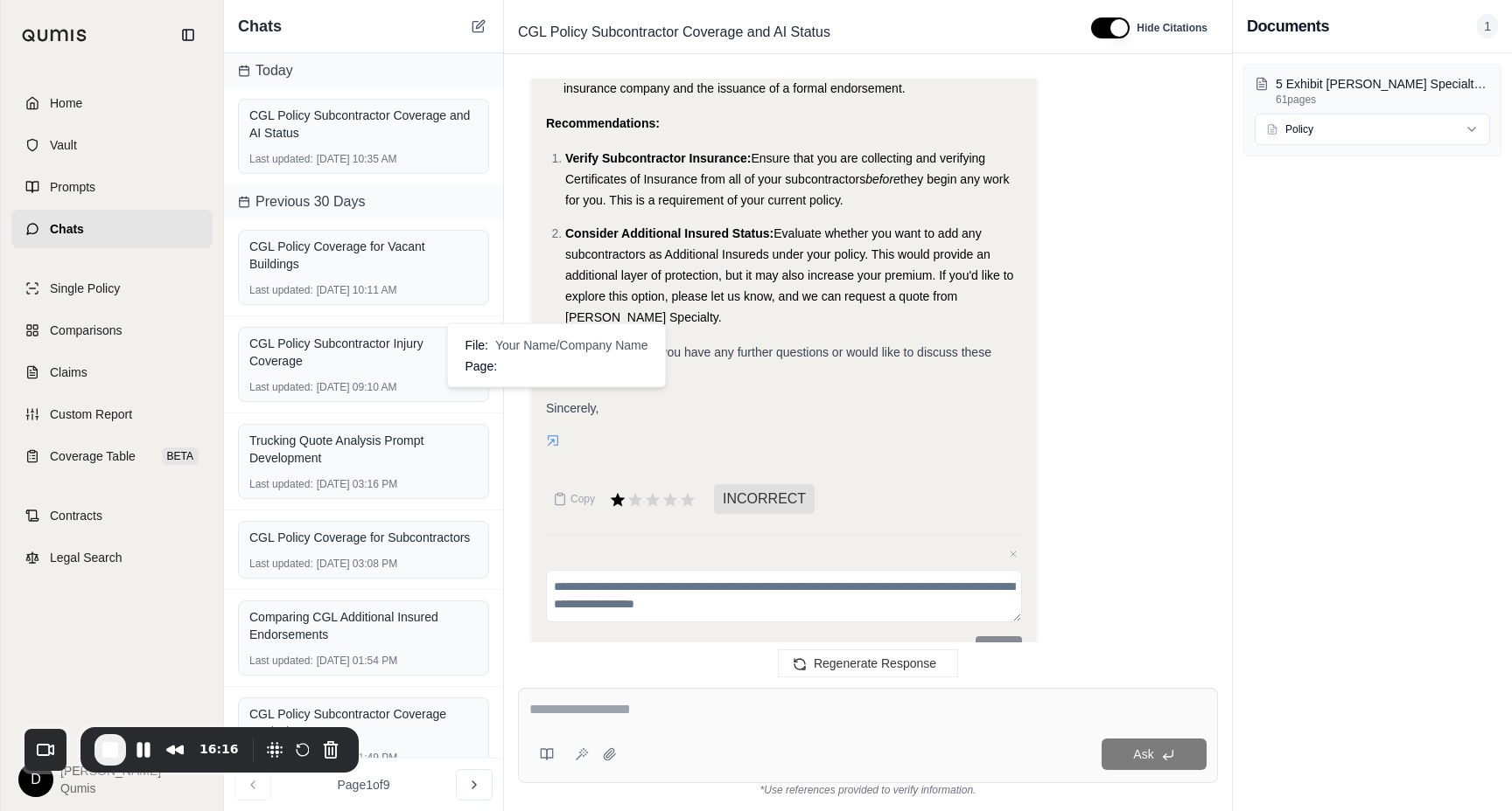
click at [549, 434] on icon at bounding box center [553, 441] width 14 height 14
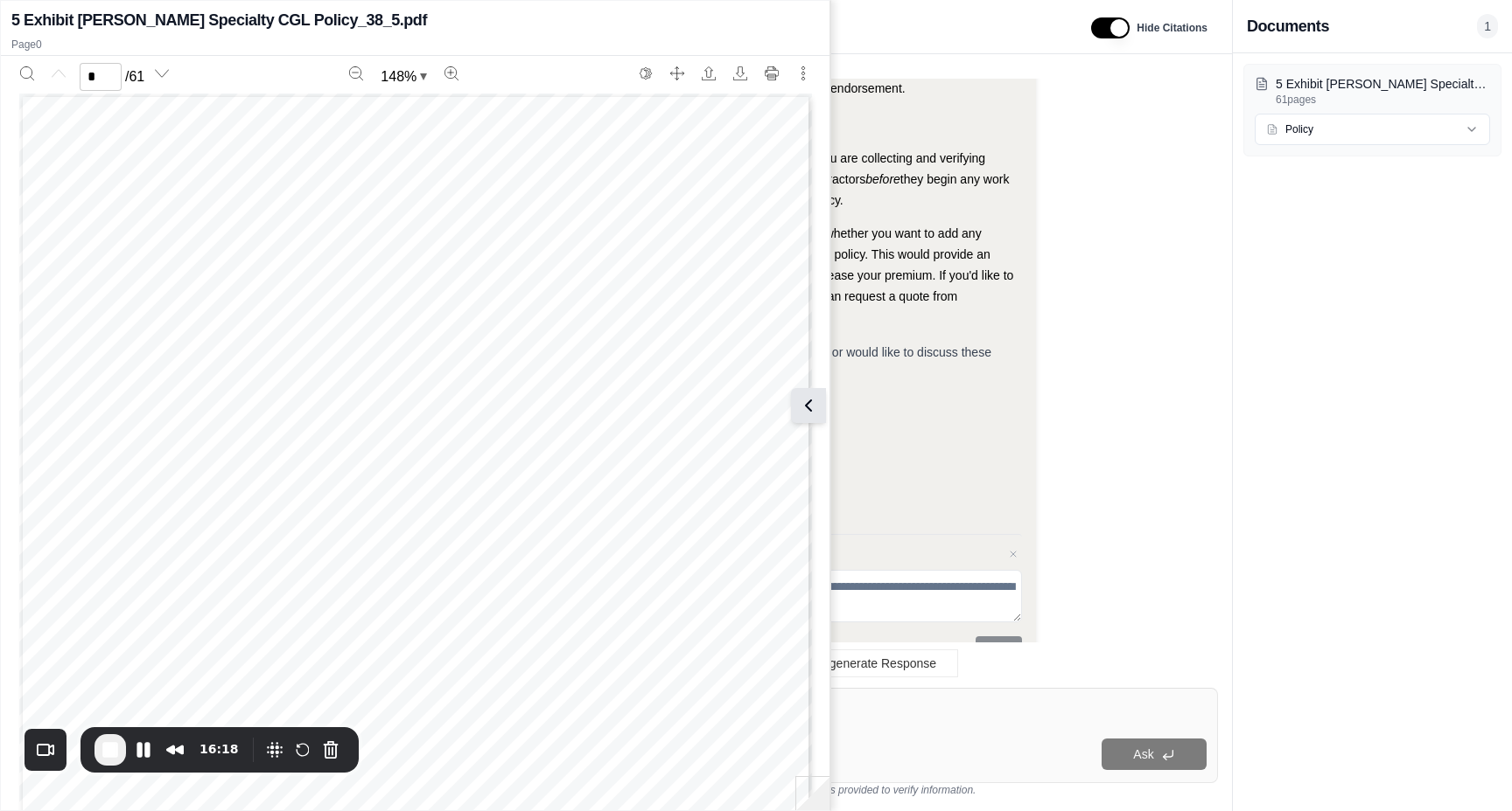
click at [817, 401] on icon at bounding box center [808, 405] width 21 height 21
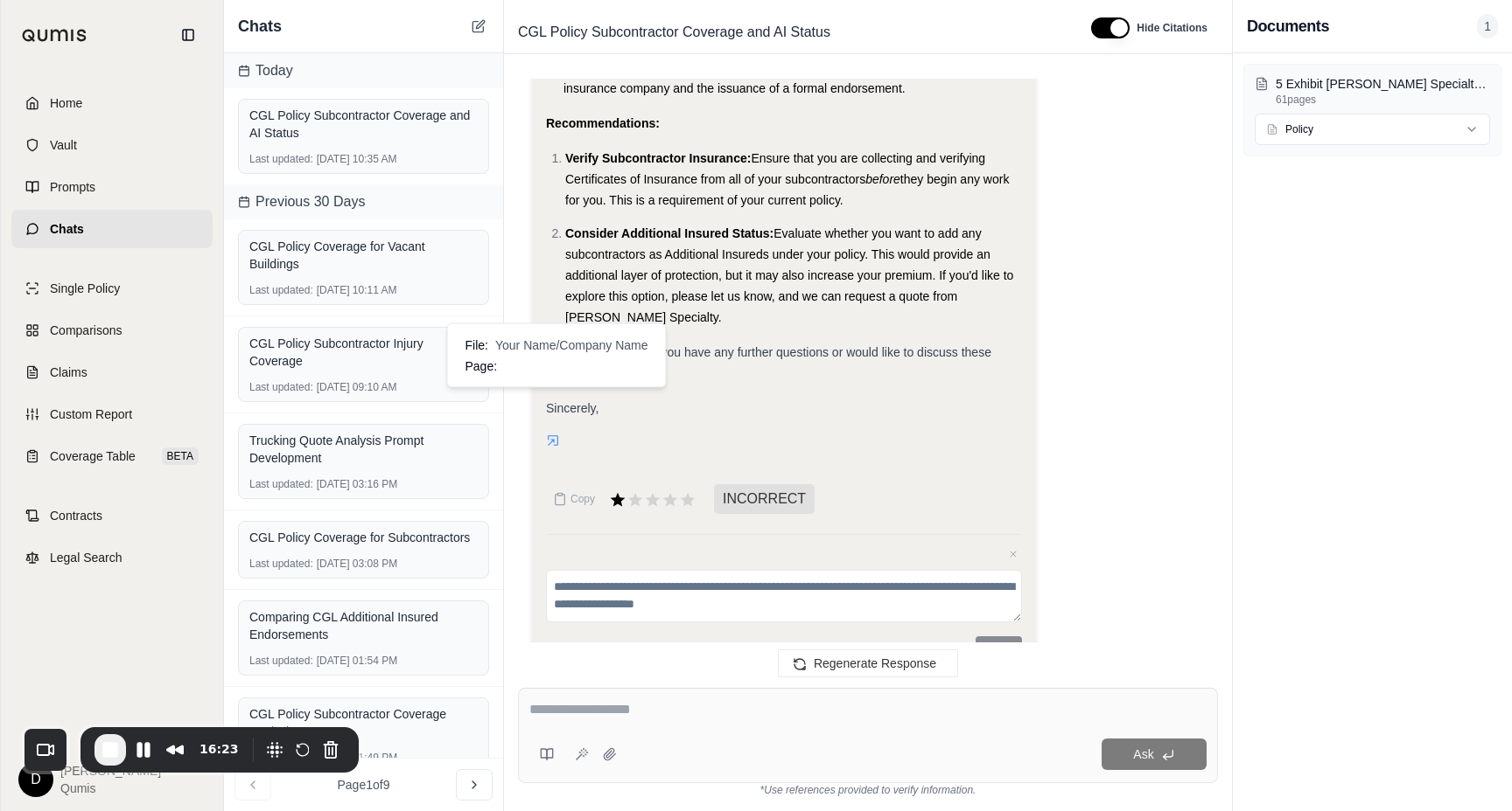
click at [556, 434] on icon at bounding box center [553, 441] width 14 height 14
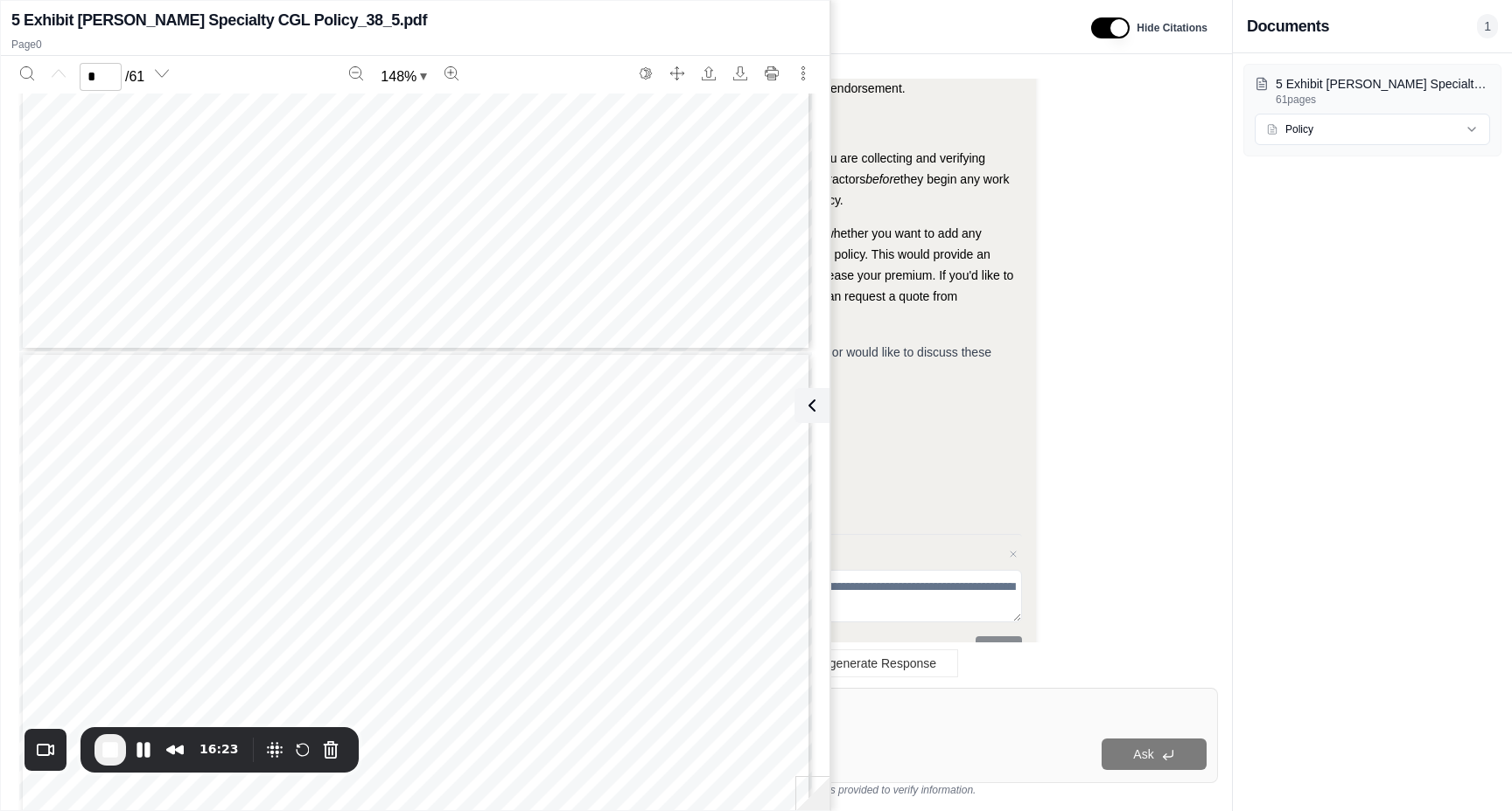
scroll to position [1199, 0]
type input "**"
click at [818, 413] on icon at bounding box center [808, 405] width 21 height 21
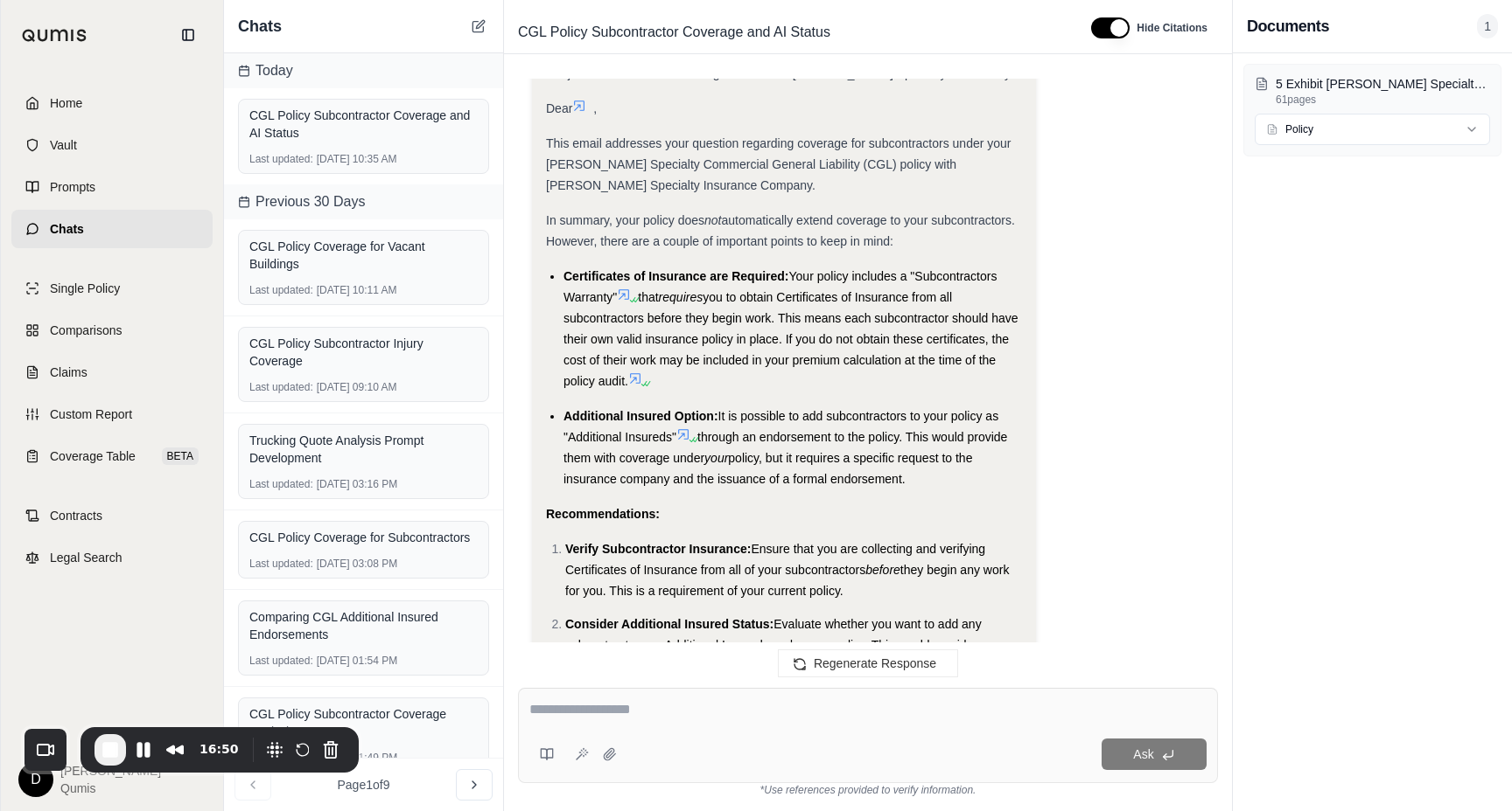
scroll to position [3869, 0]
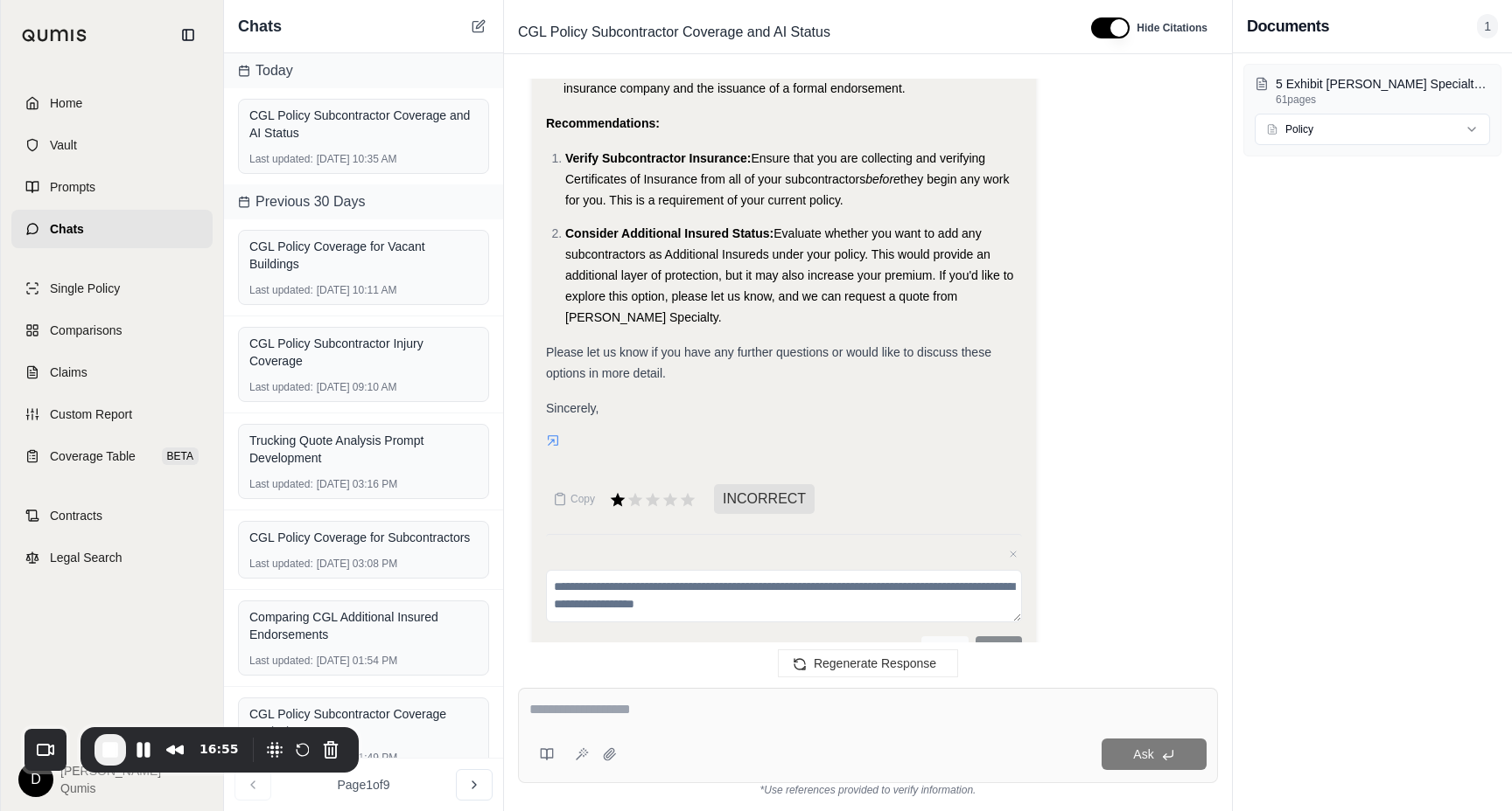
click at [951, 636] on button "Cancel" at bounding box center [944, 648] width 46 height 24
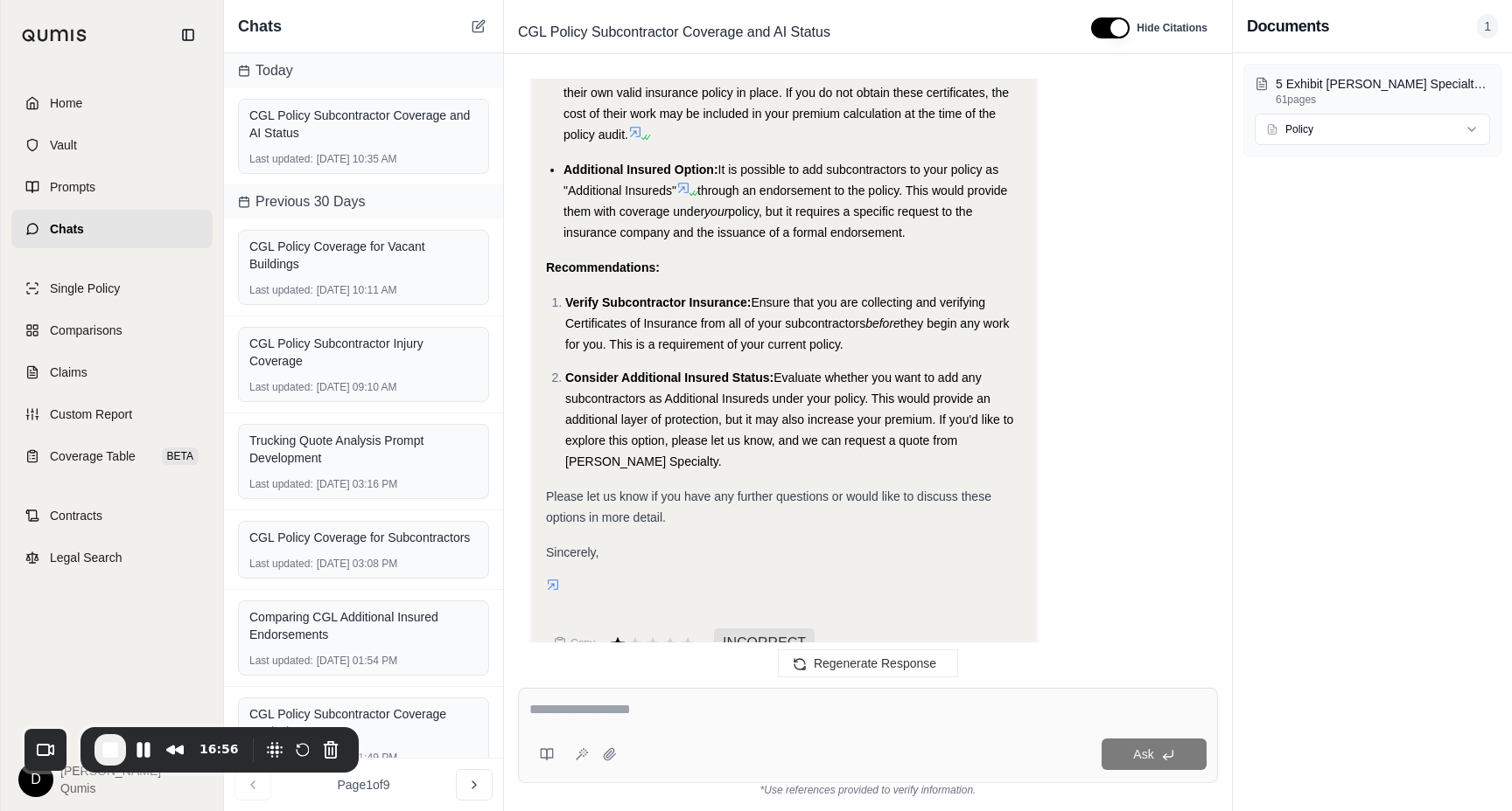
click at [748, 709] on textarea at bounding box center [868, 709] width 677 height 21
type textarea "**********"
click at [583, 762] on button at bounding box center [581, 754] width 28 height 28
type textarea "**********"
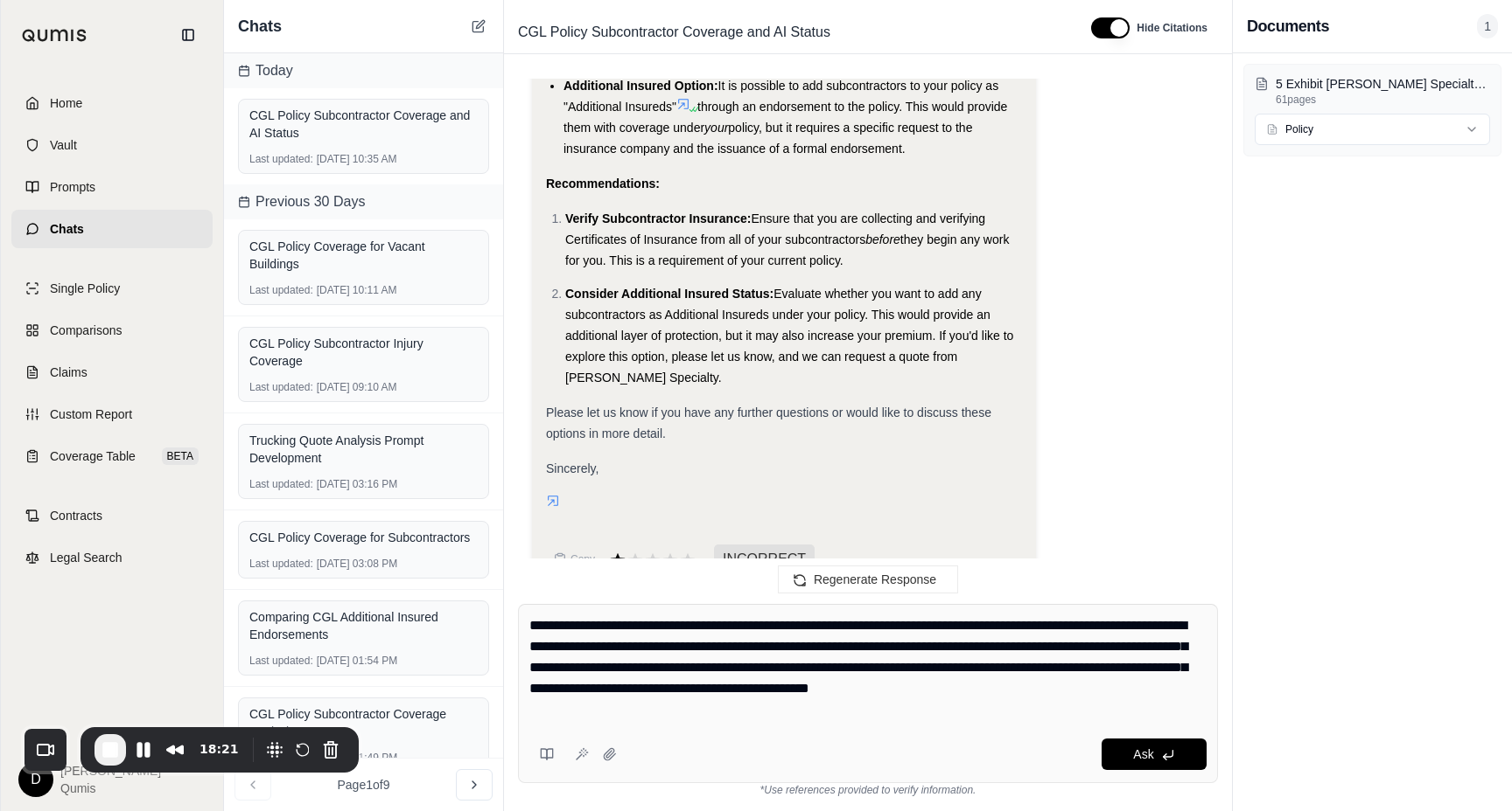
drag, startPoint x: 608, startPoint y: 710, endPoint x: 527, endPoint y: 617, distance: 123.3
click at [527, 617] on div "**********" at bounding box center [867, 693] width 700 height 179
click at [621, 679] on textarea "**********" at bounding box center [868, 668] width 677 height 105
click at [608, 710] on textarea "**********" at bounding box center [868, 668] width 677 height 105
drag, startPoint x: 608, startPoint y: 710, endPoint x: 573, endPoint y: 656, distance: 64.4
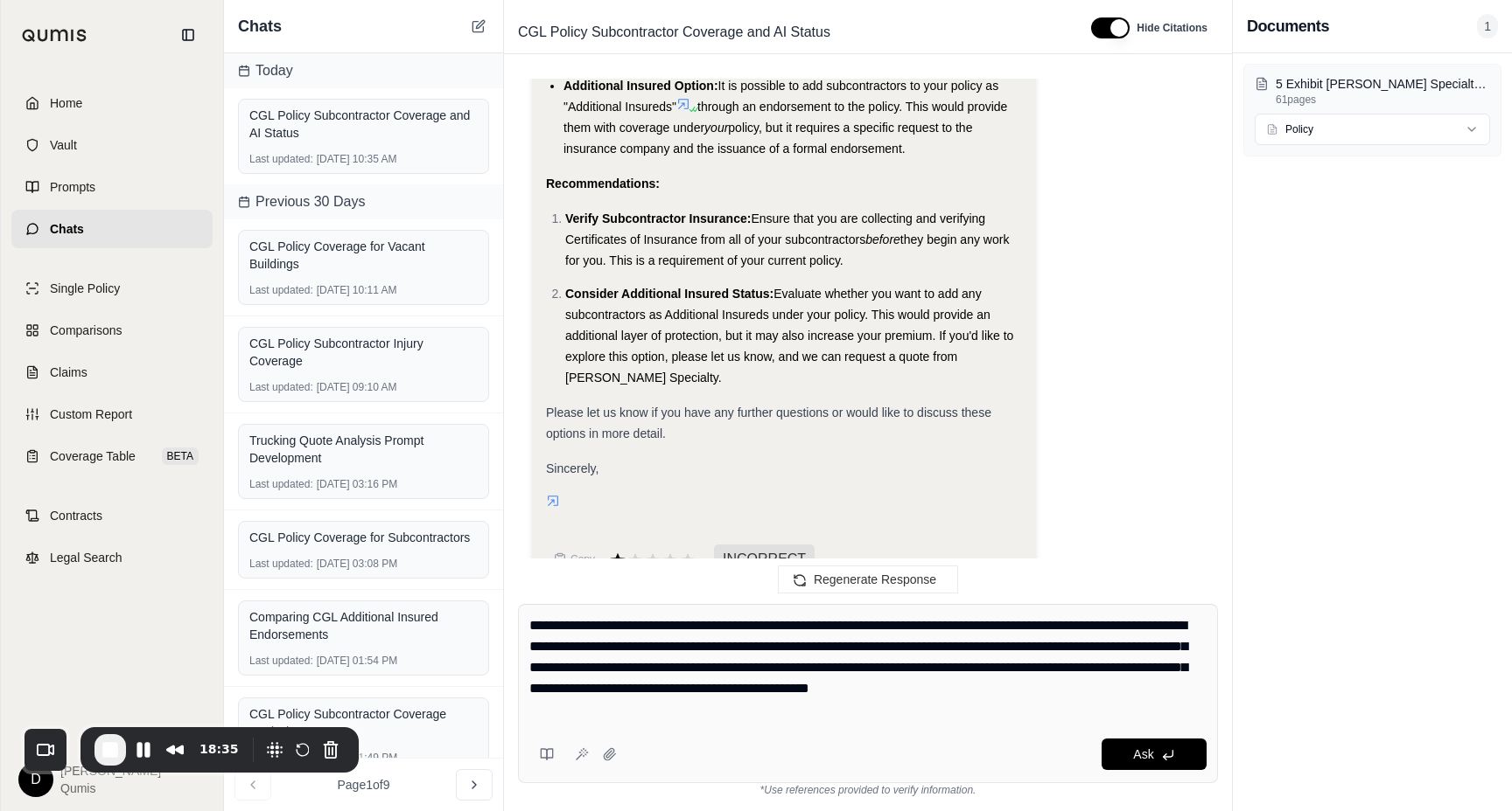
click at [573, 656] on textarea "**********" at bounding box center [868, 668] width 677 height 105
drag, startPoint x: 776, startPoint y: 716, endPoint x: 747, endPoint y: 618, distance: 102.2
click at [747, 618] on textarea "**********" at bounding box center [868, 668] width 677 height 105
click at [780, 672] on textarea "**********" at bounding box center [868, 668] width 677 height 105
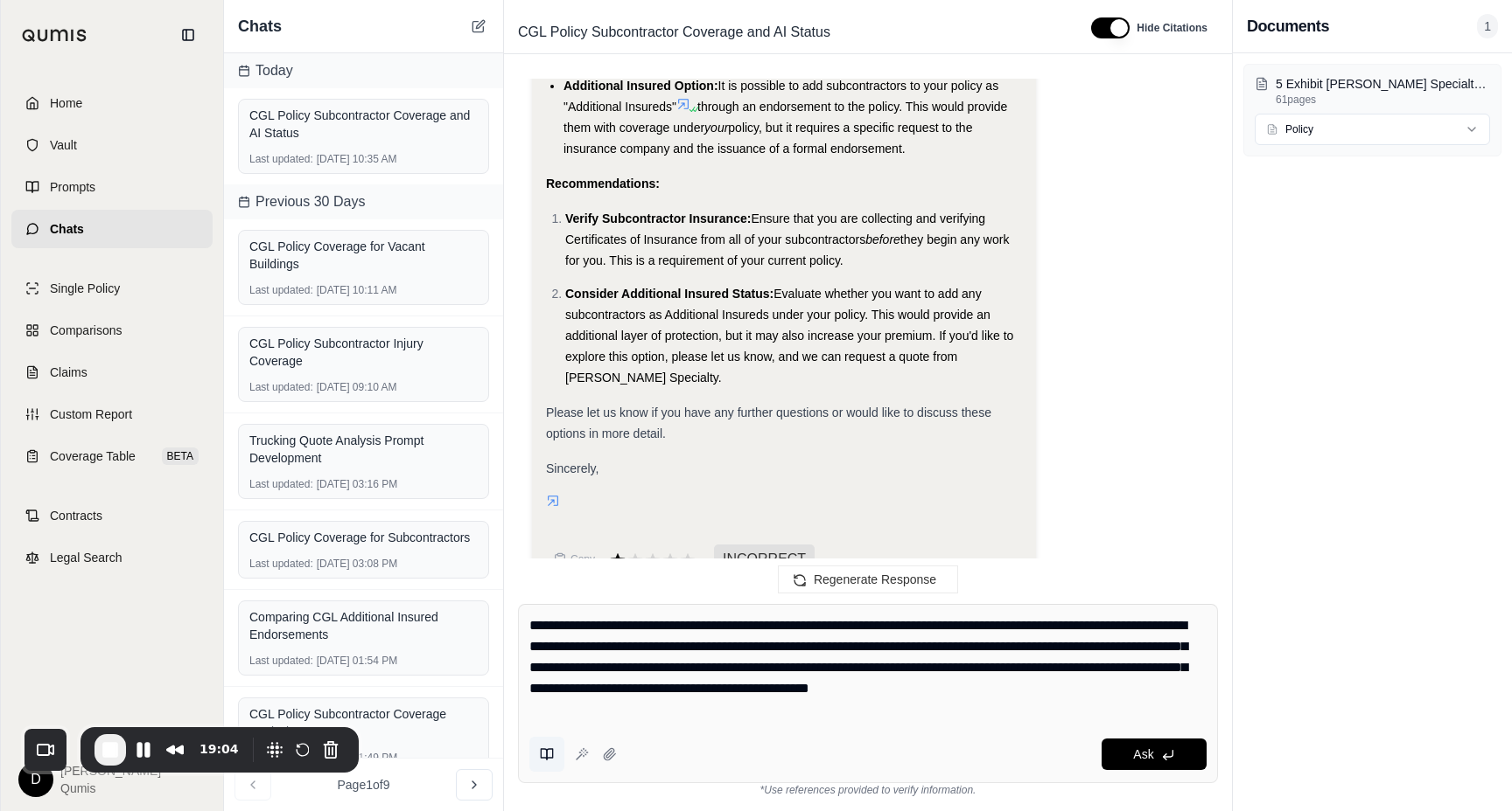
click at [541, 761] on button at bounding box center [547, 754] width 35 height 35
click at [946, 666] on textarea "**********" at bounding box center [868, 668] width 677 height 105
click at [885, 669] on textarea "**********" at bounding box center [868, 668] width 677 height 105
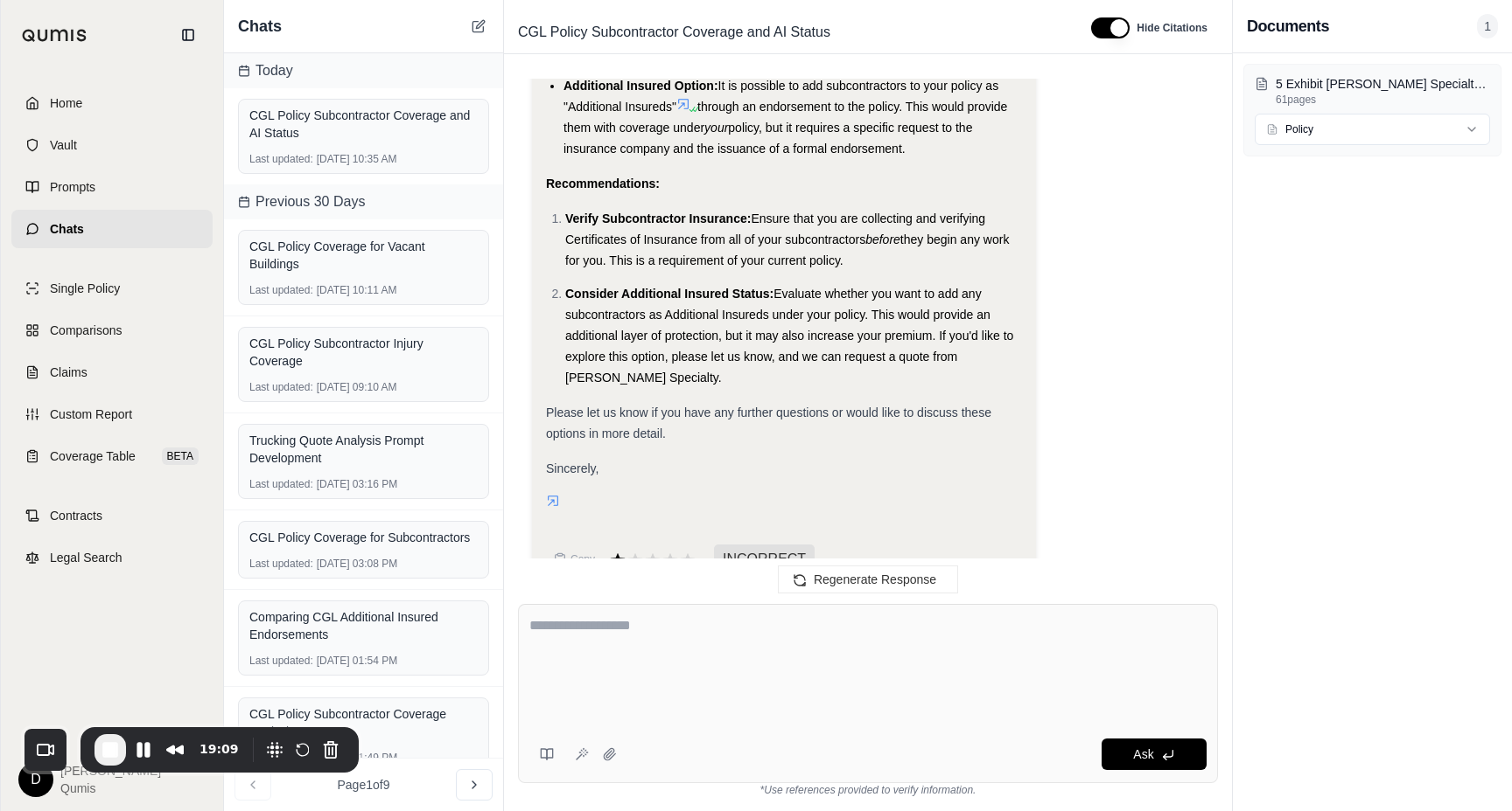
scroll to position [3725, 0]
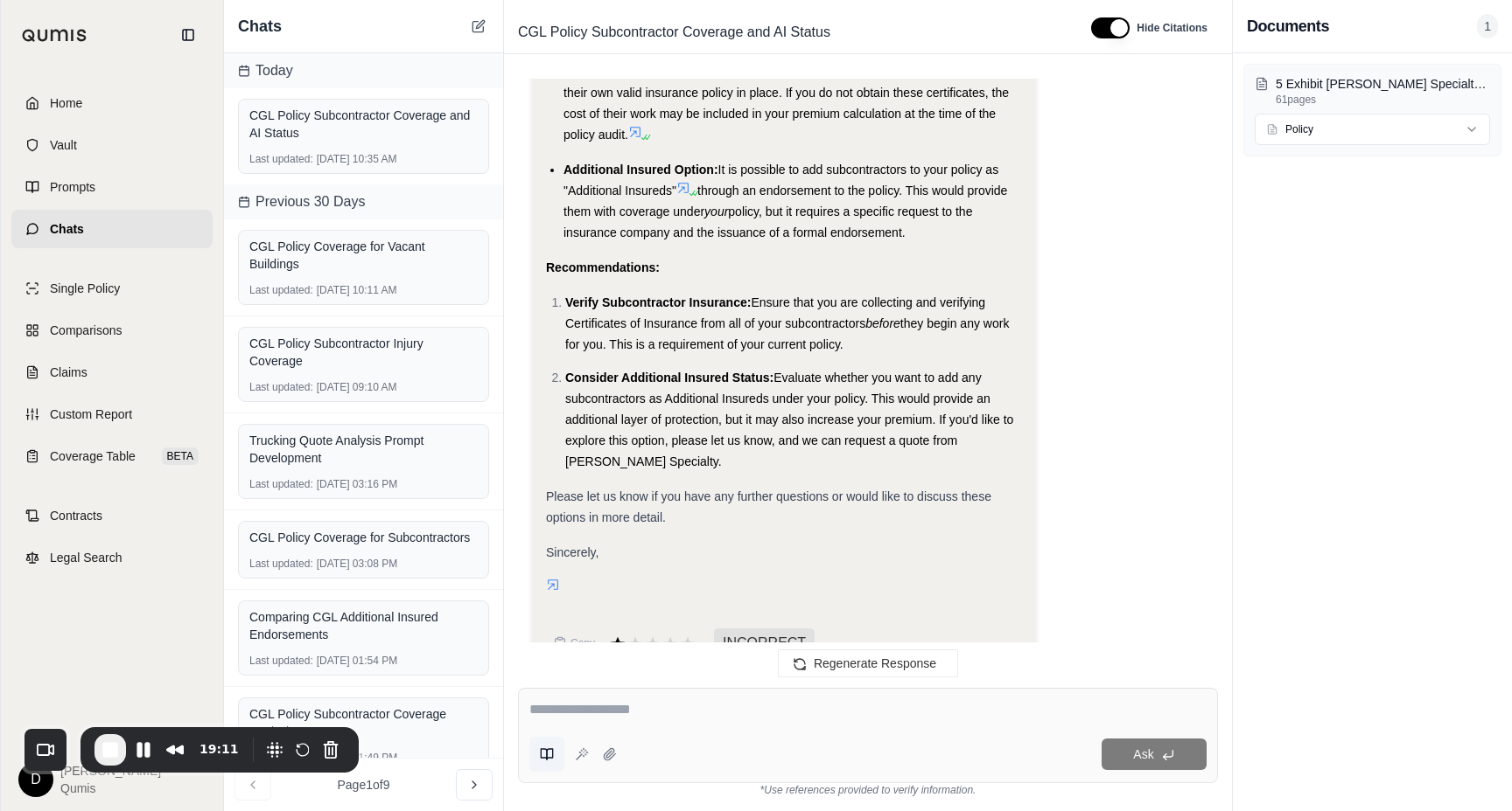
click at [537, 756] on button at bounding box center [547, 754] width 35 height 35
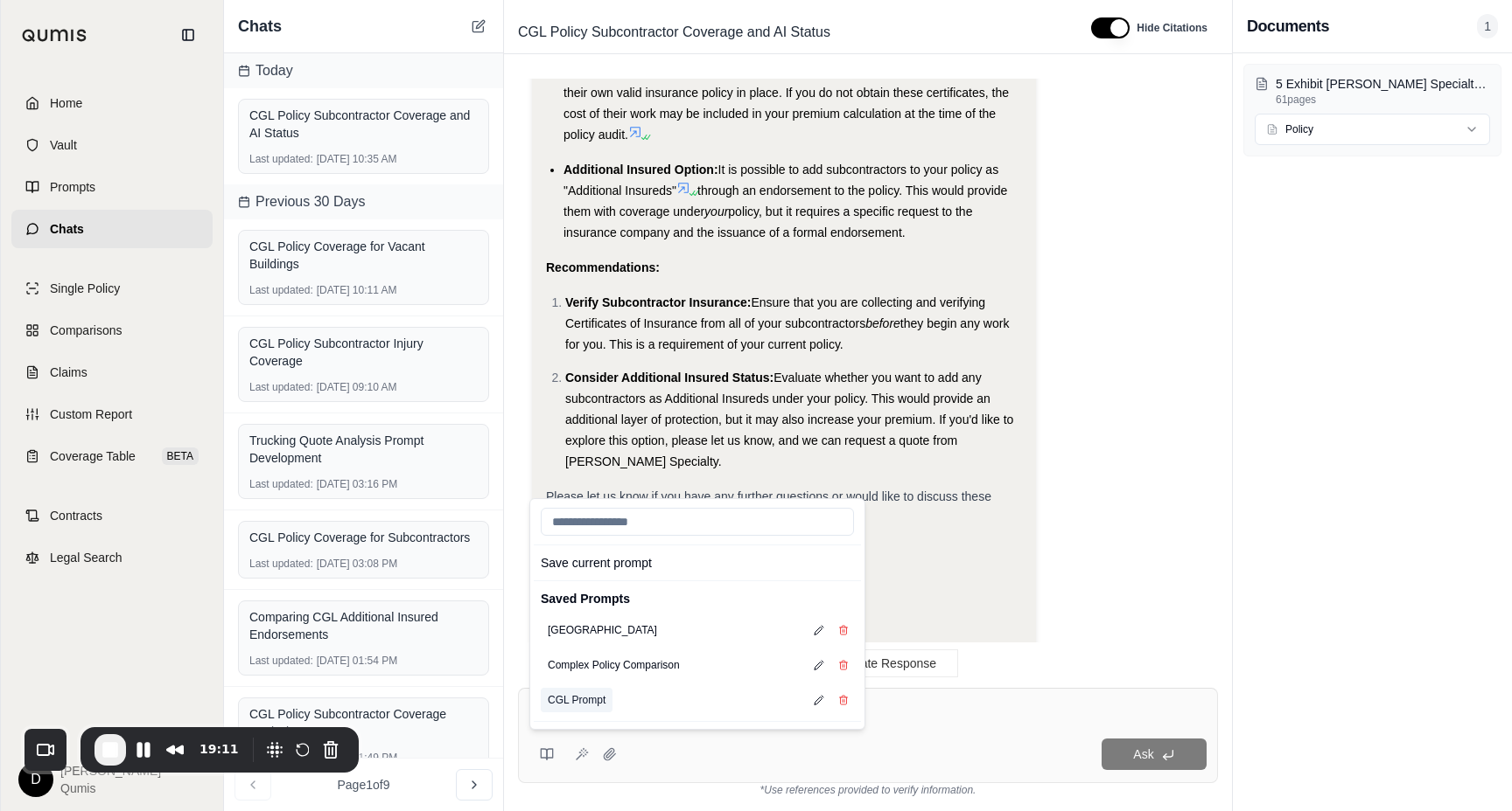
click at [576, 704] on button "CGL Prompt" at bounding box center [576, 699] width 72 height 24
type textarea "**********"
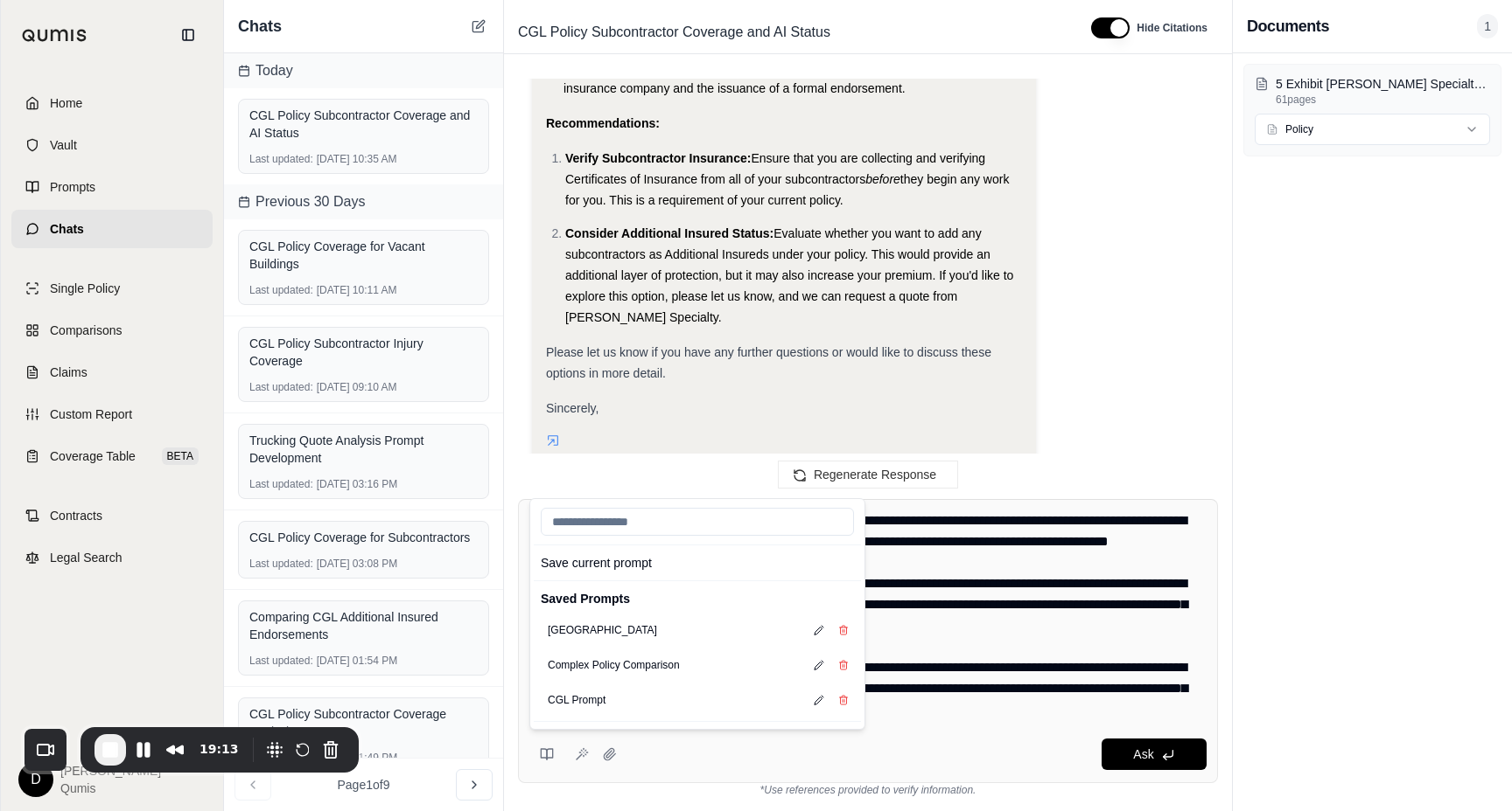
click at [942, 654] on textarea at bounding box center [868, 615] width 677 height 210
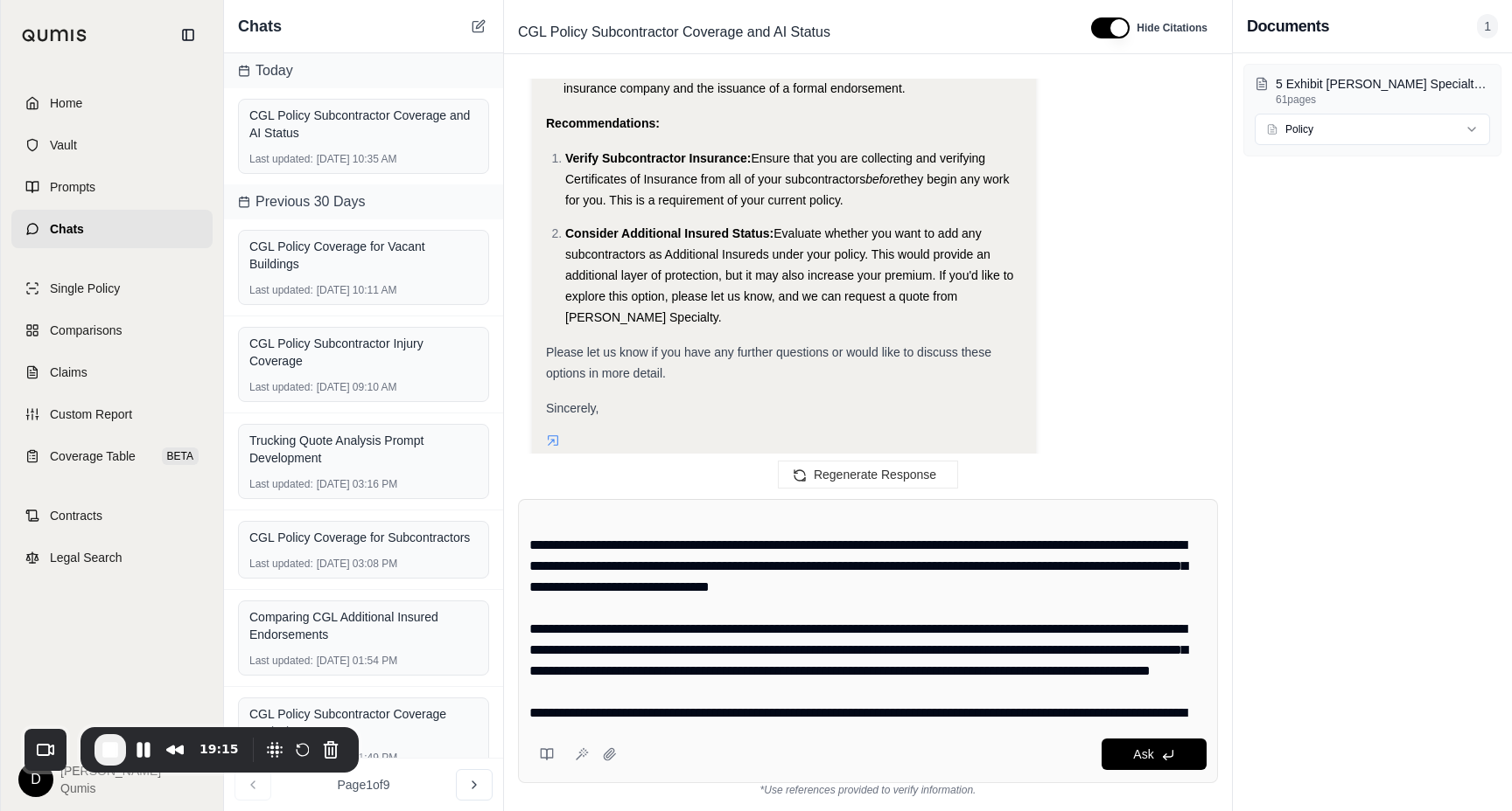
scroll to position [0, 0]
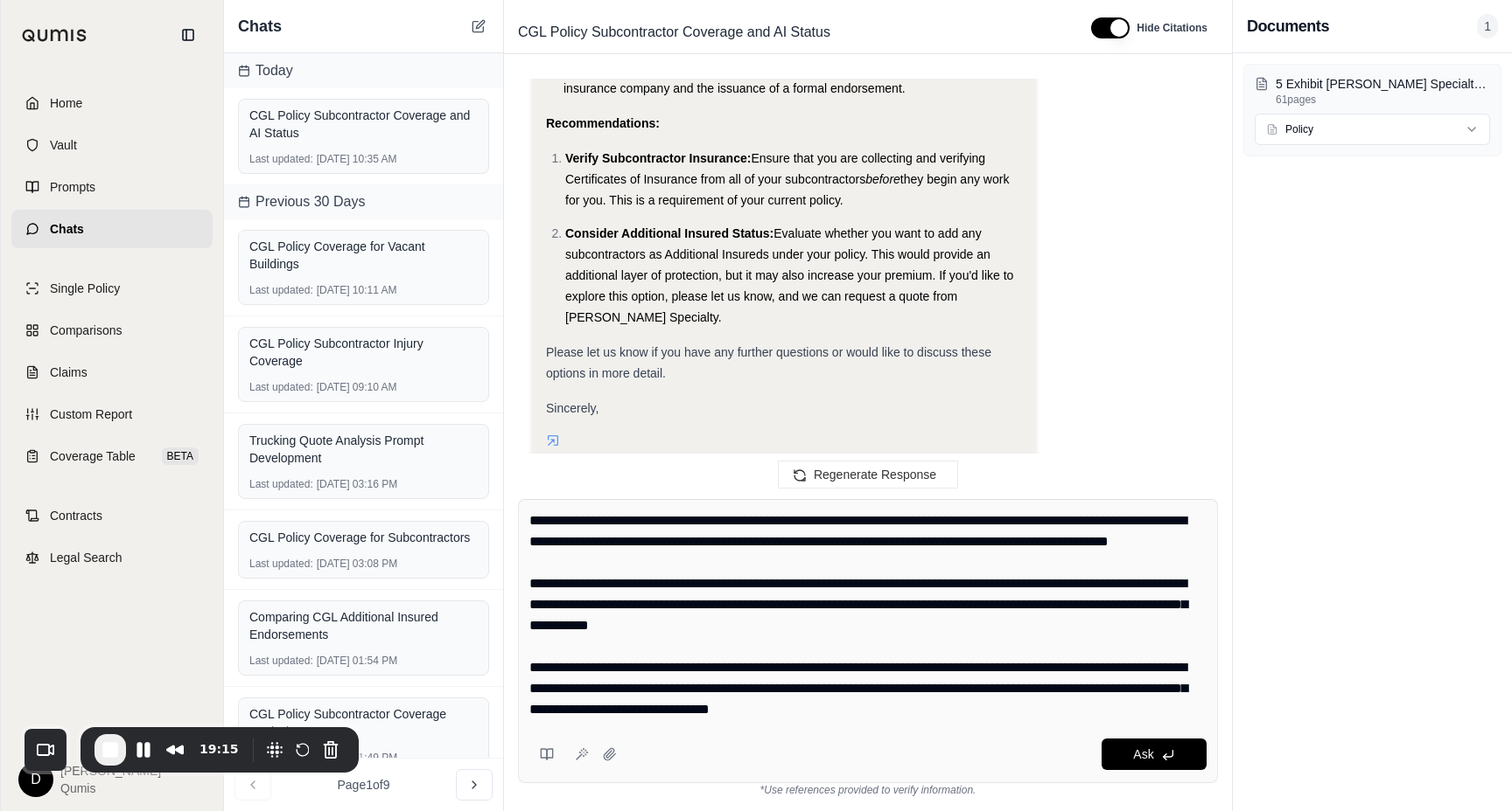
click at [863, 635] on textarea at bounding box center [868, 615] width 677 height 210
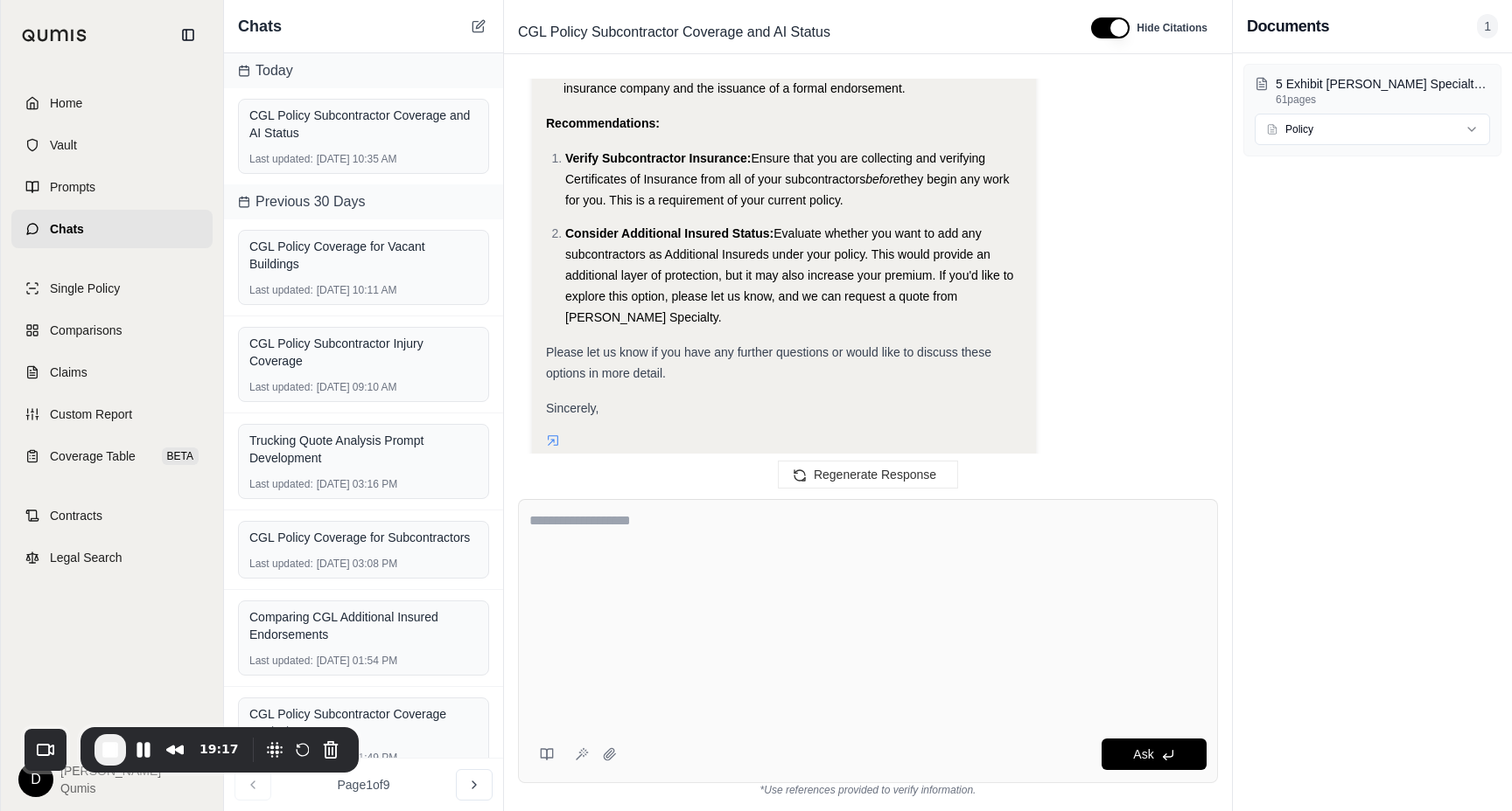
scroll to position [3725, 0]
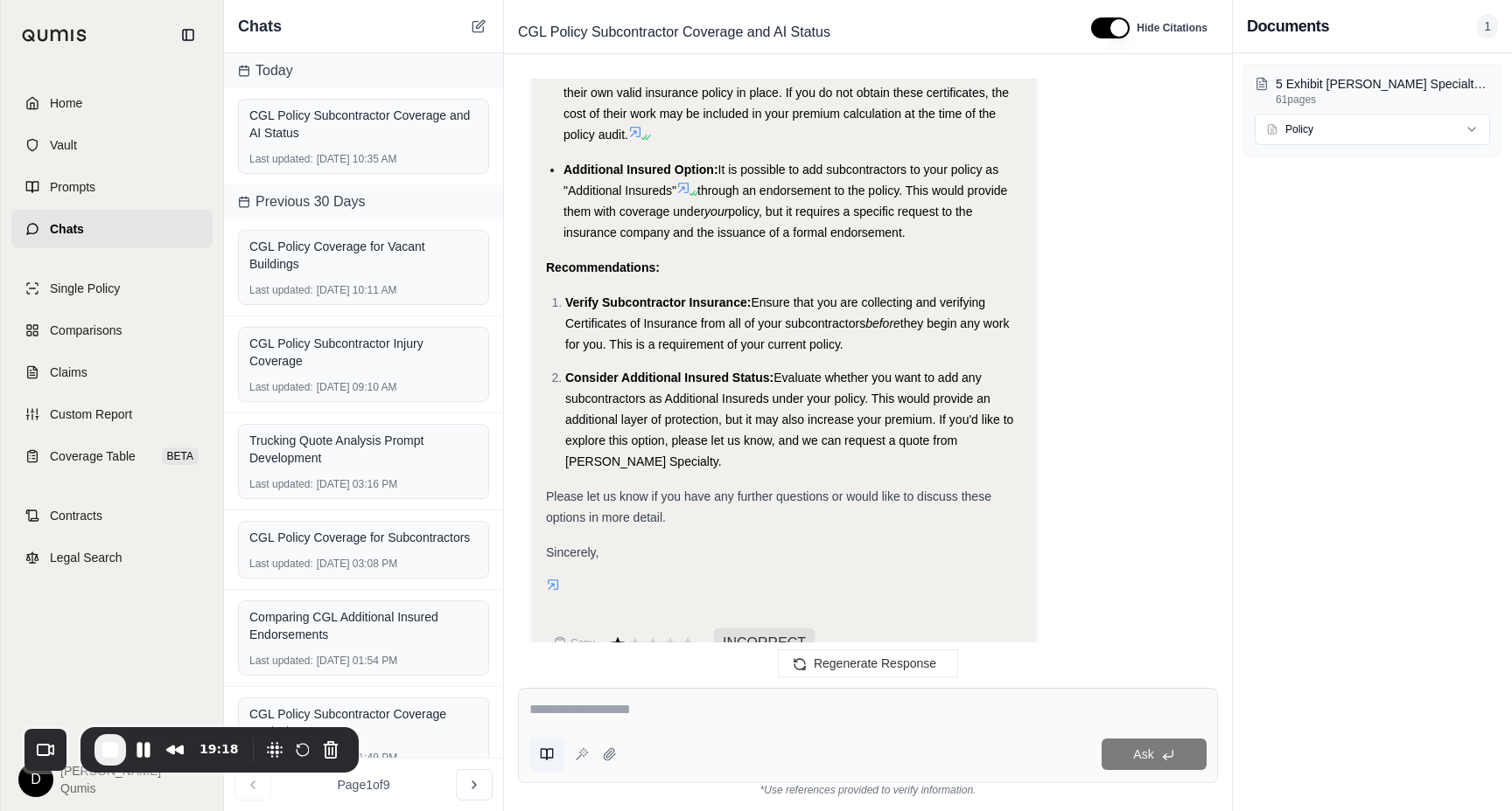
click at [549, 753] on icon at bounding box center [547, 755] width 14 height 14
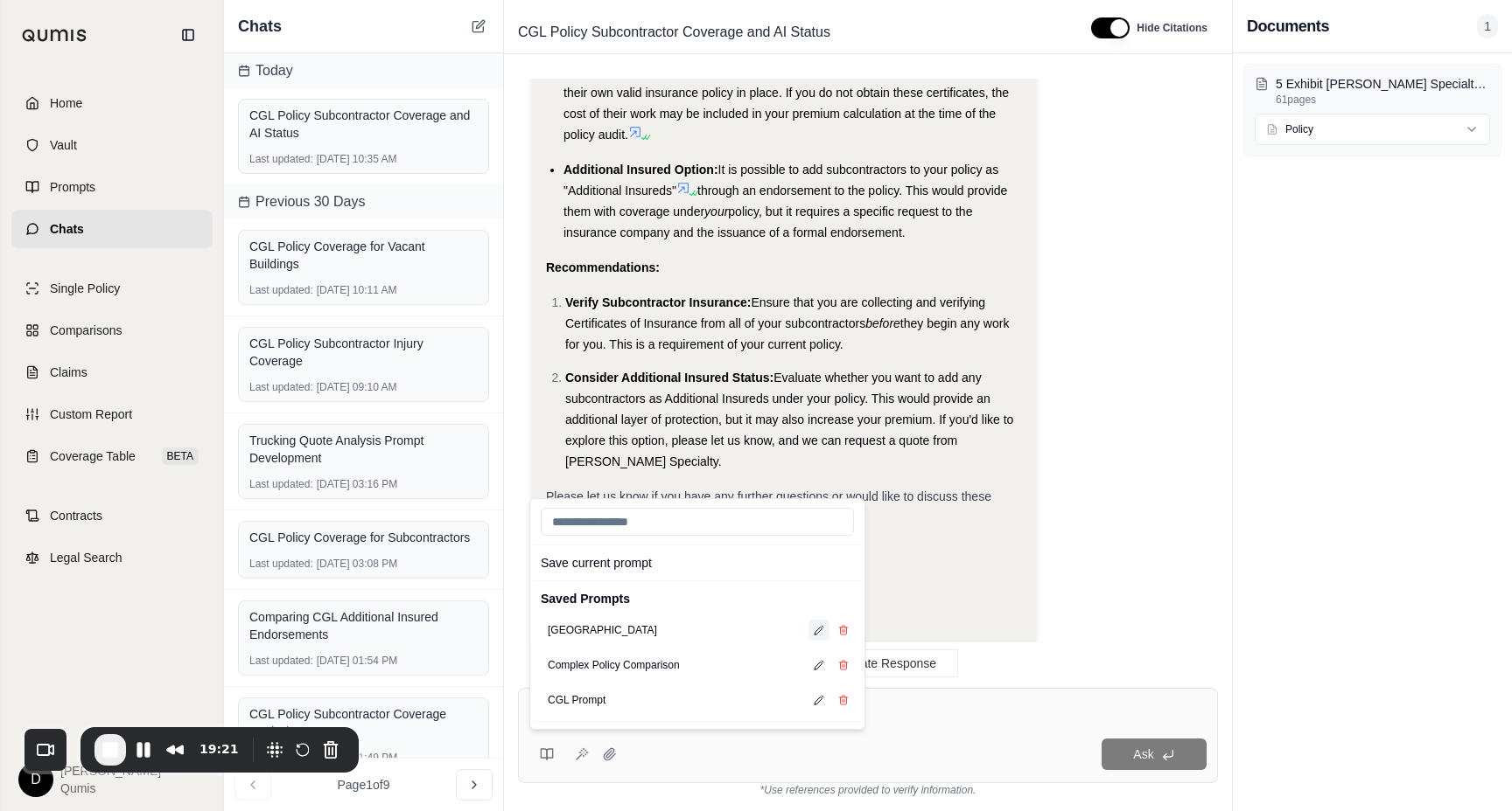
click at [817, 633] on icon at bounding box center [818, 631] width 8 height 8
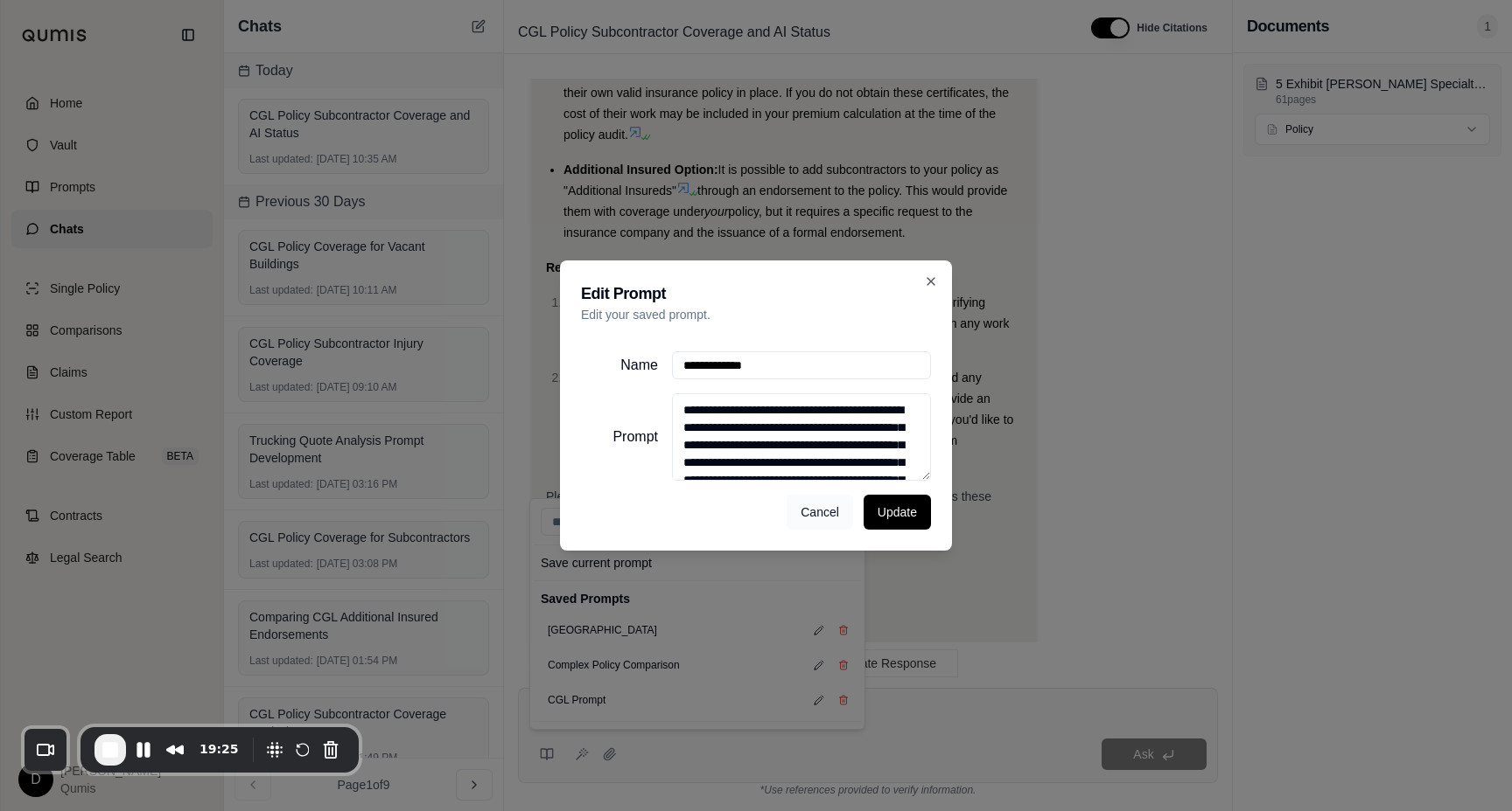
click at [808, 517] on button "Cancel" at bounding box center [819, 512] width 67 height 35
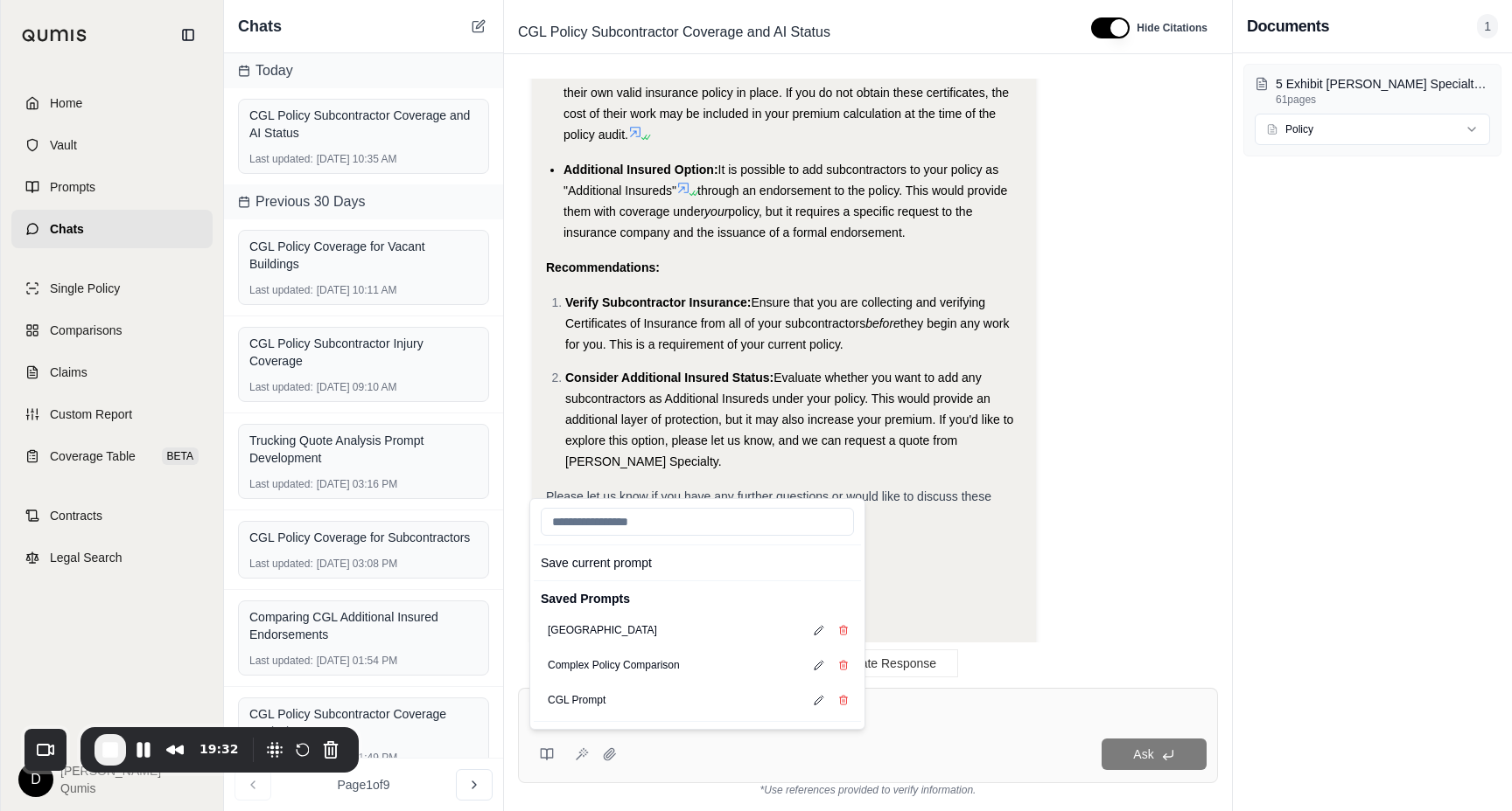
click at [902, 716] on textarea at bounding box center [868, 709] width 677 height 21
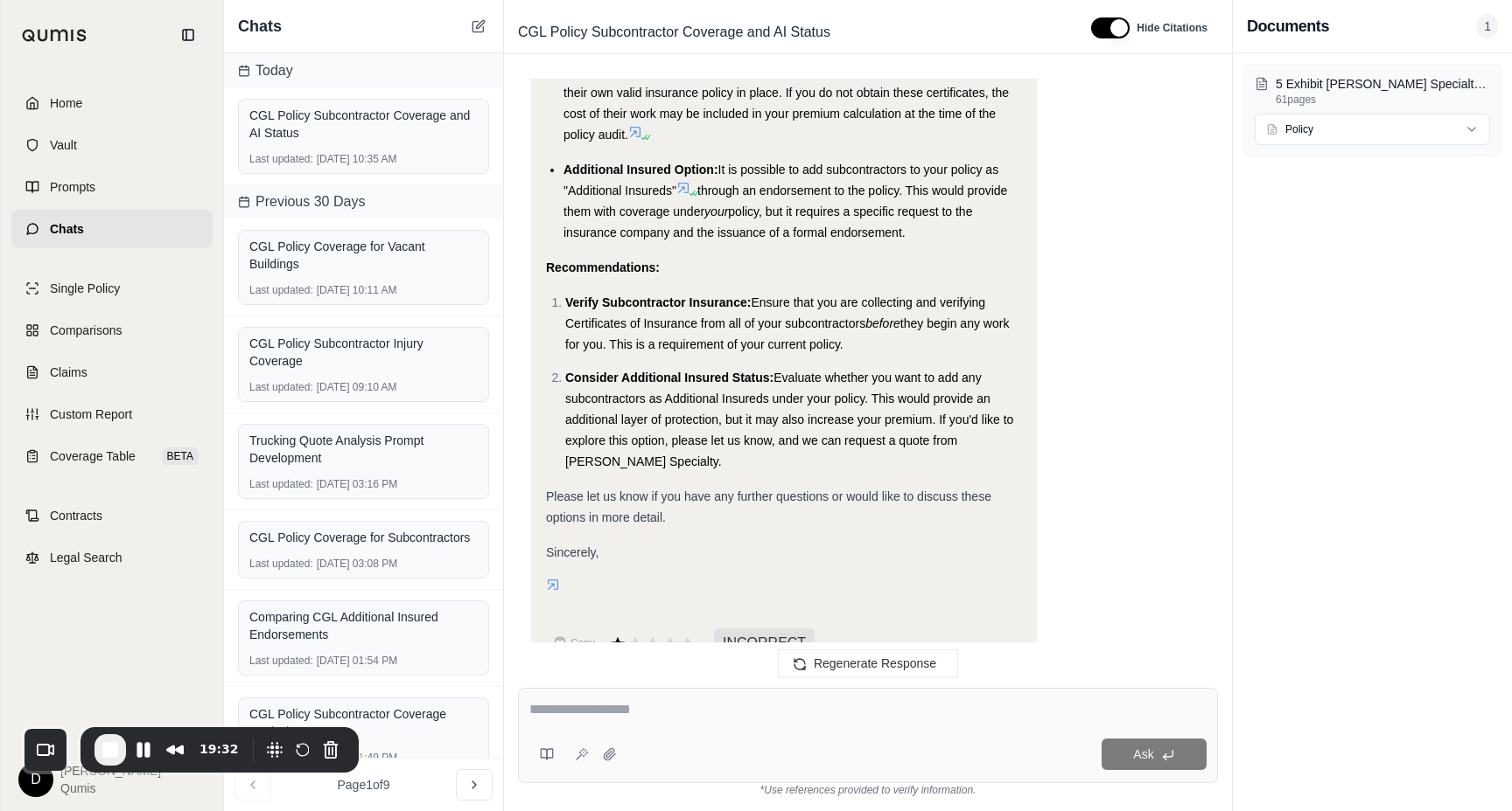
click at [879, 717] on textarea at bounding box center [868, 709] width 677 height 21
type textarea "**********"
click at [579, 754] on icon at bounding box center [582, 755] width 14 height 14
type textarea "**********"
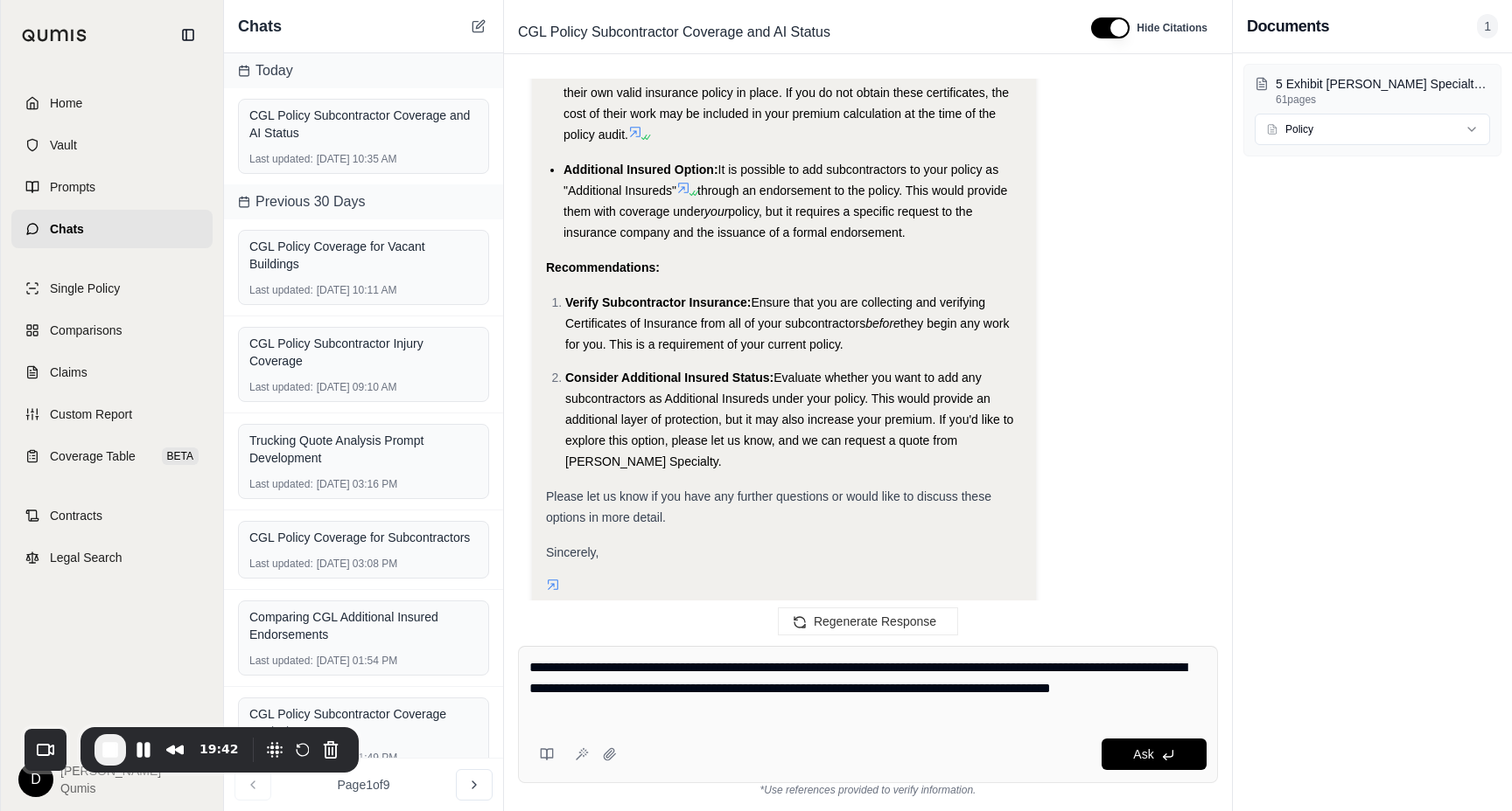
scroll to position [3767, 0]
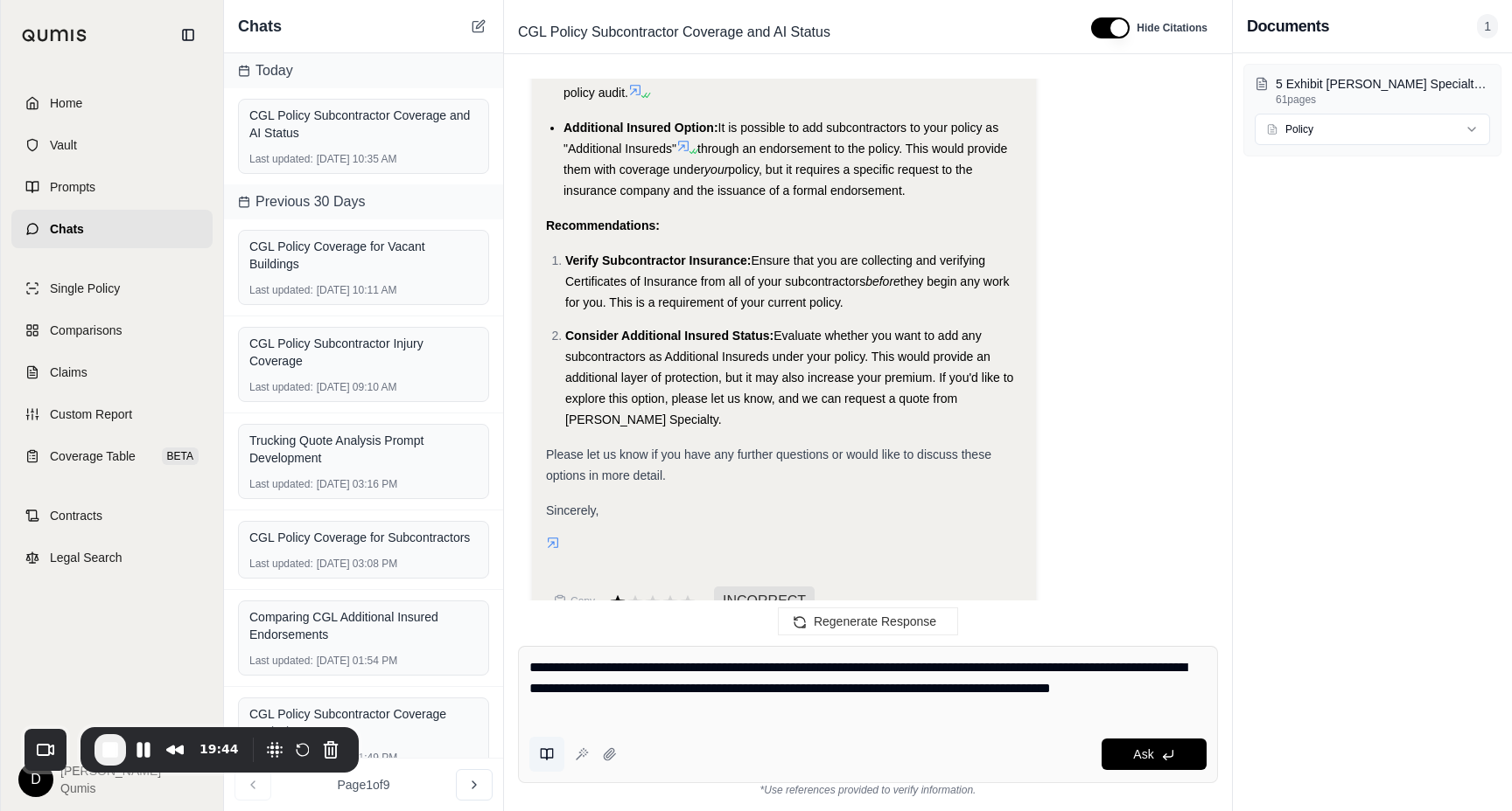
click at [547, 762] on button at bounding box center [547, 754] width 35 height 35
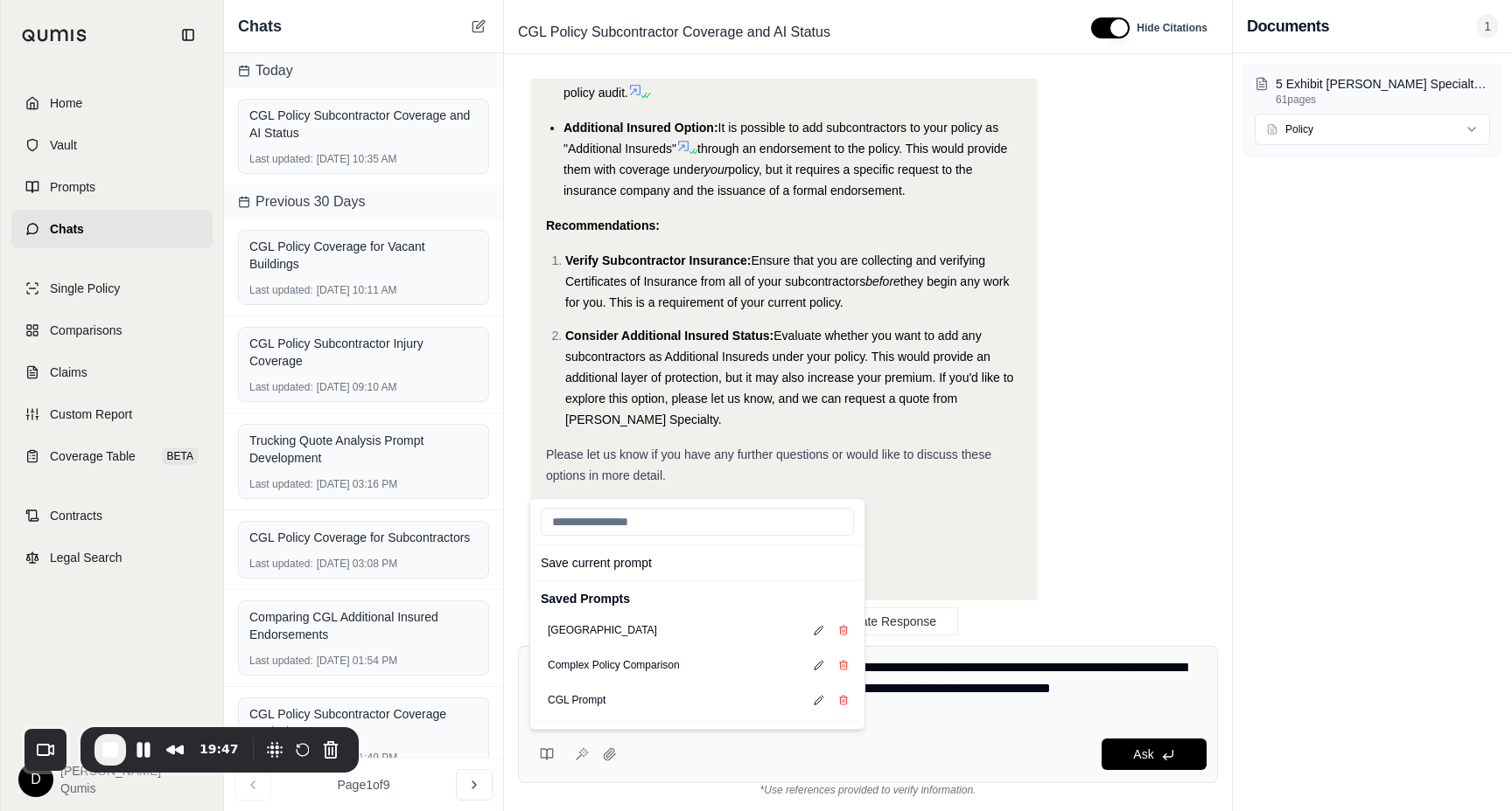
click at [948, 696] on textarea "**********" at bounding box center [868, 689] width 677 height 63
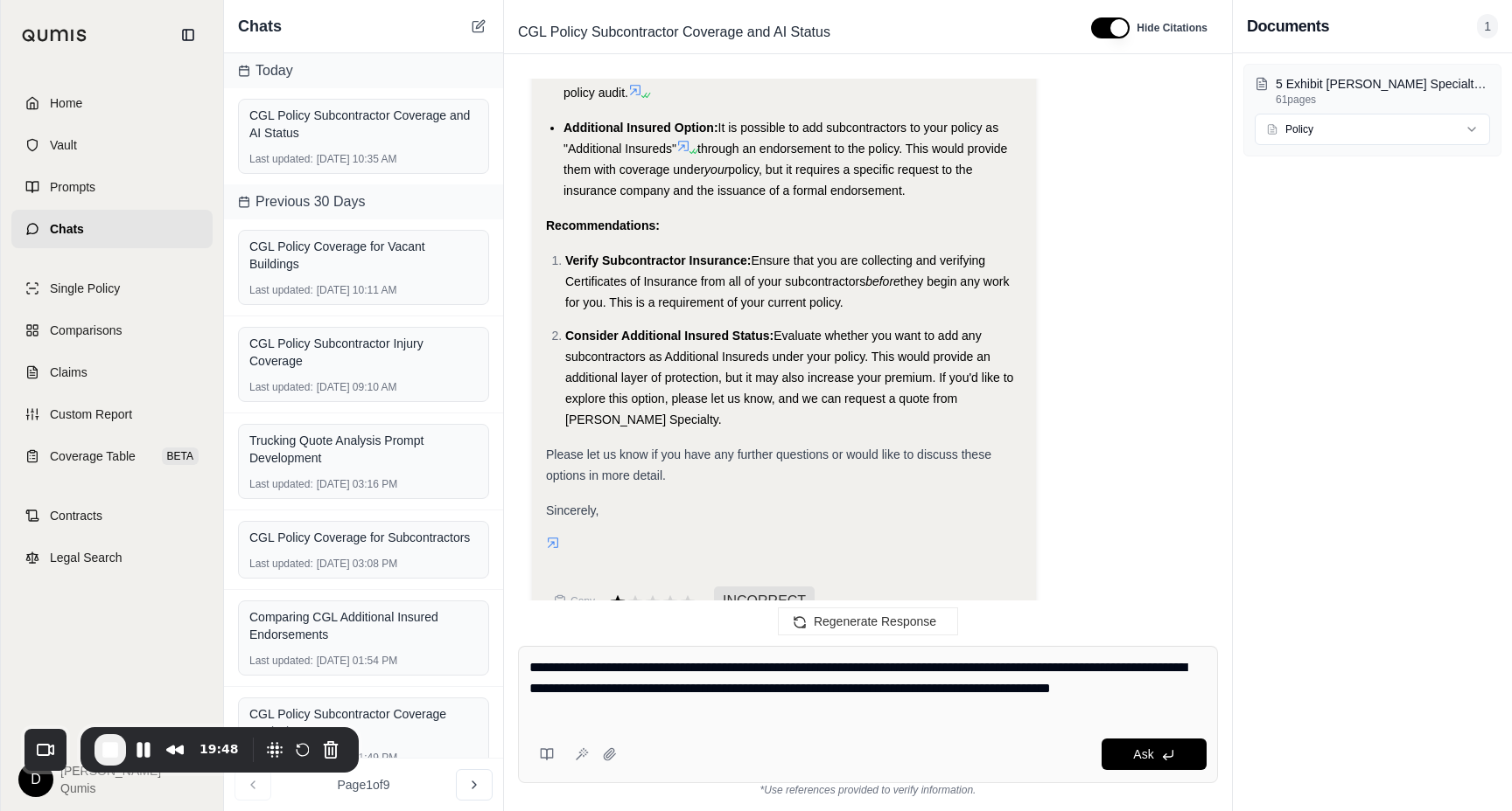
click at [871, 709] on textarea "**********" at bounding box center [868, 689] width 677 height 63
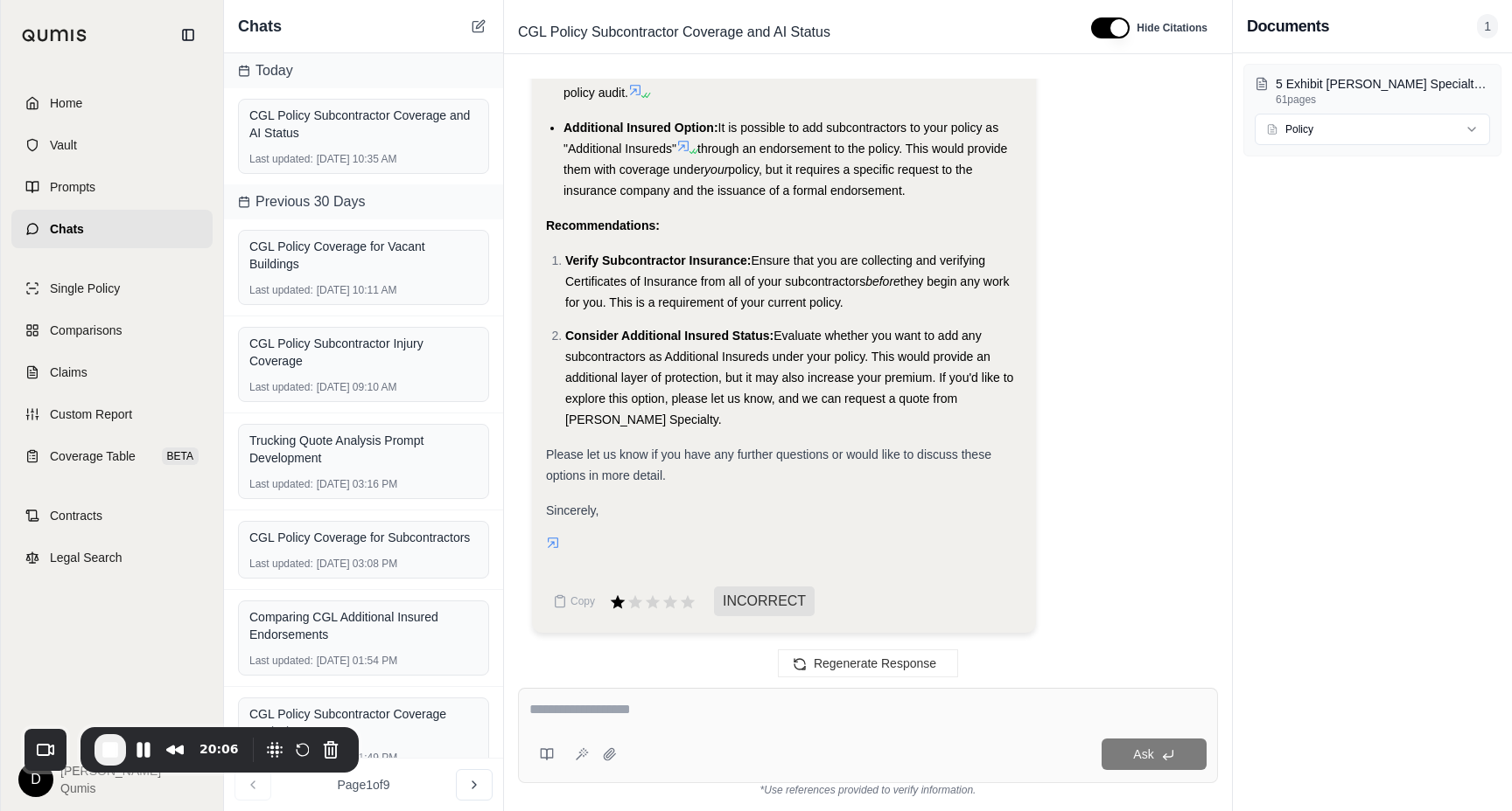
scroll to position [3725, 0]
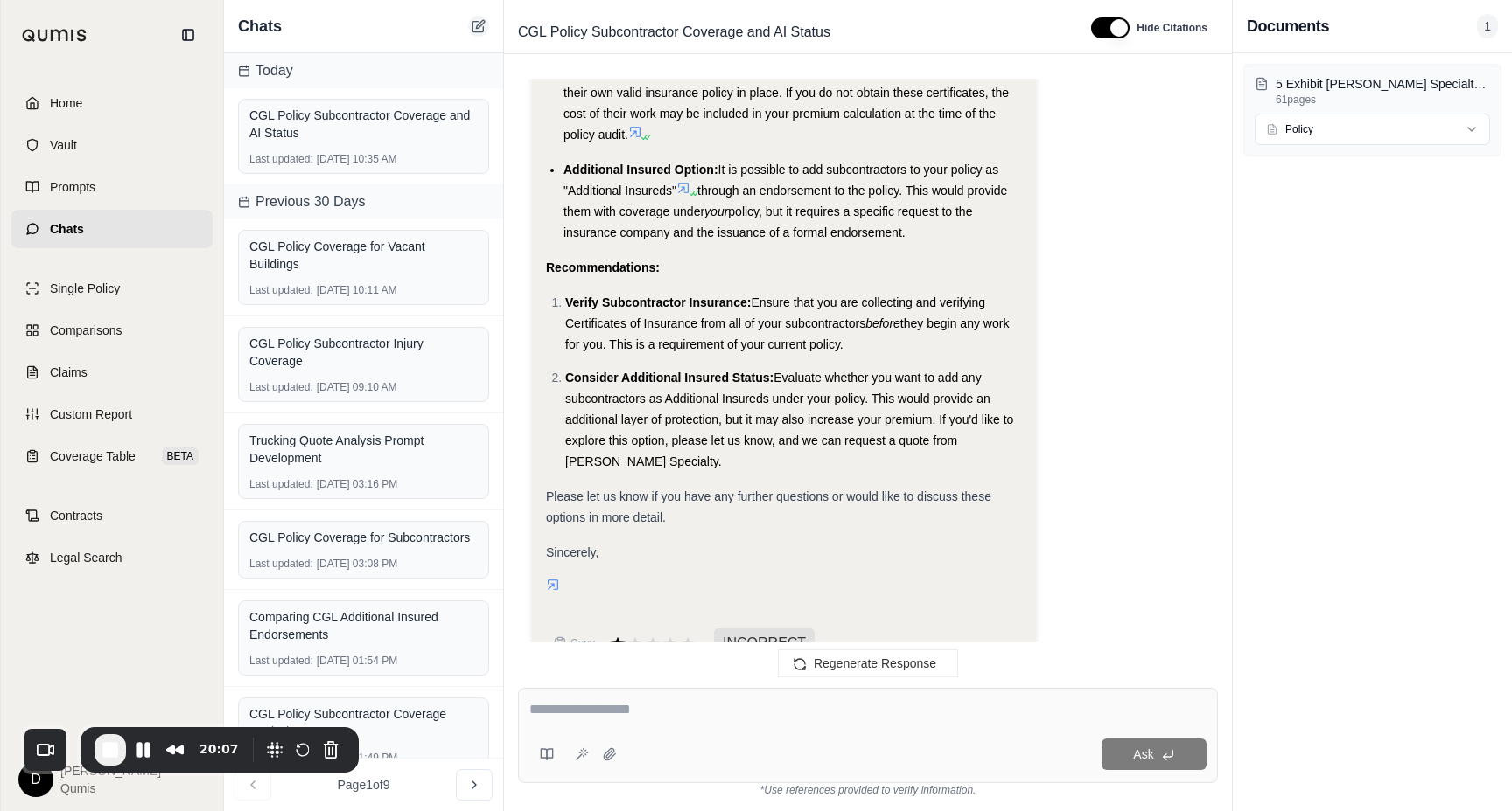
click at [475, 30] on icon at bounding box center [479, 26] width 14 height 14
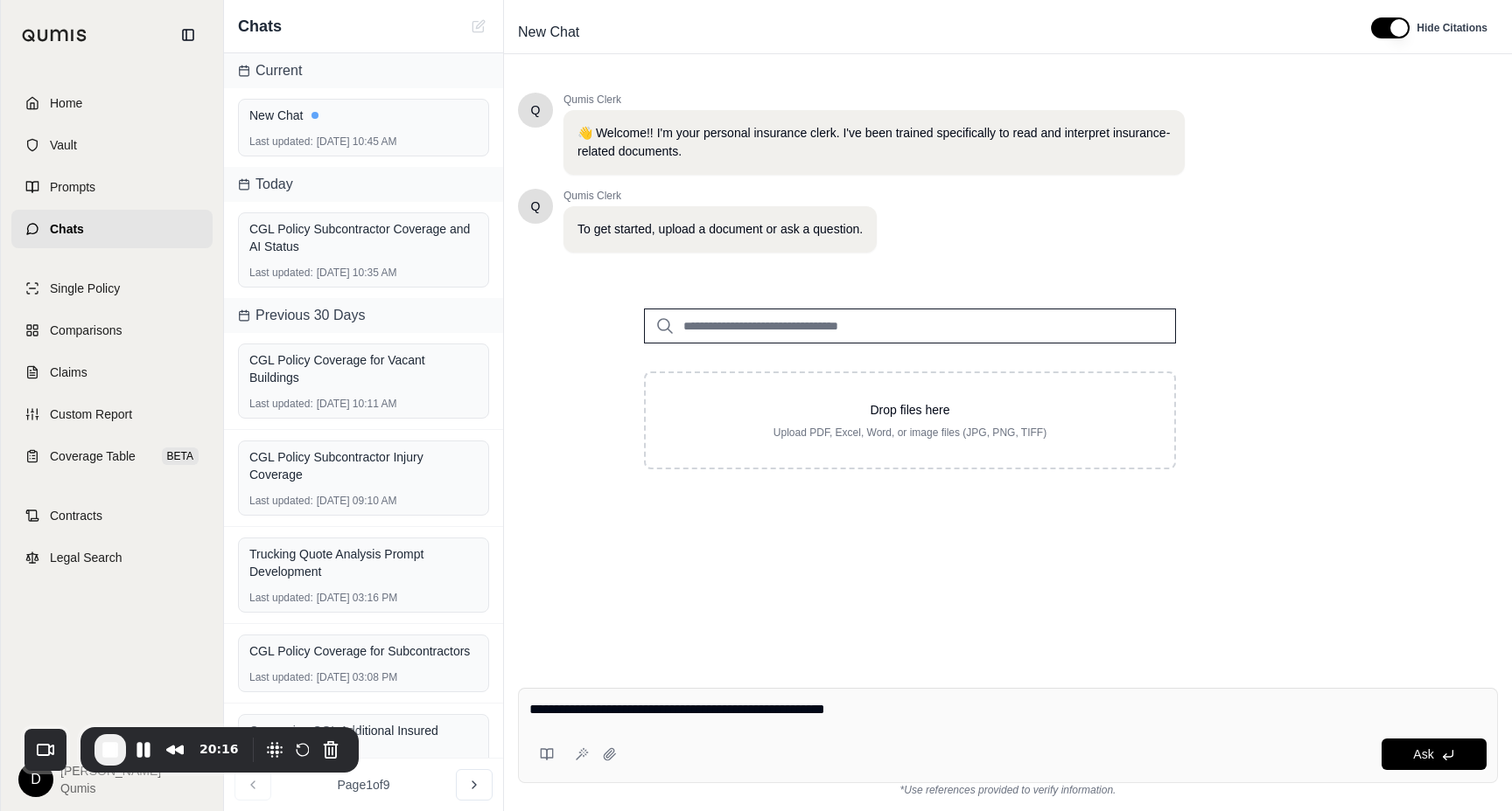
type textarea "**********"
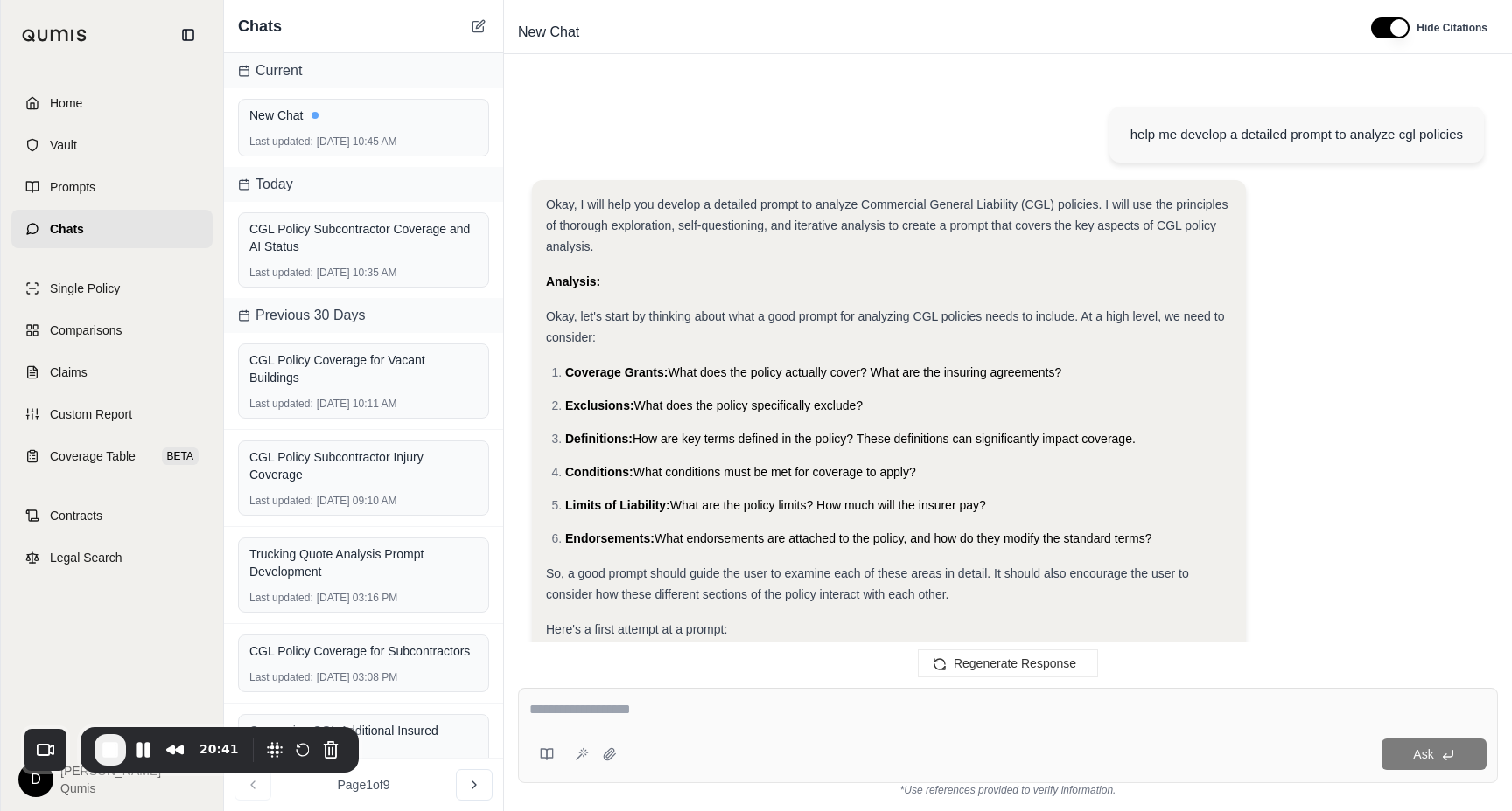
scroll to position [8975, 0]
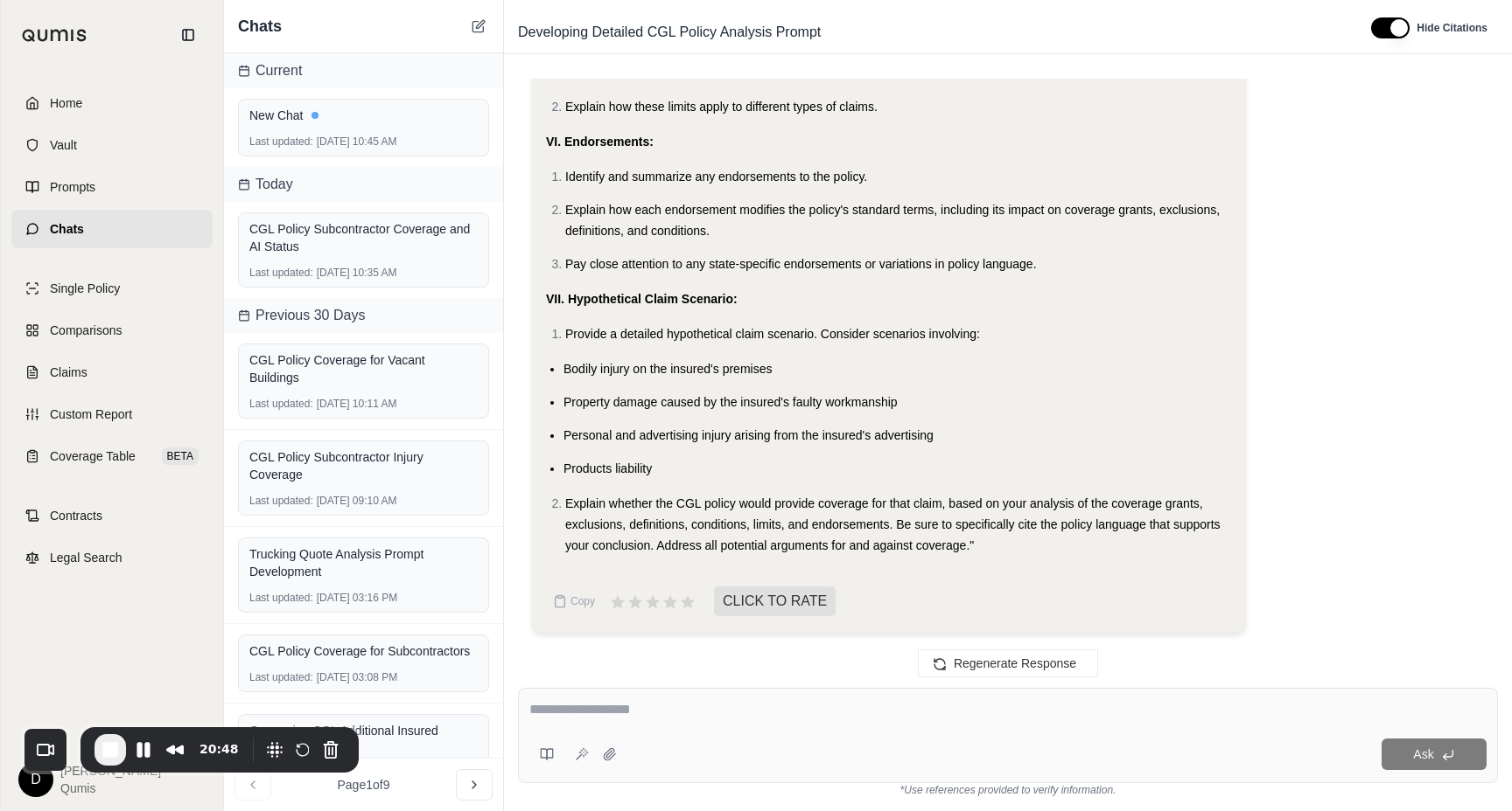
click at [789, 441] on span "Personal and advertising injury arising from the insured's advertising" at bounding box center [748, 436] width 370 height 14
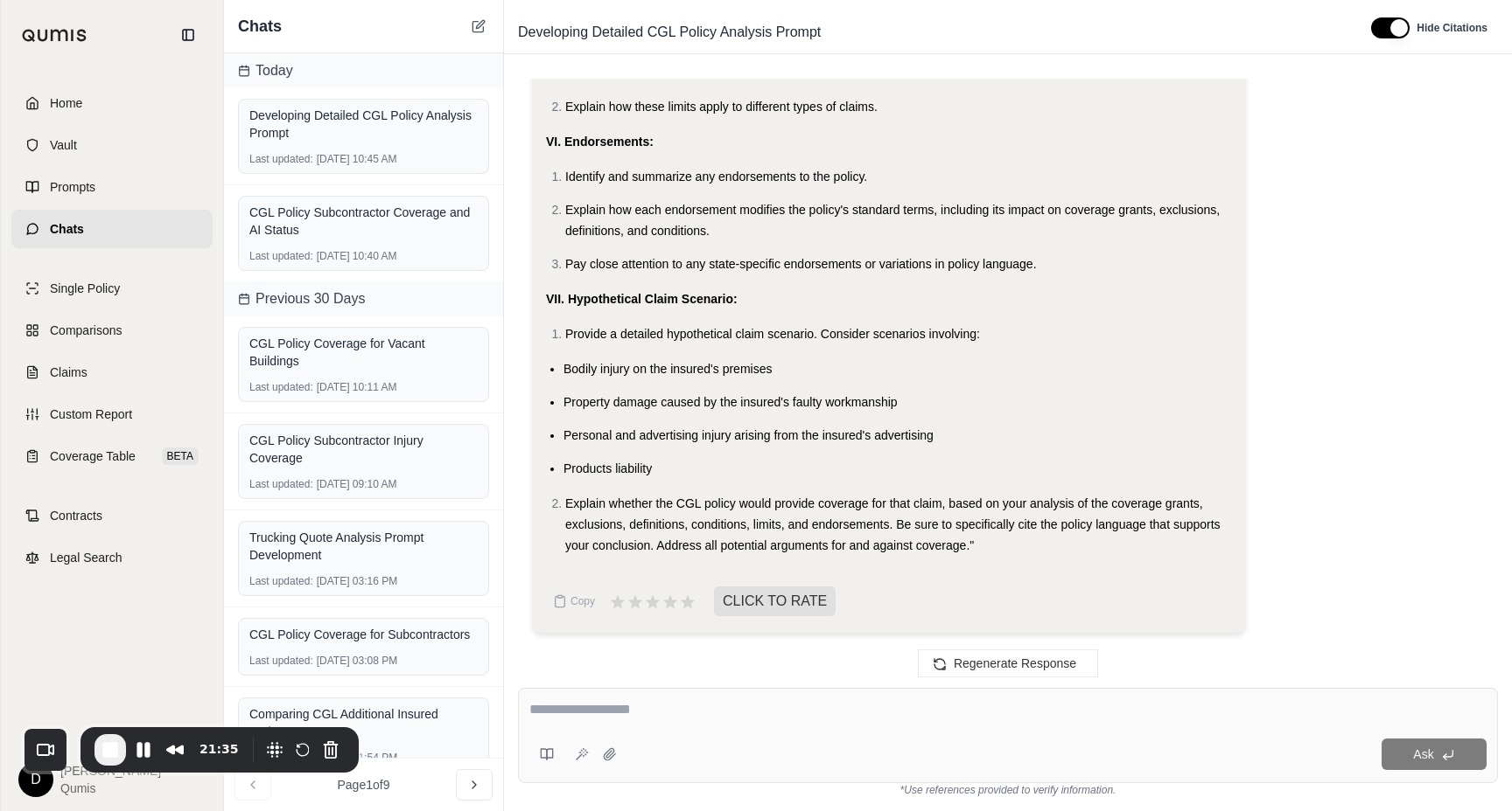
click at [810, 432] on span "Personal and advertising injury arising from the insured's advertising" at bounding box center [748, 436] width 370 height 14
click at [104, 181] on link "Prompts" at bounding box center [112, 187] width 201 height 39
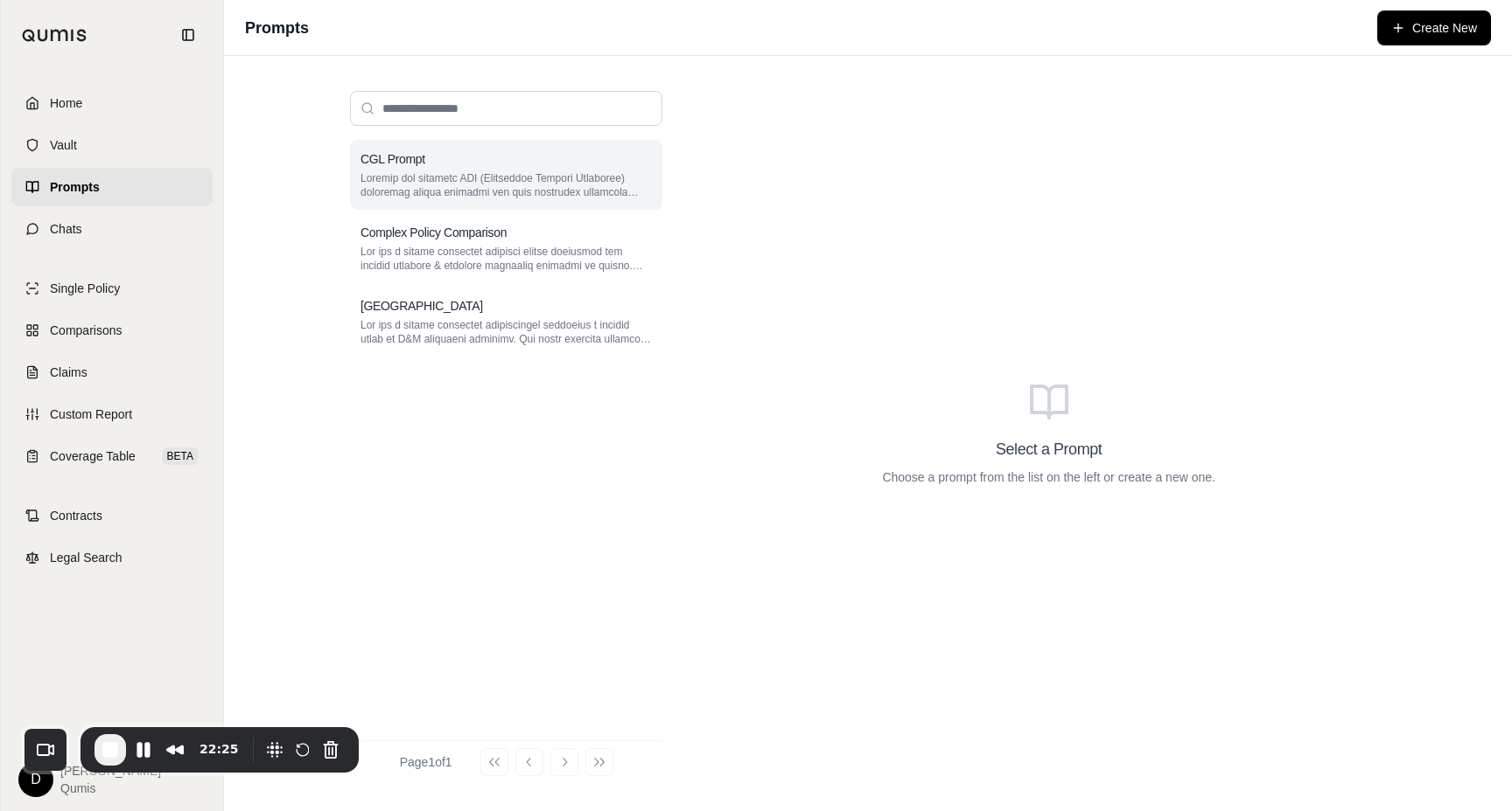
click at [453, 190] on p at bounding box center [505, 185] width 291 height 28
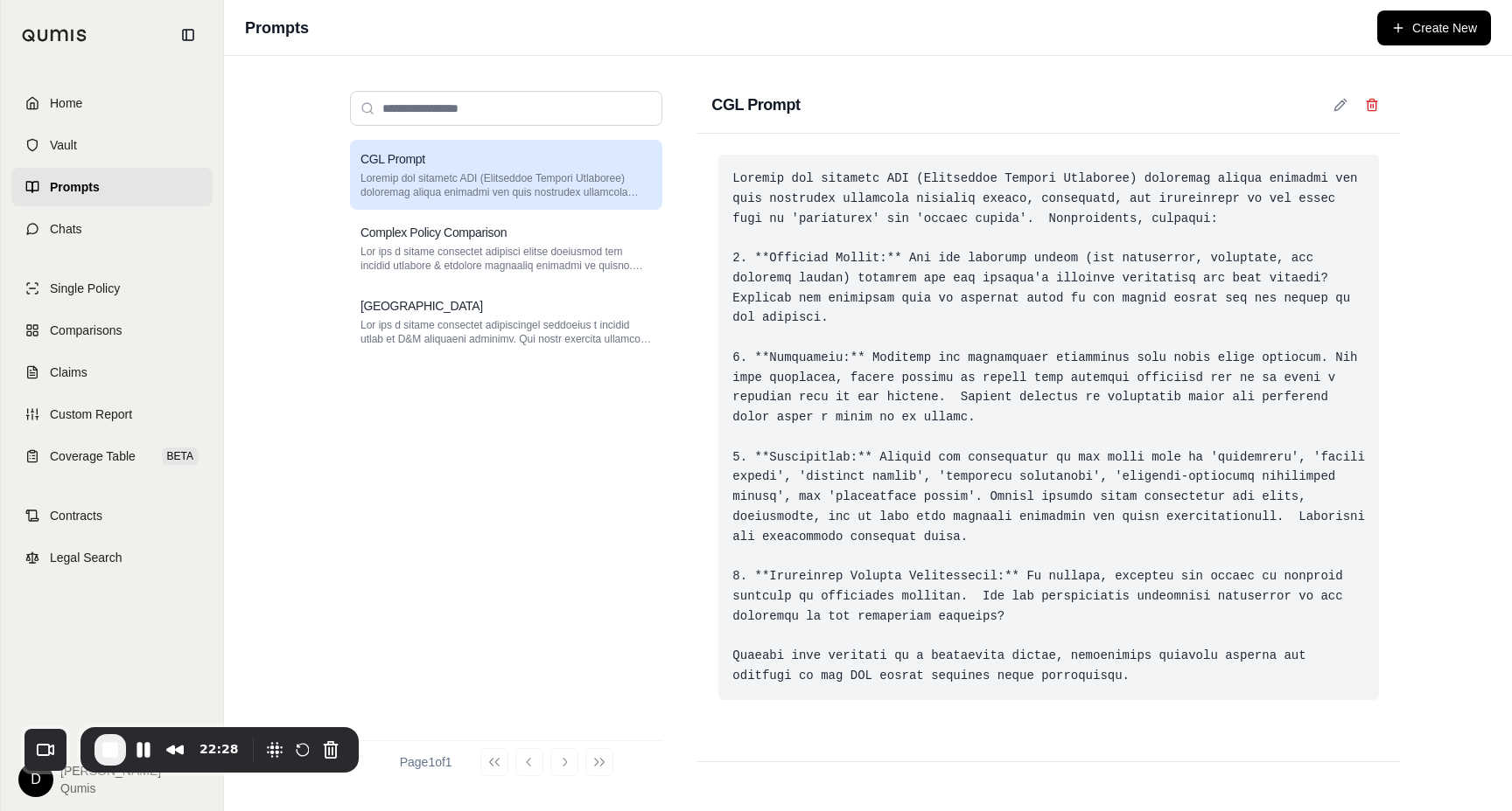
click at [968, 269] on div at bounding box center [1047, 428] width 660 height 545
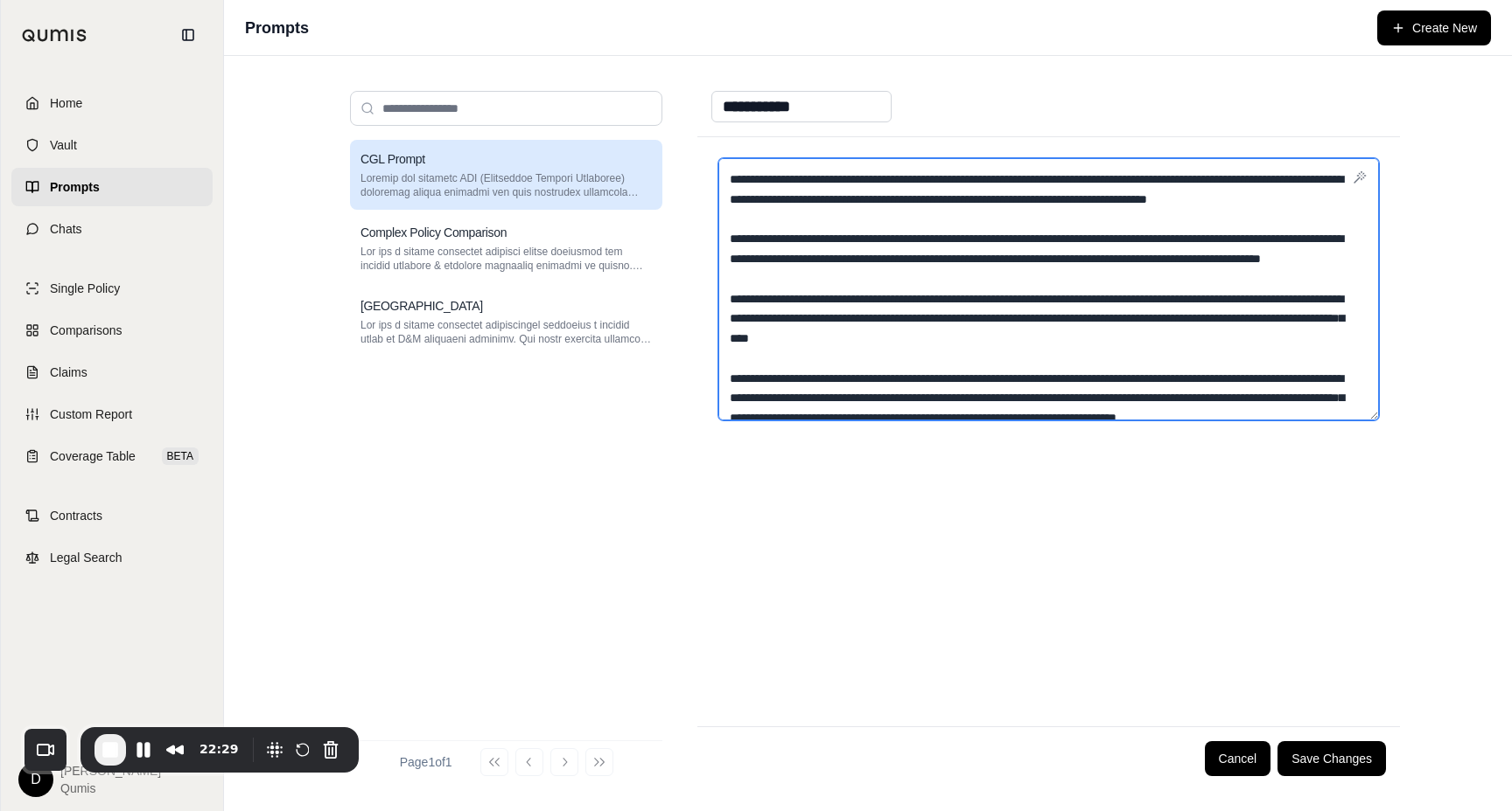
click at [974, 240] on textarea at bounding box center [1047, 289] width 660 height 262
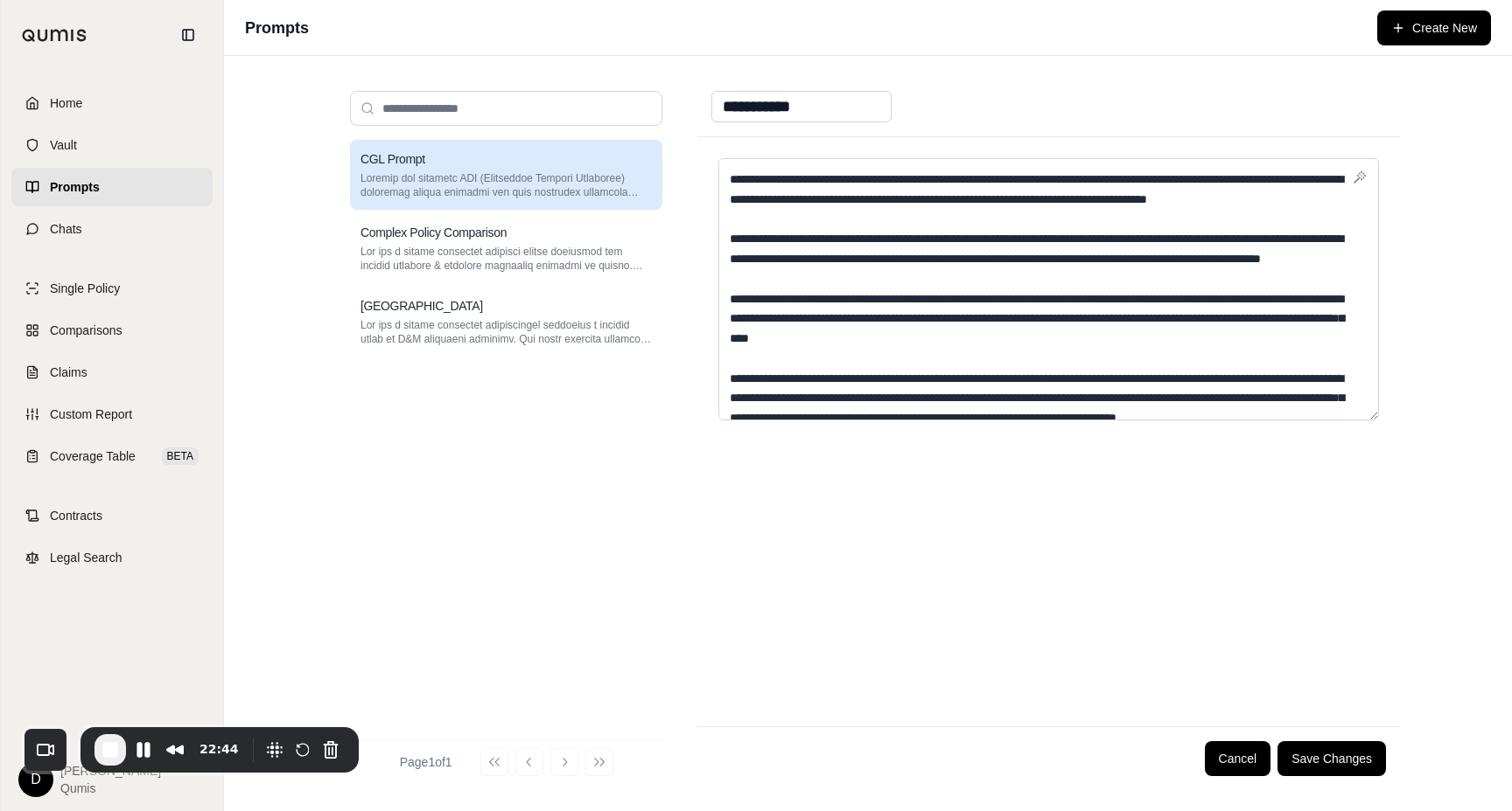
click at [956, 510] on div at bounding box center [1048, 432] width 702 height 590
click at [1223, 754] on button "Cancel" at bounding box center [1238, 759] width 67 height 35
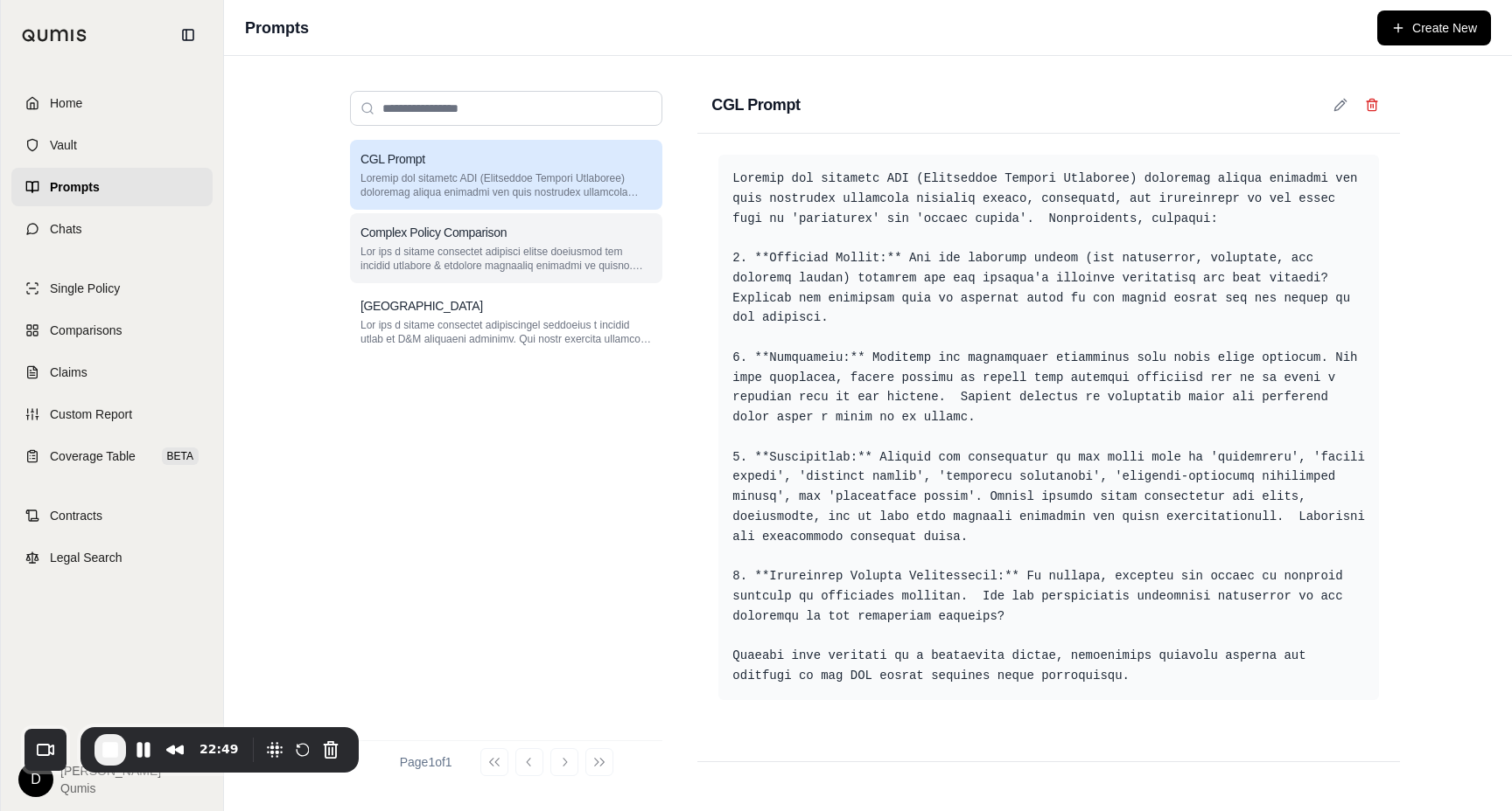
click at [502, 253] on p at bounding box center [505, 258] width 291 height 28
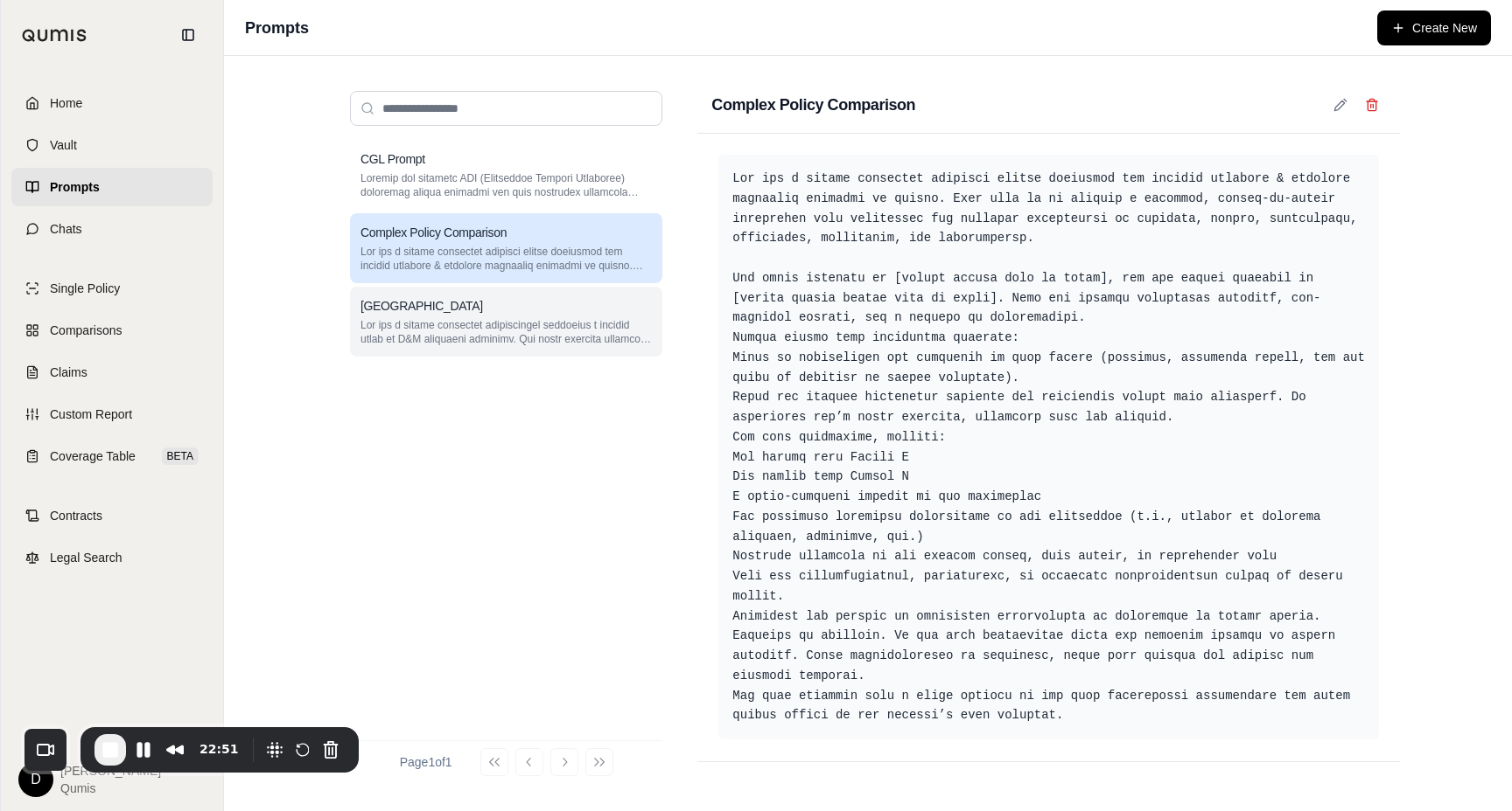
click at [500, 338] on p at bounding box center [505, 332] width 291 height 28
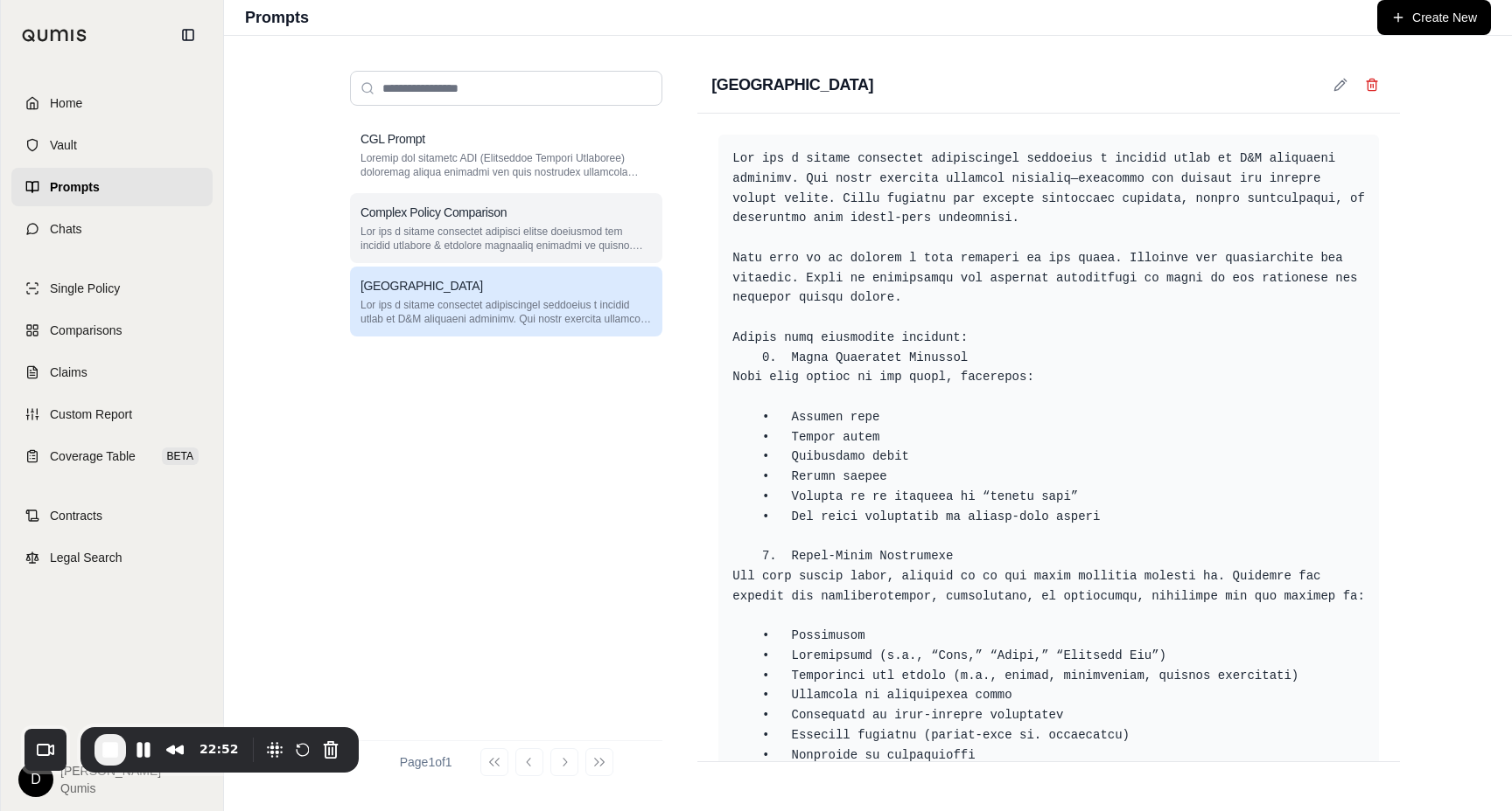
click at [521, 222] on div "Complex Policy Comparison" at bounding box center [506, 229] width 312 height 70
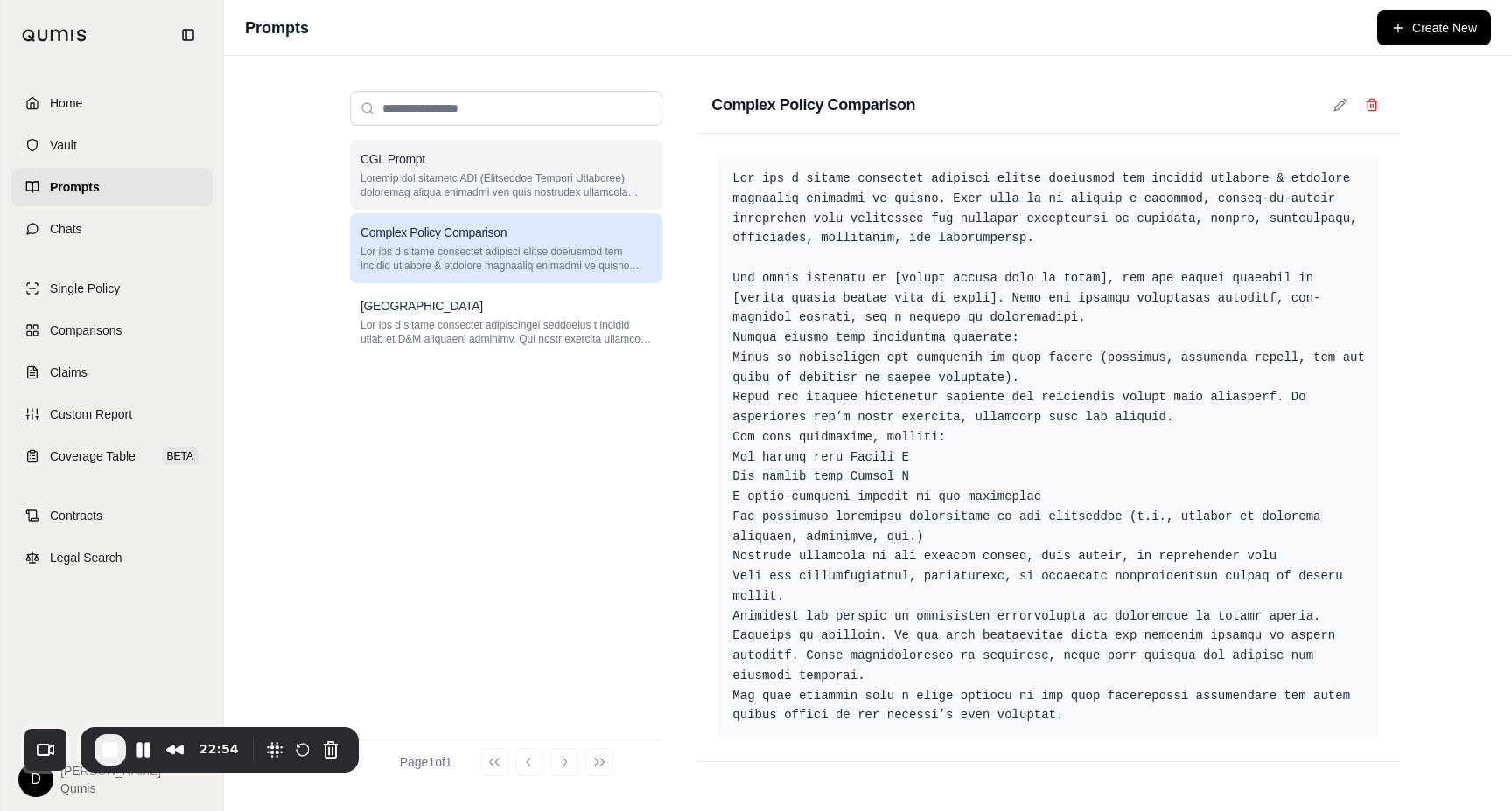
click at [497, 186] on p at bounding box center [505, 185] width 291 height 28
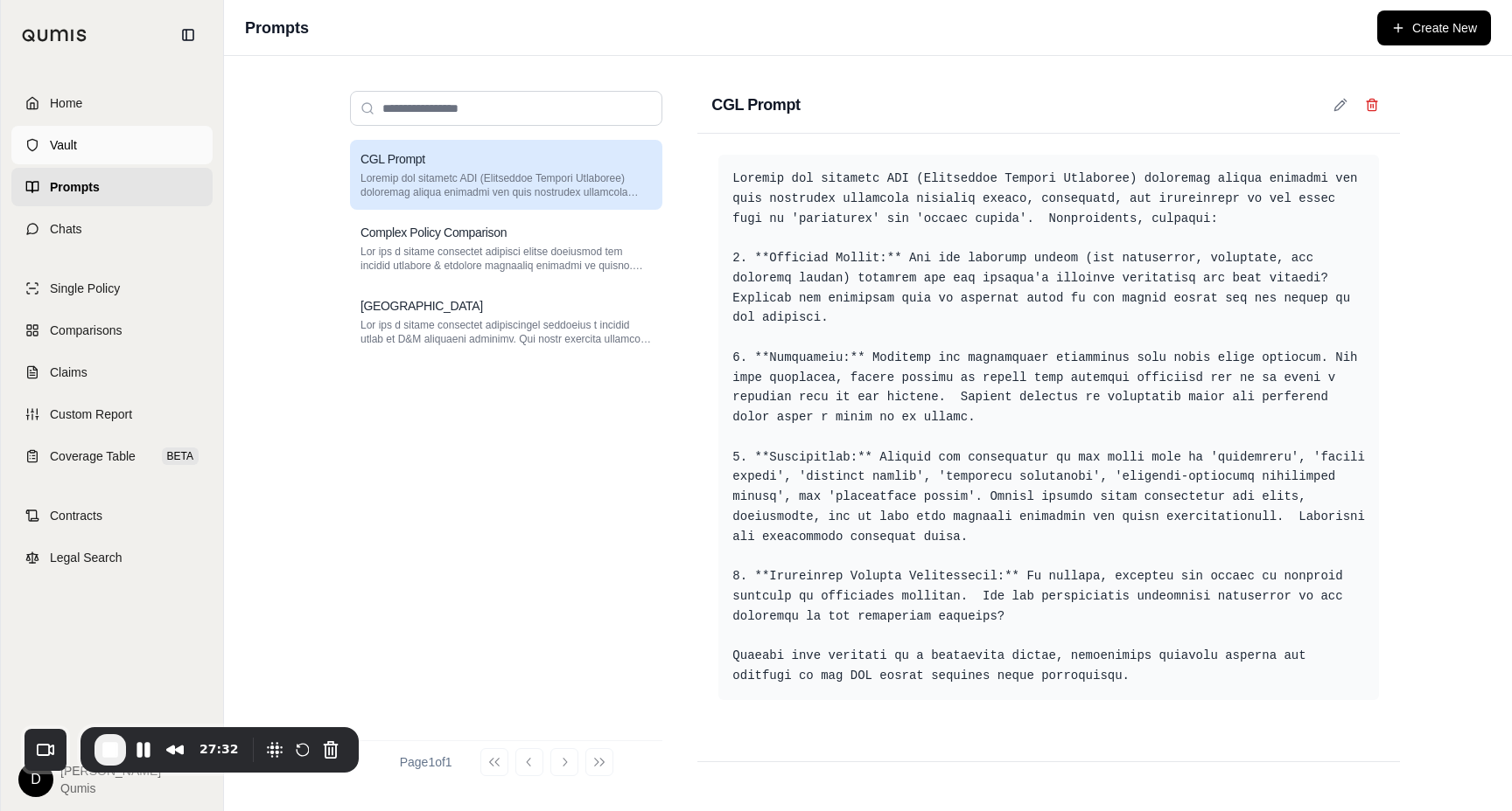
click at [87, 141] on link "Vault" at bounding box center [112, 145] width 201 height 39
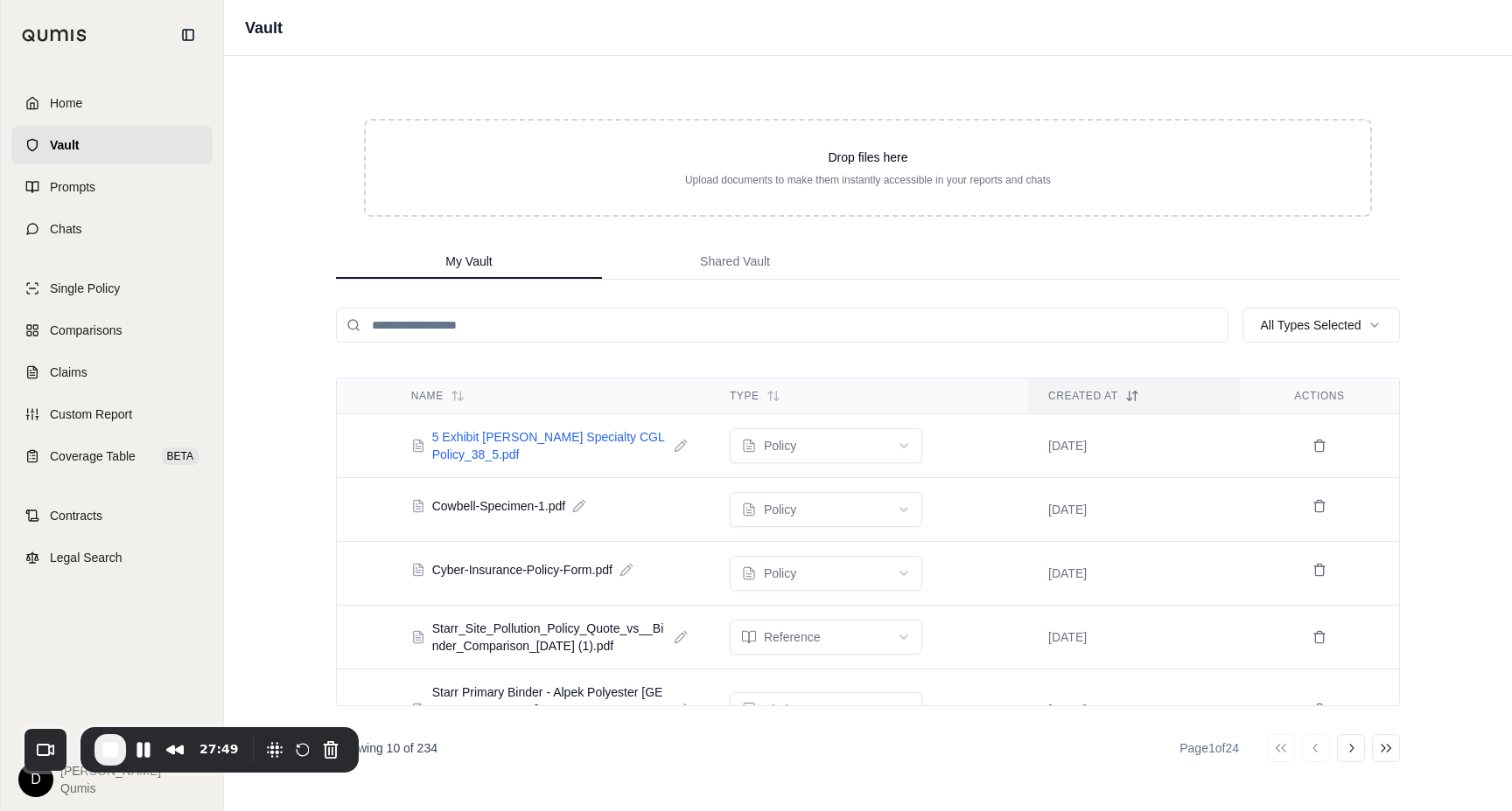
click at [538, 438] on span "5 Exhibit [PERSON_NAME] Specialty CGL Policy_38_5.pdf" at bounding box center [549, 446] width 234 height 35
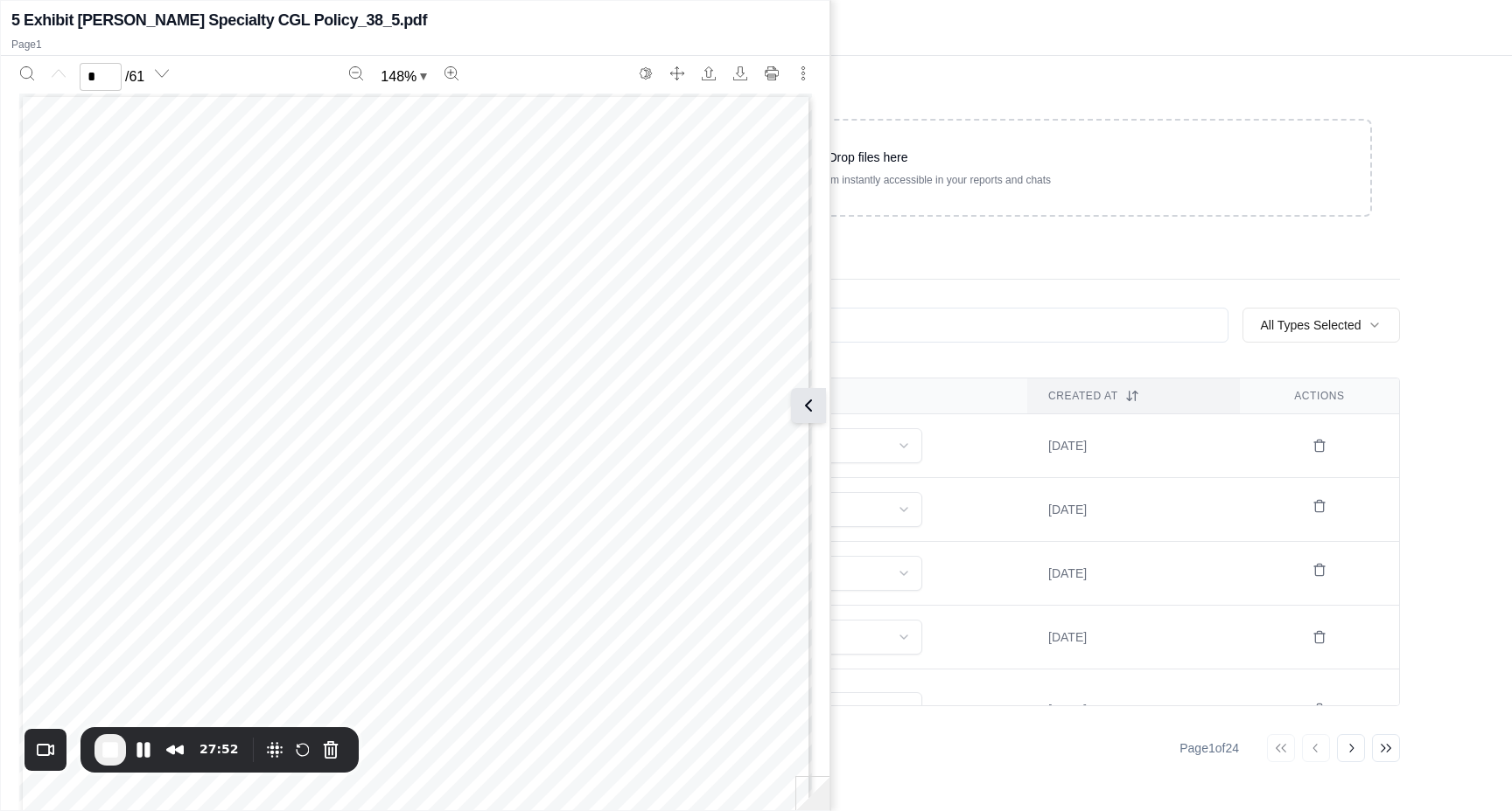
click at [810, 406] on icon at bounding box center [808, 405] width 21 height 21
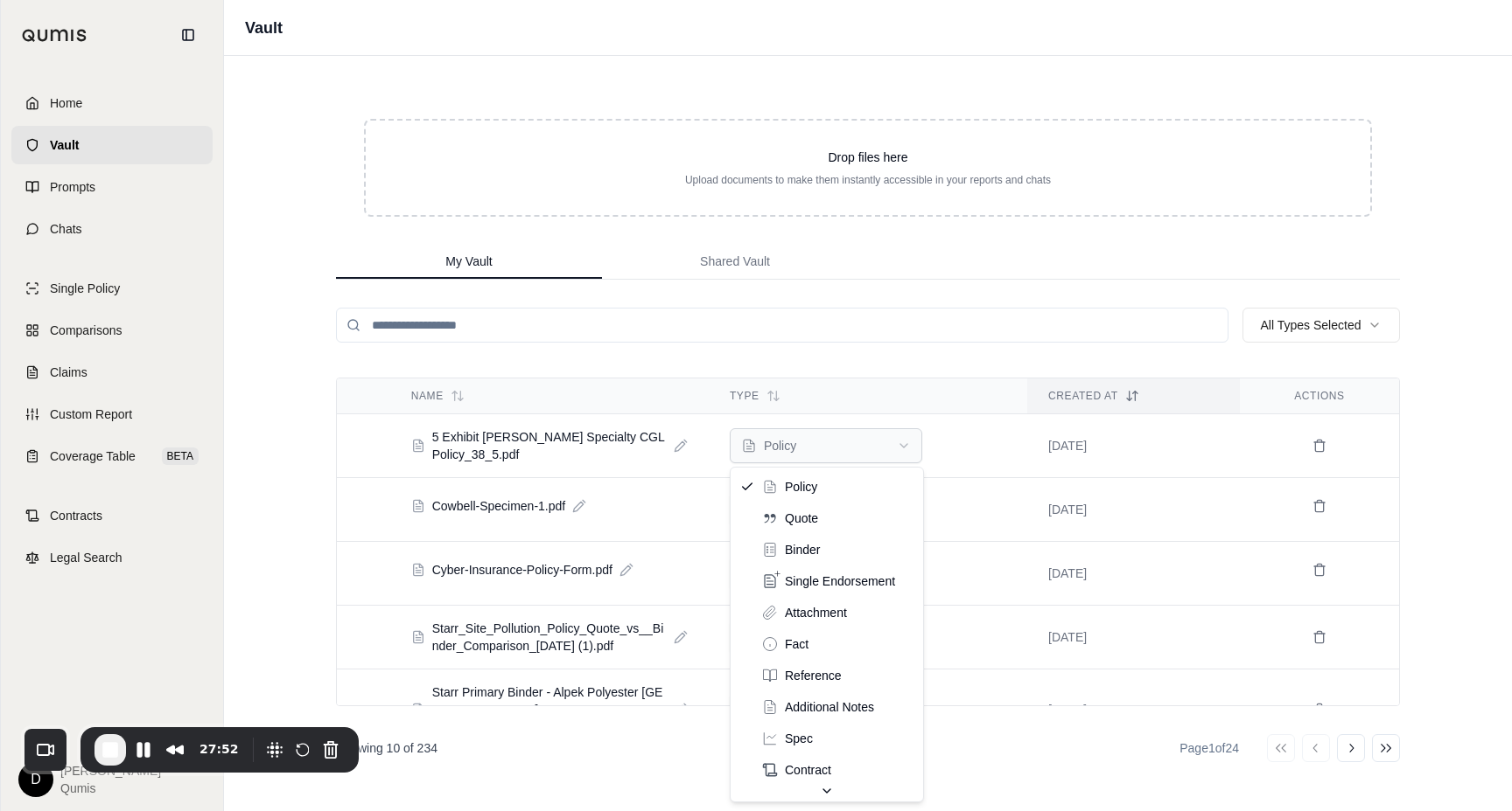
click at [821, 449] on html "Home Vault Prompts Chats Single Policy Comparisons Claims Custom Report Coverag…" at bounding box center [756, 405] width 1512 height 811
click at [1076, 447] on td "[DATE]" at bounding box center [1133, 446] width 213 height 64
click at [630, 334] on input "search" at bounding box center [782, 325] width 892 height 35
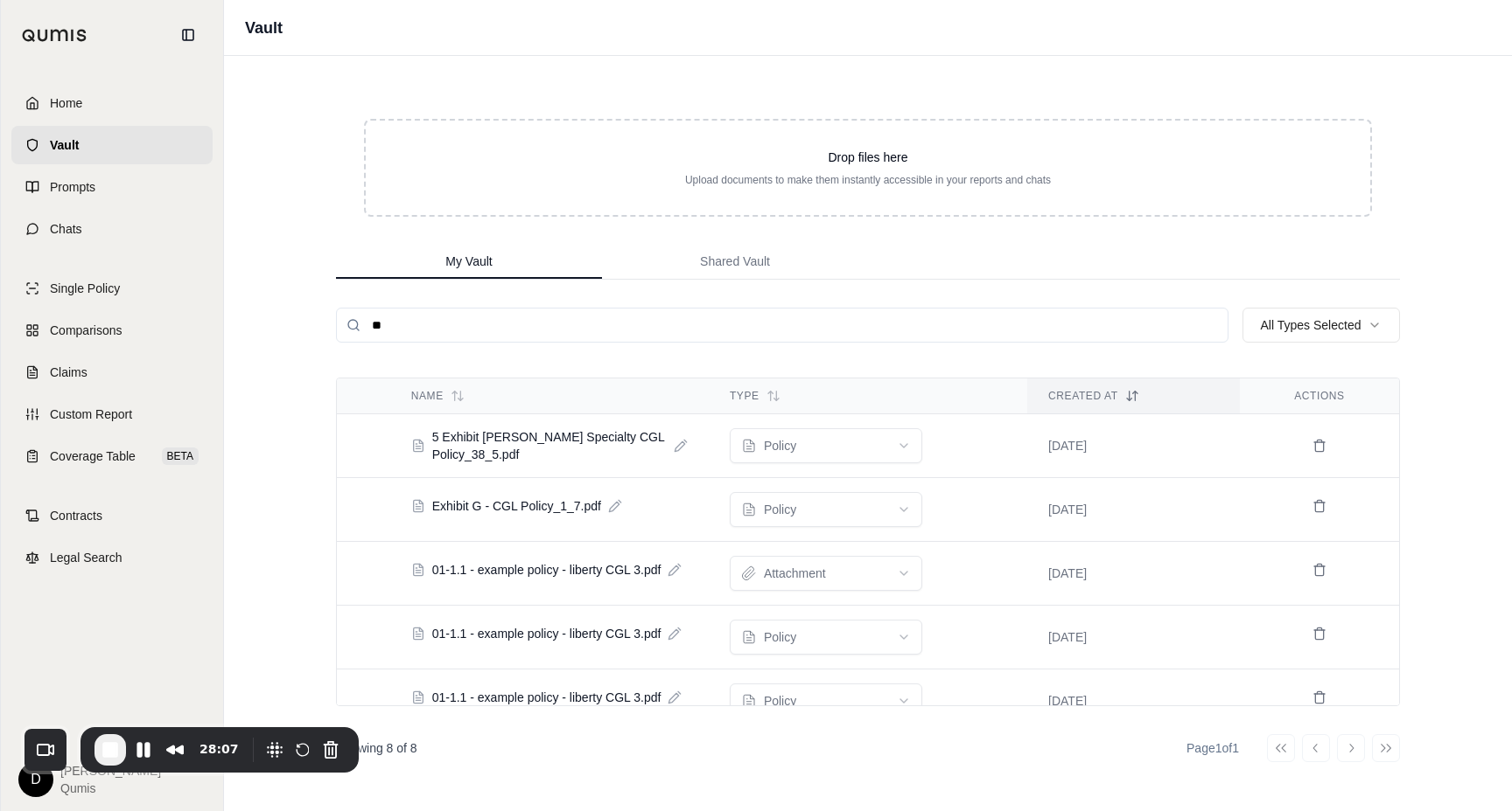
type input "*"
click at [1319, 329] on html "Home Vault Prompts Chats Single Policy Comparisons Claims Custom Report Coverag…" at bounding box center [756, 405] width 1512 height 811
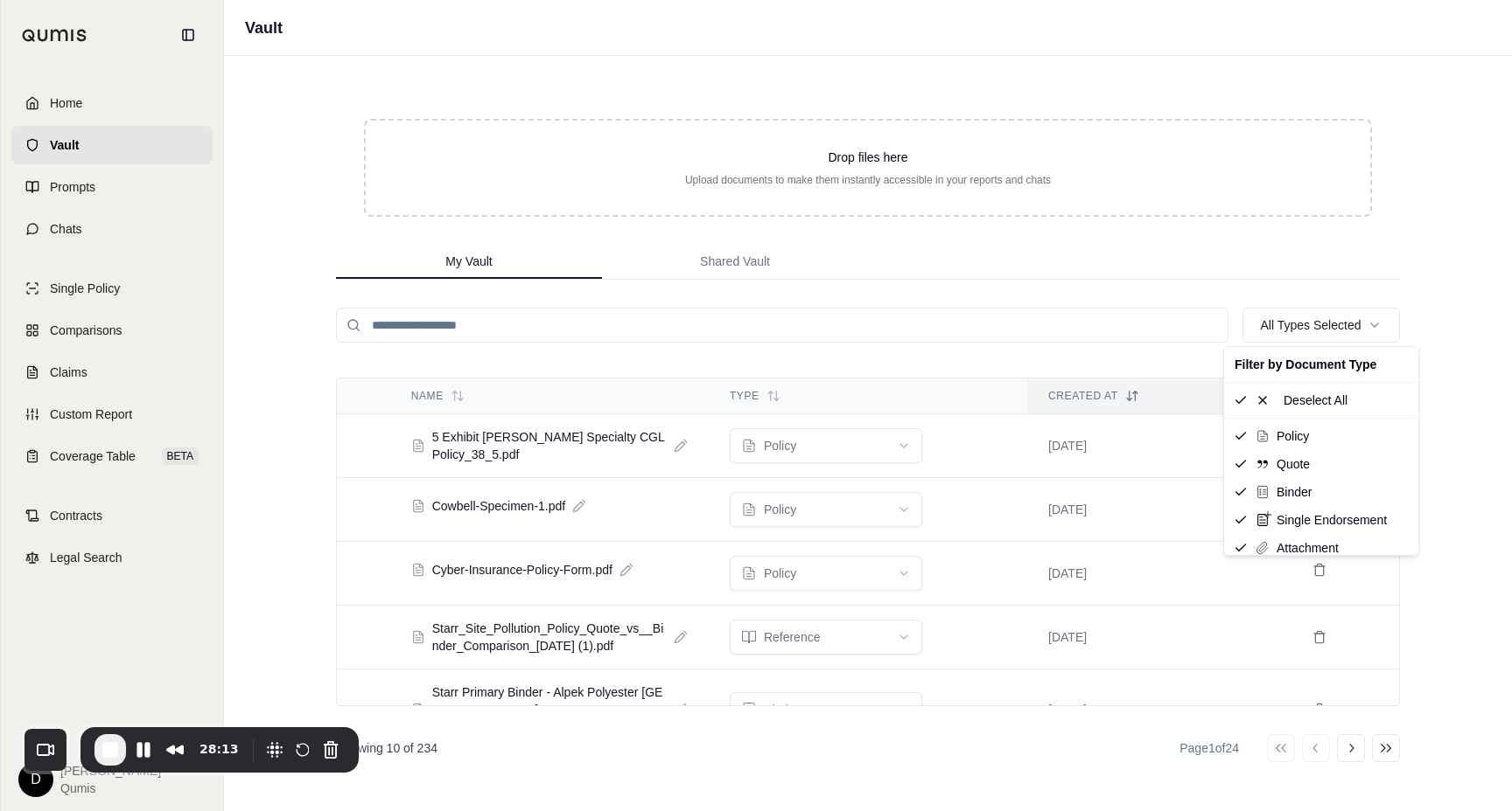
click at [1311, 320] on html "Home Vault Prompts Chats Single Policy Comparisons Claims Custom Report Coverag…" at bounding box center [756, 405] width 1512 height 811
click at [1042, 357] on div "Drop files here Upload documents to make them instantly accessible in your repo…" at bounding box center [867, 433] width 1119 height 755
click at [514, 330] on input "search" at bounding box center [782, 325] width 892 height 35
click at [571, 333] on input "search" at bounding box center [782, 325] width 892 height 35
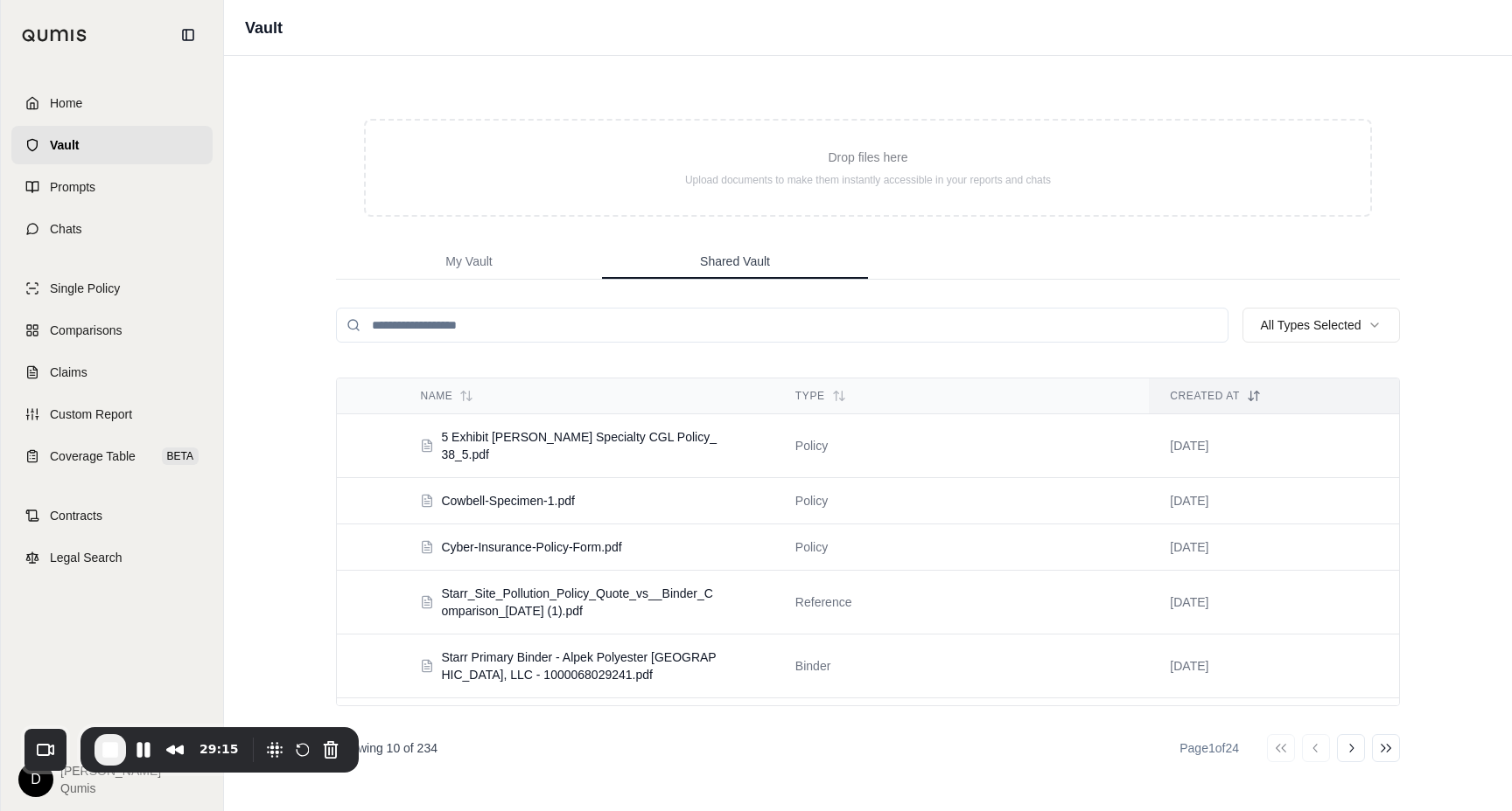
click at [720, 261] on span "Shared Vault" at bounding box center [735, 261] width 70 height 17
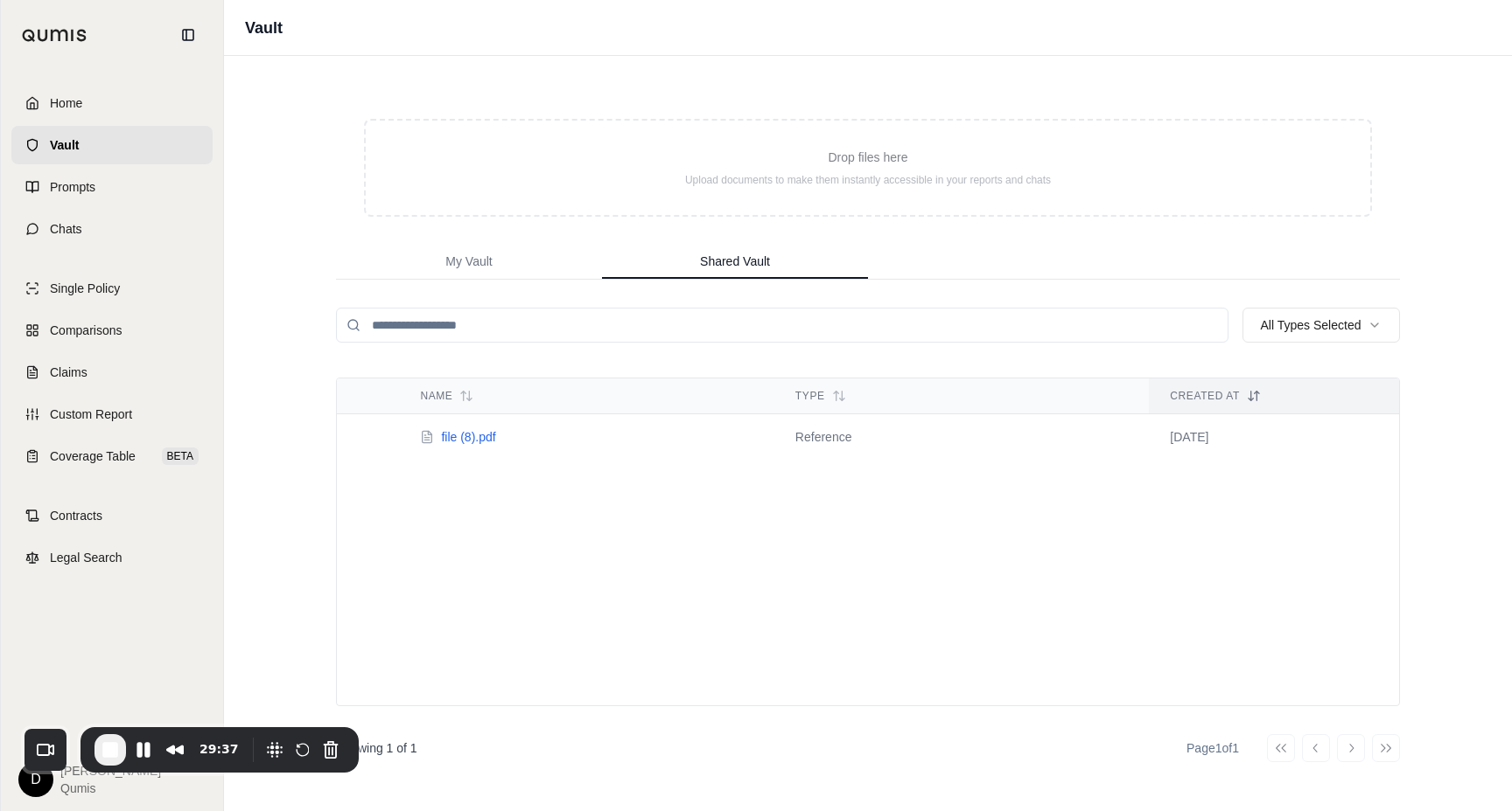
click at [442, 438] on span "file (8).pdf" at bounding box center [468, 437] width 54 height 17
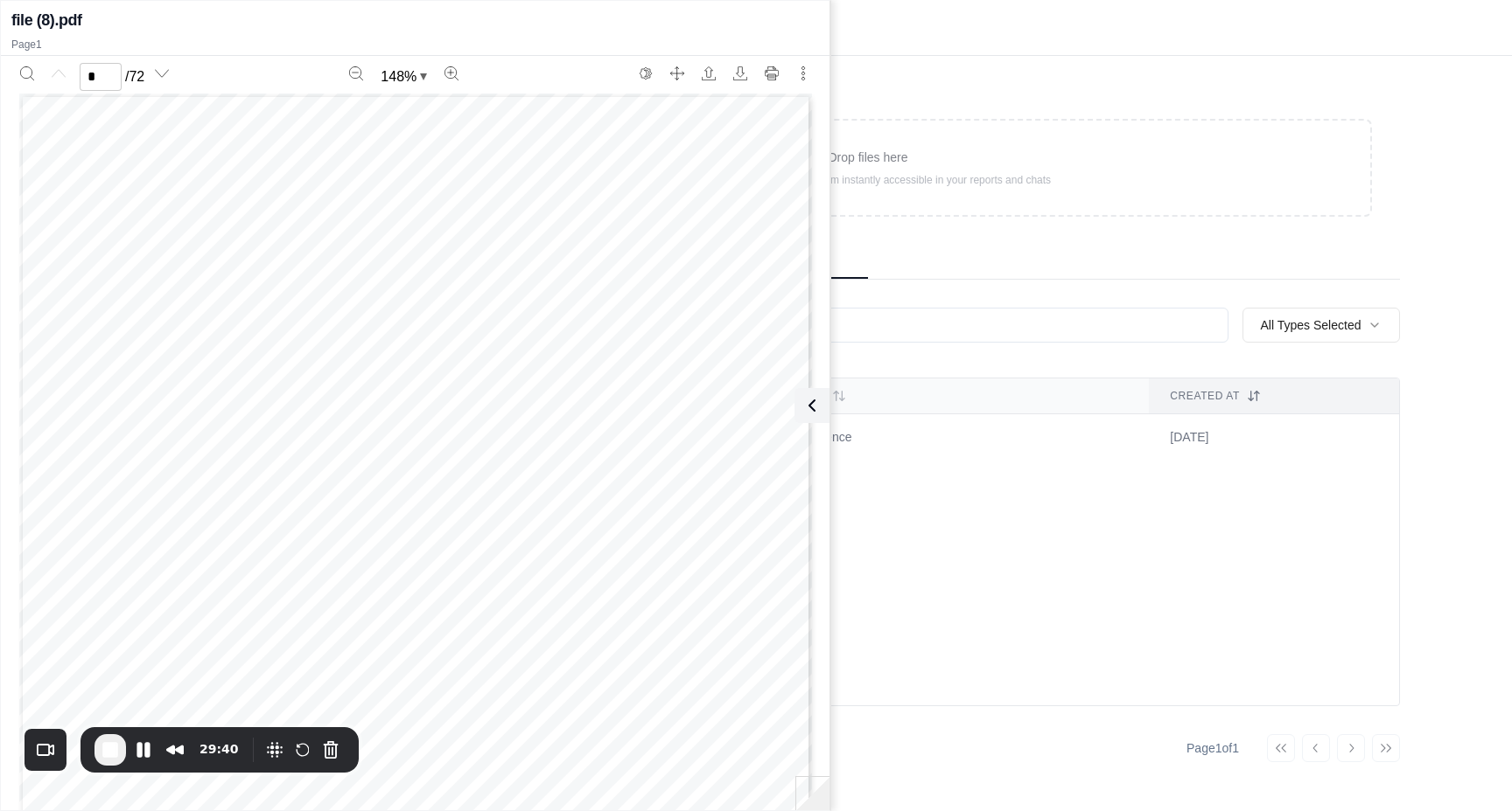
click at [980, 350] on div "Drop files here Upload documents to make them instantly accessible in your repo…" at bounding box center [867, 433] width 1119 height 755
type input "*"
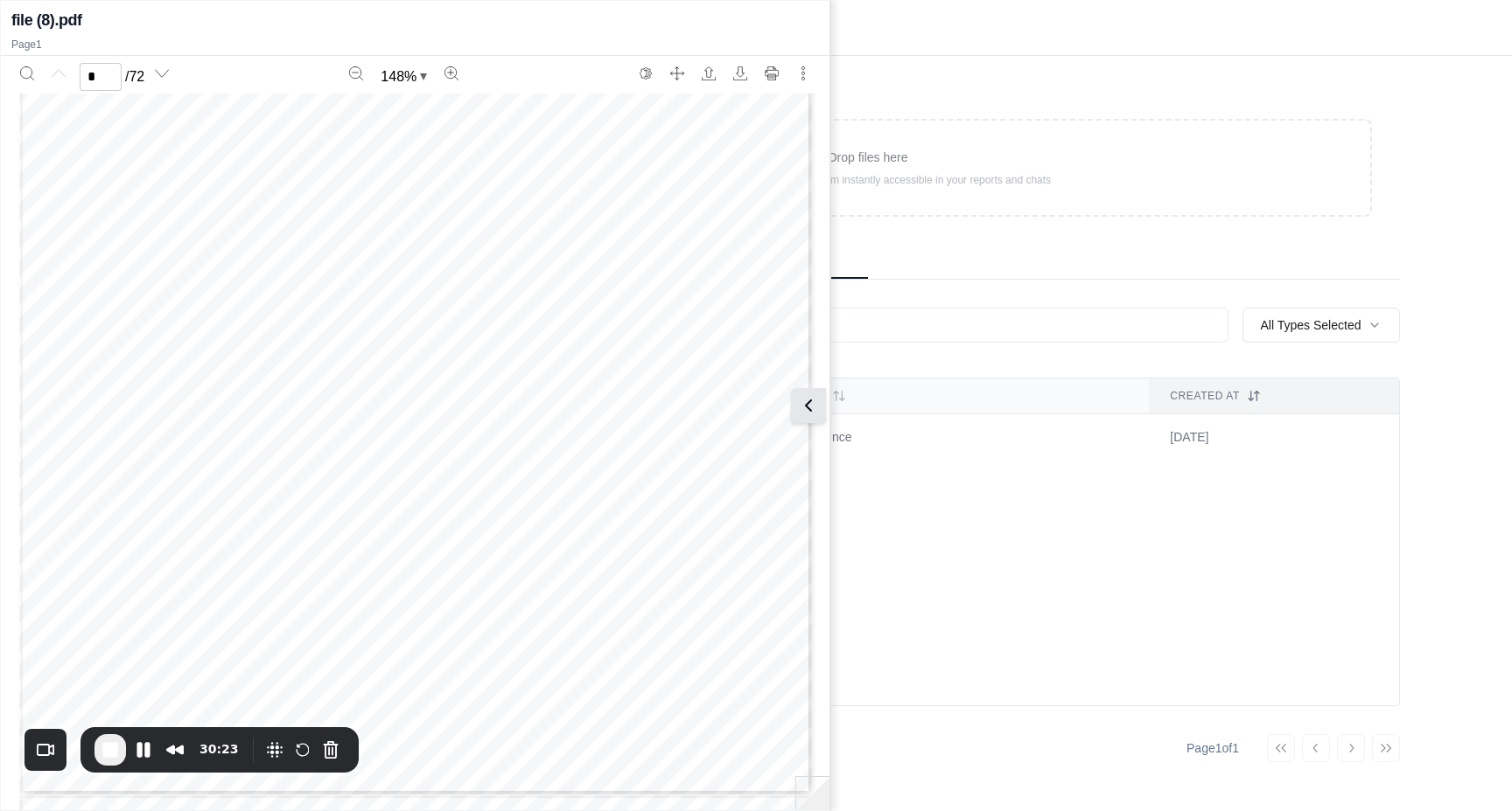
click at [814, 409] on icon at bounding box center [808, 405] width 21 height 21
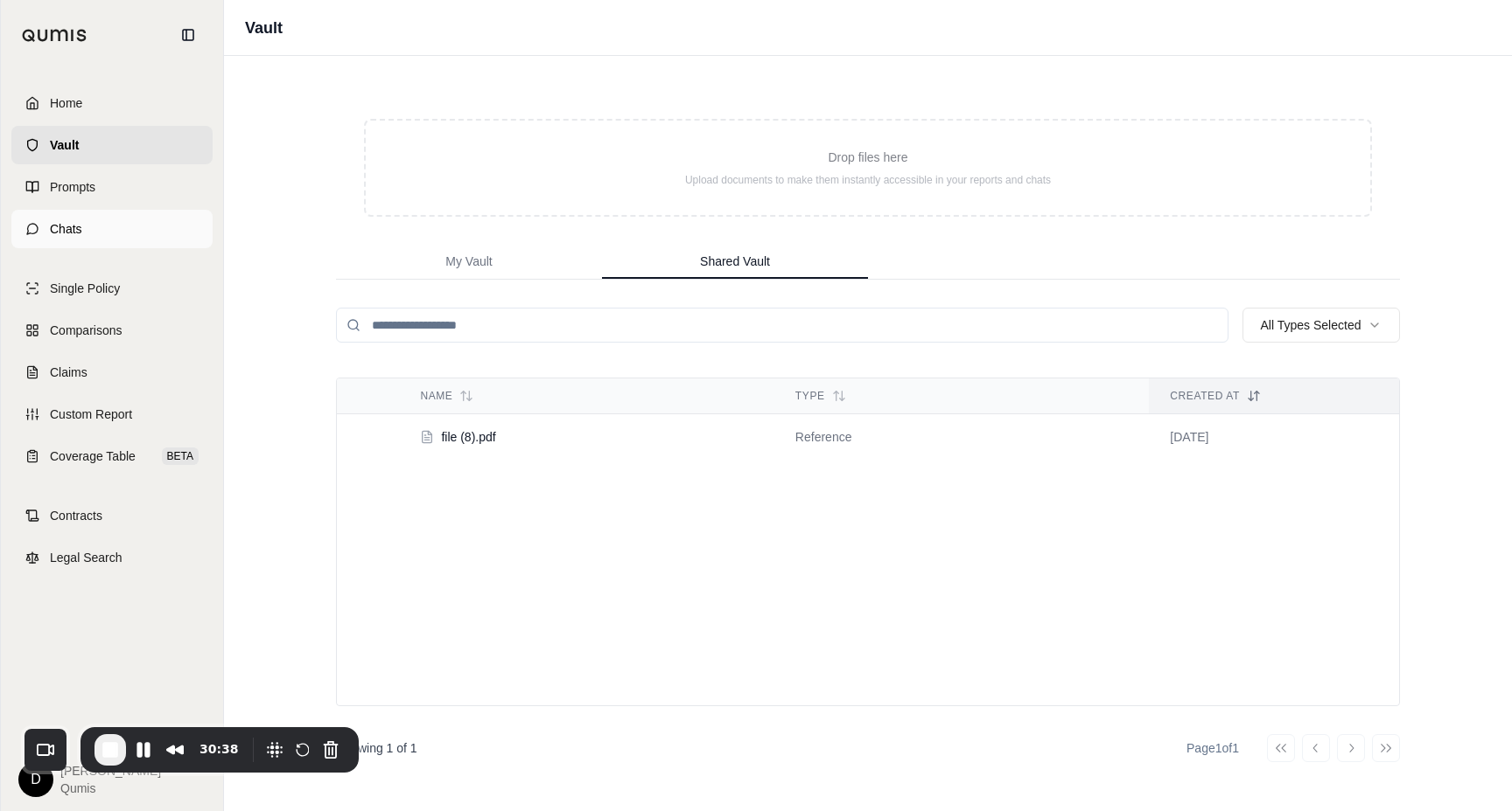
click at [59, 221] on span "Chats" at bounding box center [66, 229] width 32 height 17
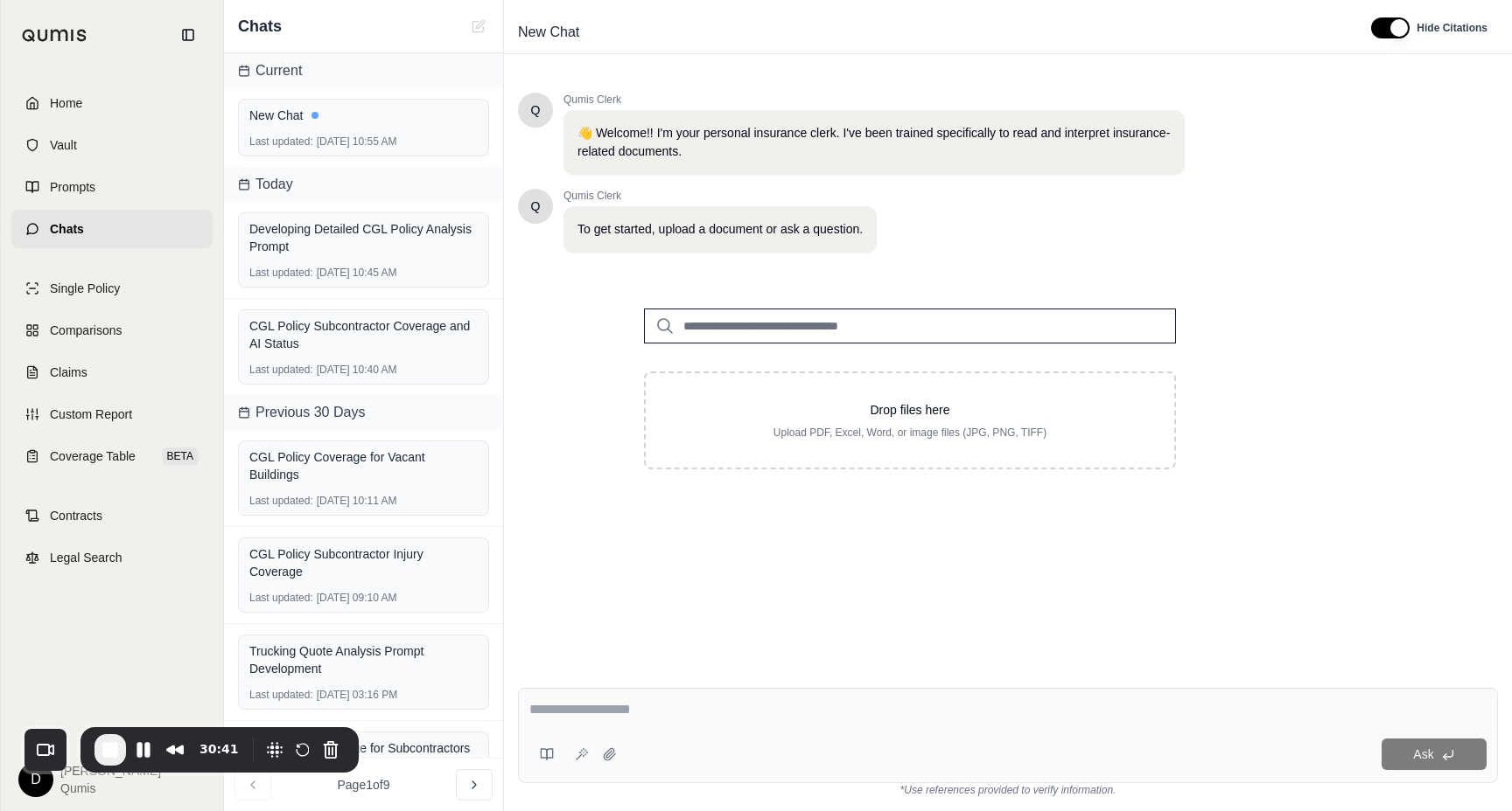
click at [849, 320] on input "search" at bounding box center [910, 326] width 532 height 35
type input "****"
click at [110, 158] on link "Vault" at bounding box center [112, 145] width 201 height 39
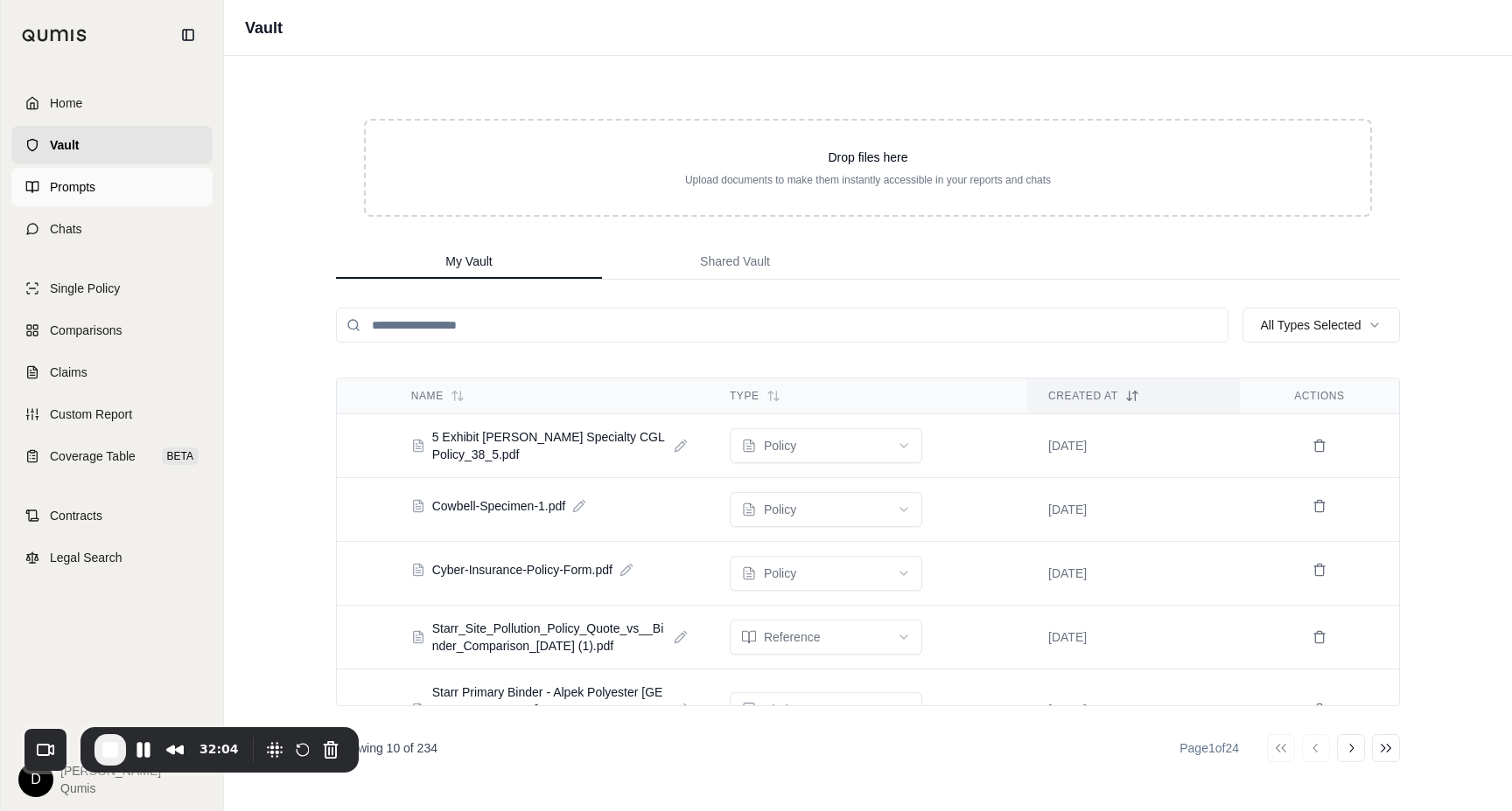
click at [77, 193] on span "Prompts" at bounding box center [72, 186] width 46 height 17
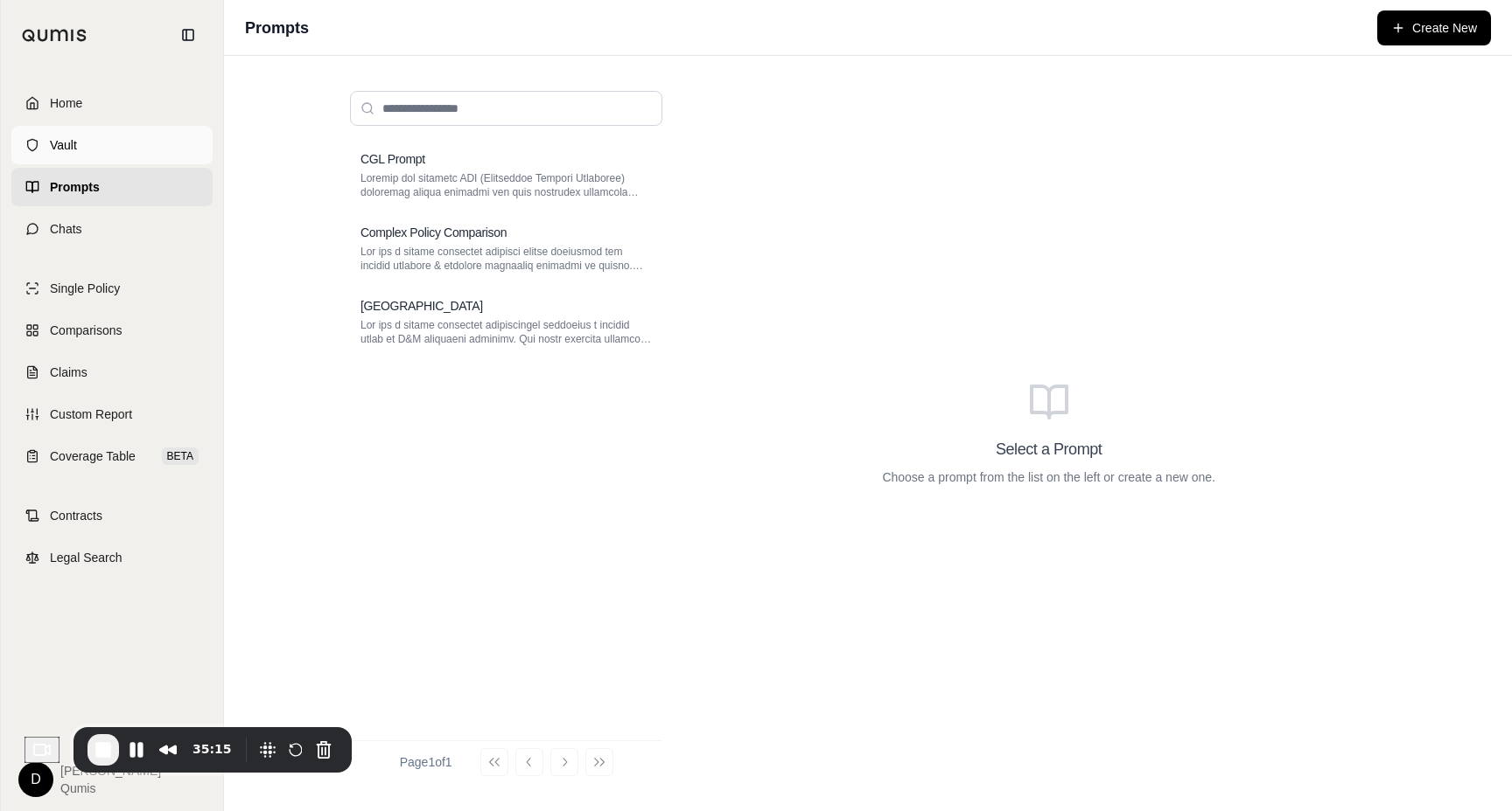
click at [102, 151] on link "Vault" at bounding box center [112, 145] width 201 height 39
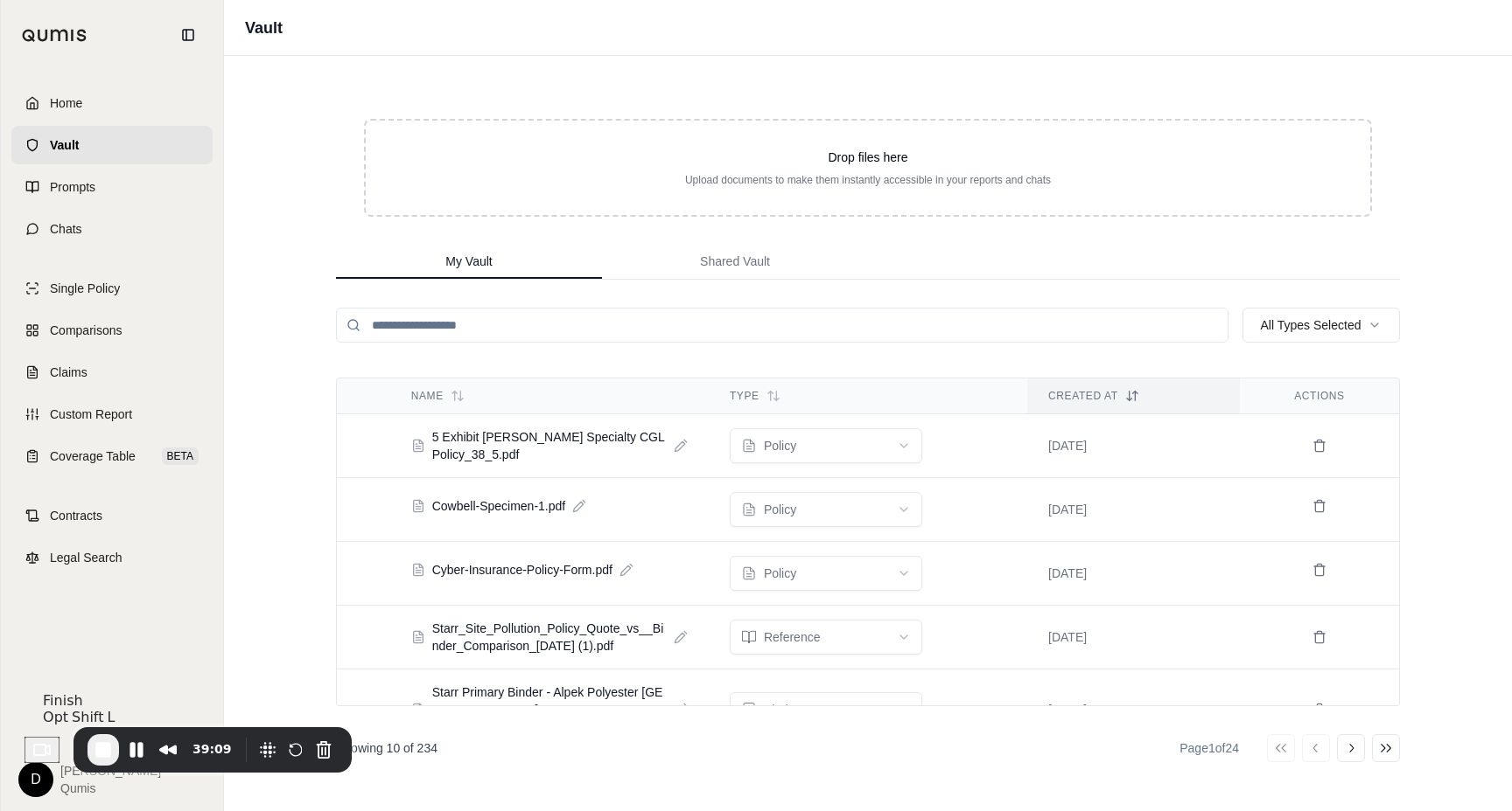
click at [113, 756] on span "End Recording" at bounding box center [103, 750] width 21 height 21
